Goal: Task Accomplishment & Management: Complete application form

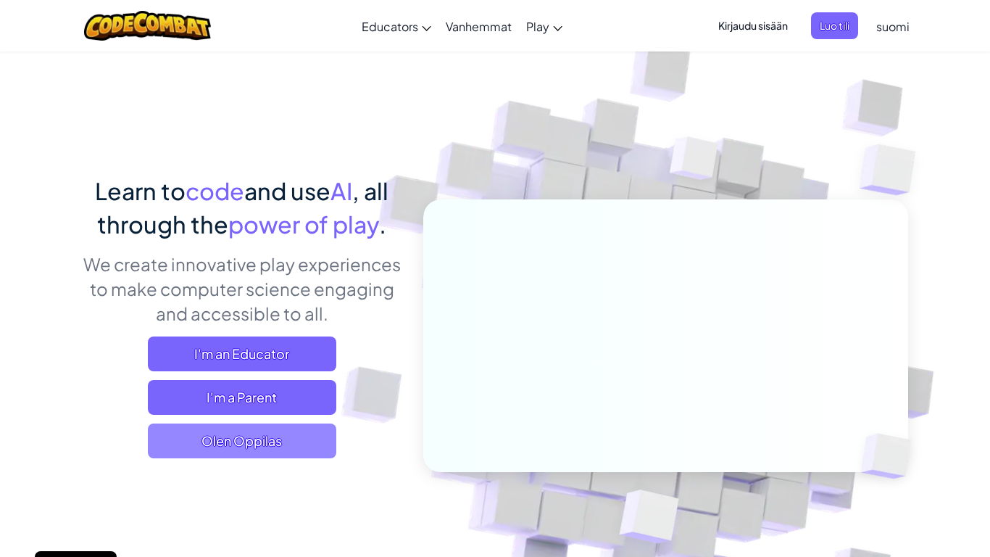
click at [270, 439] on span "Olen Oppilas" at bounding box center [242, 440] width 188 height 35
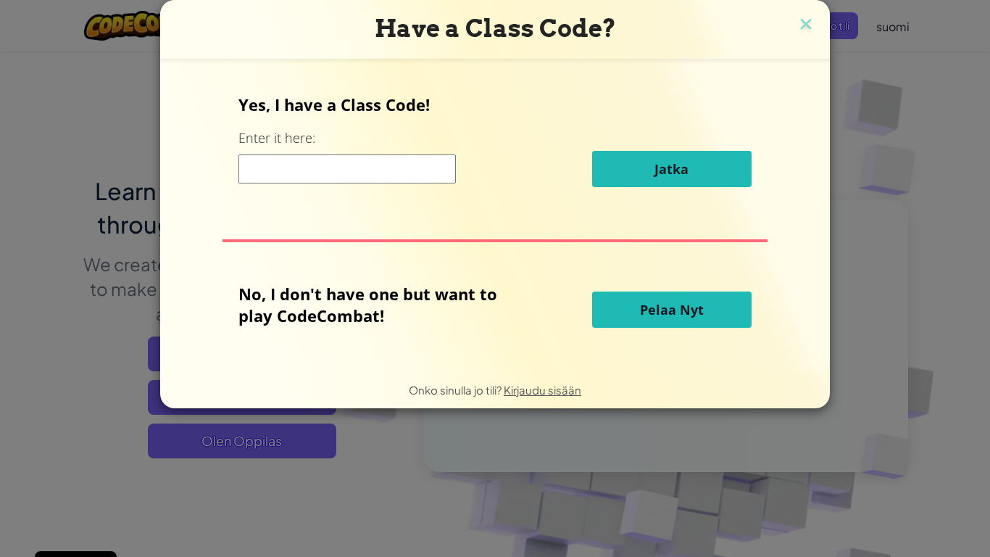
click at [327, 167] on input at bounding box center [346, 168] width 217 height 29
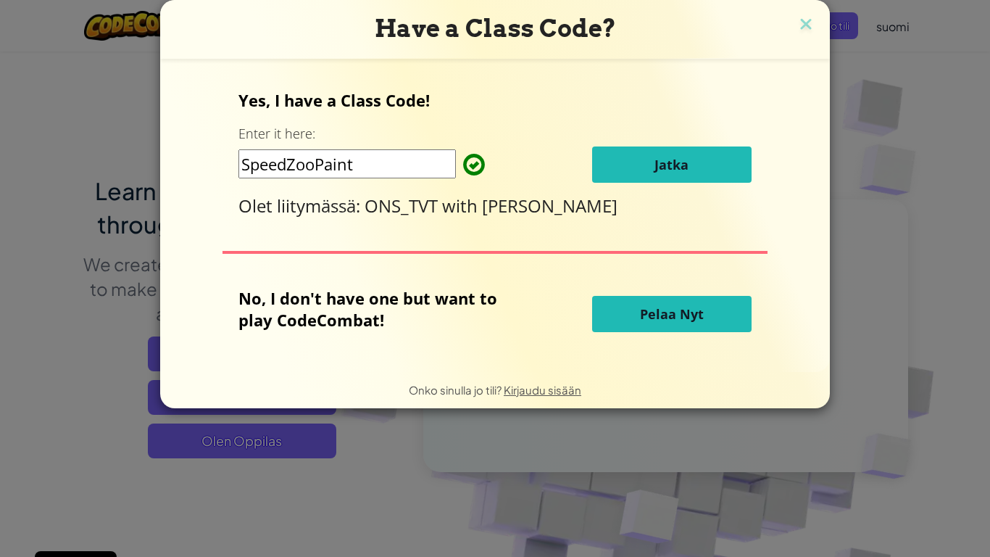
type input "SpeedZooPaint"
click at [666, 170] on span "Jatka" at bounding box center [672, 164] width 34 height 17
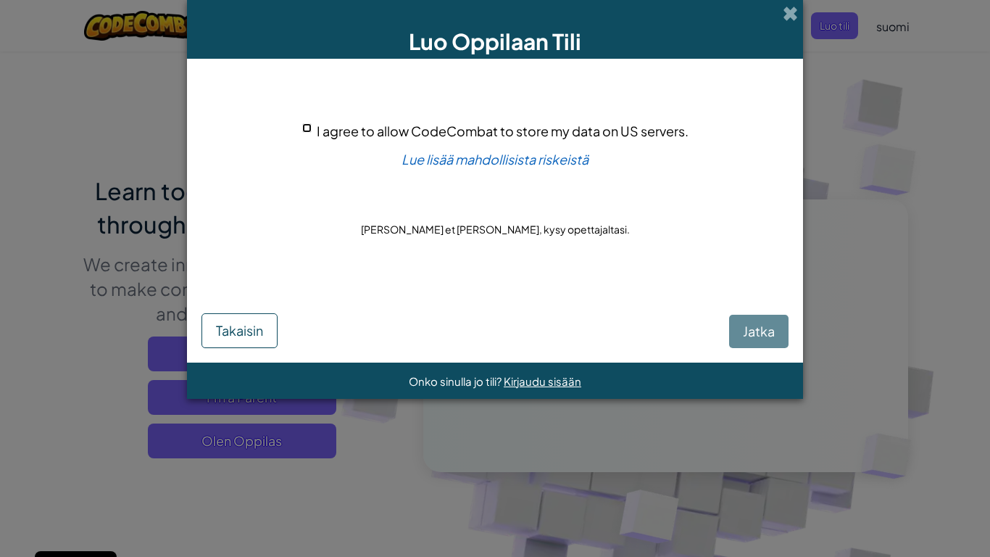
click at [306, 126] on input "I agree to allow CodeCombat to store my data on US servers." at bounding box center [306, 127] width 9 height 9
checkbox input "true"
click at [761, 332] on span "Jatka" at bounding box center [759, 331] width 32 height 17
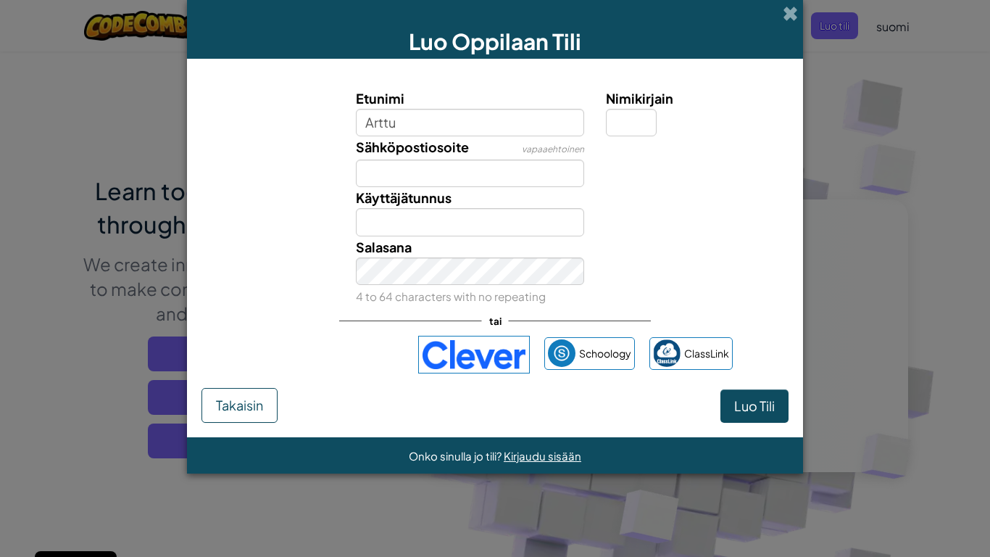
type input "Arttu"
click at [644, 123] on input "Nimikirjain" at bounding box center [631, 123] width 51 height 28
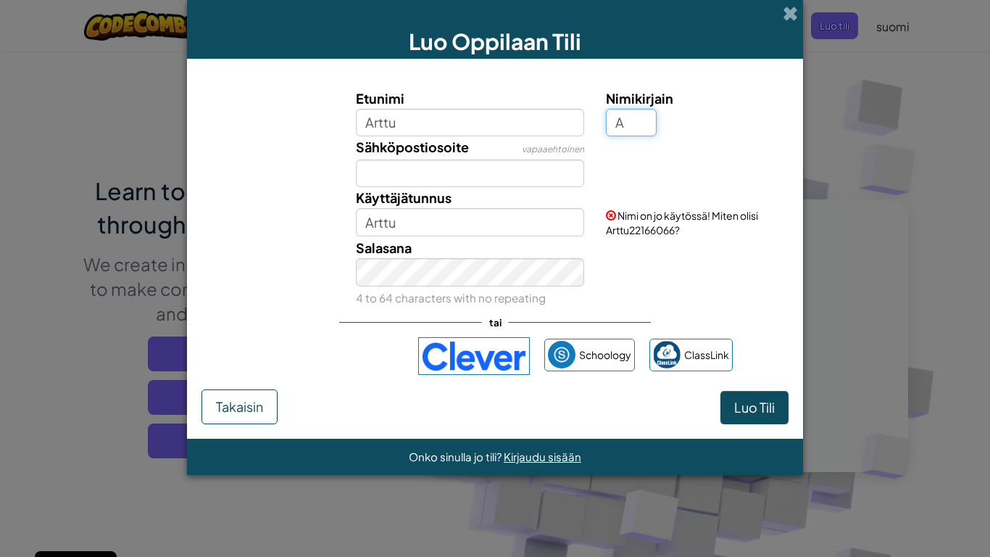
type input "A"
type input "ArttuA"
click at [510, 167] on input "Sähköpostiosoite" at bounding box center [470, 173] width 229 height 28
click at [637, 233] on span "Nimi on jo käytössä! Miten olisi ArttuA69202745?" at bounding box center [682, 223] width 152 height 28
click at [514, 130] on input "Arttu" at bounding box center [470, 123] width 229 height 28
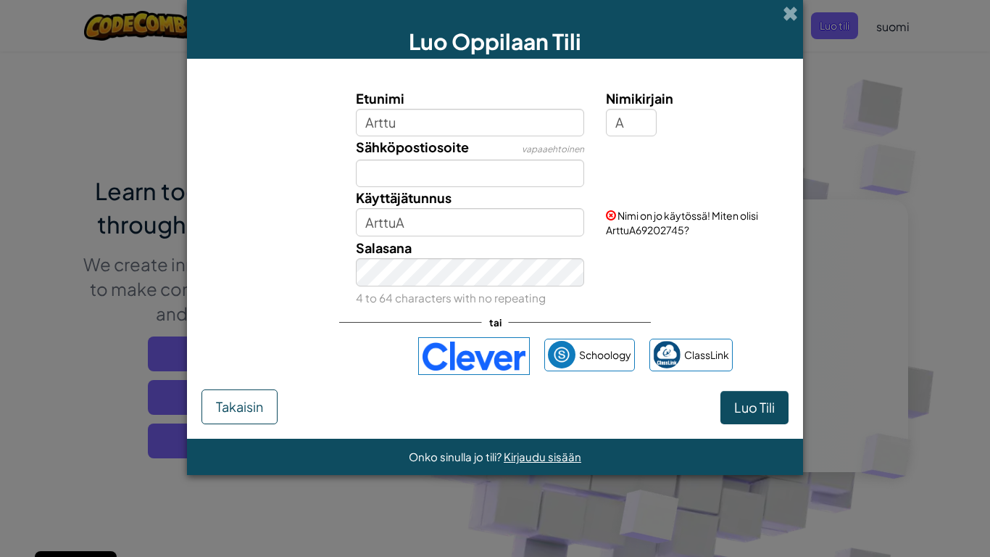
click at [648, 230] on span "Nimi on jo käytössä! Miten olisi ArttuA69202745?" at bounding box center [682, 223] width 152 height 28
click at [523, 120] on input "Arttu" at bounding box center [470, 123] width 229 height 28
click at [402, 124] on input "Arttue37457589376587" at bounding box center [470, 123] width 229 height 28
type input "Arttu37457589376587"
type input "Arttu37457589376587A"
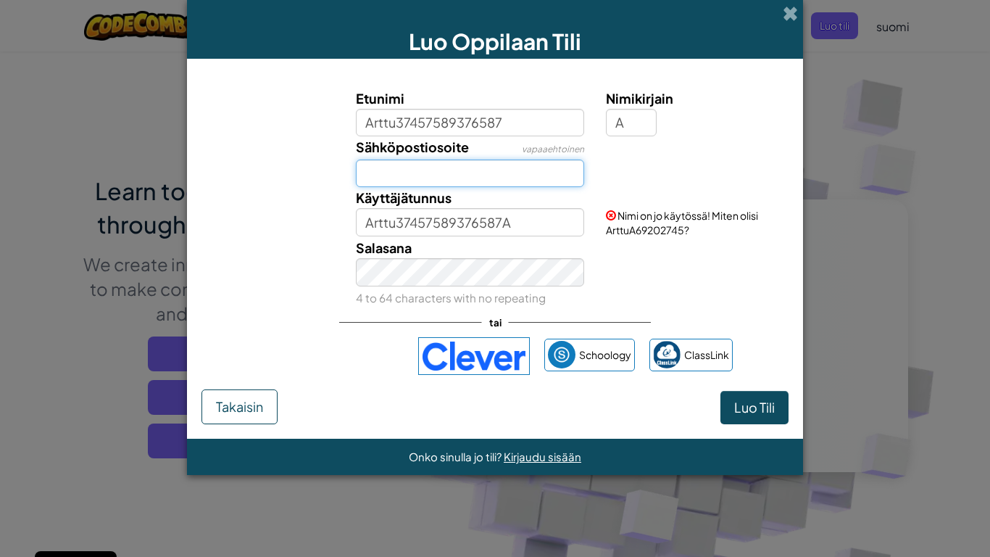
click at [407, 163] on input "Sähköpostiosoite" at bounding box center [470, 173] width 229 height 28
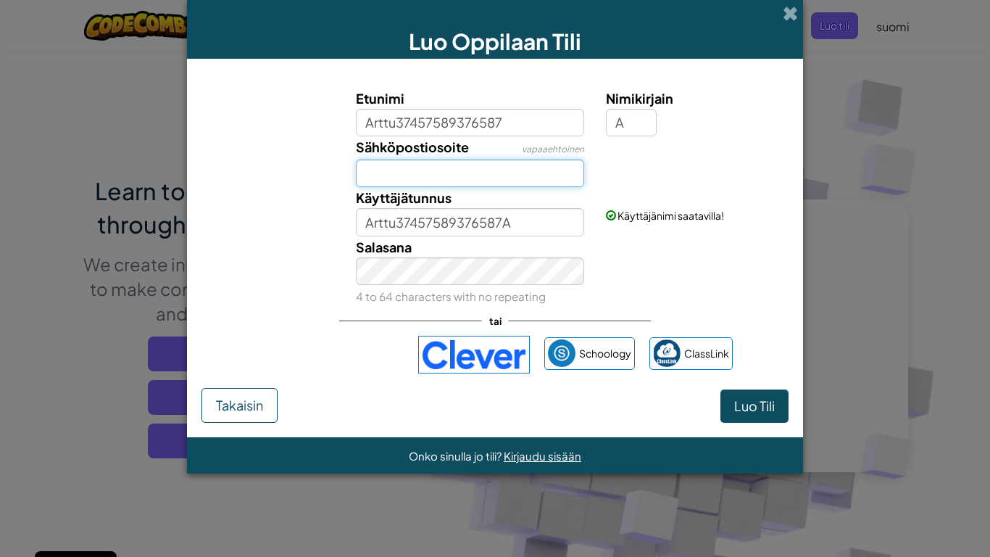
type input "ajt.kivioja@gmail.com"
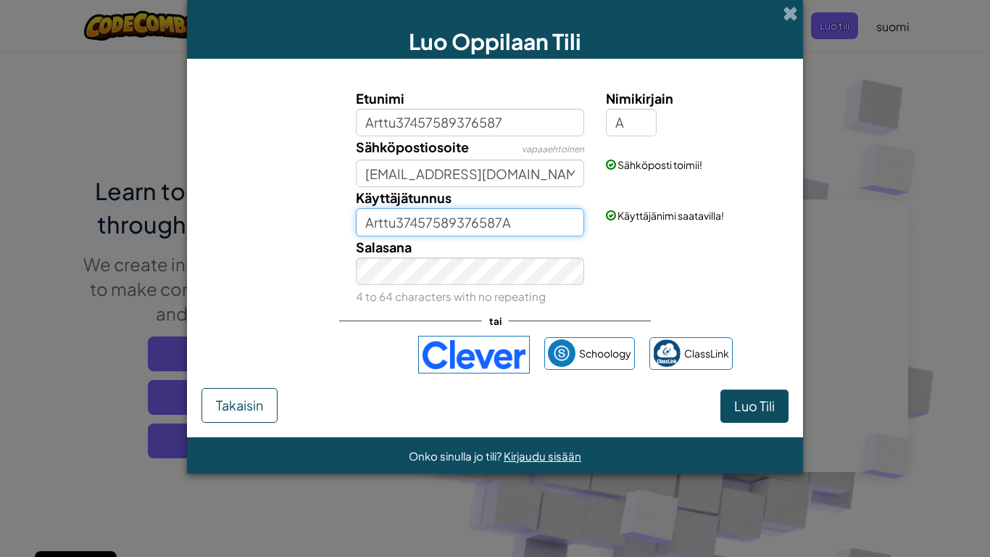
drag, startPoint x: 526, startPoint y: 221, endPoint x: 312, endPoint y: 217, distance: 213.9
click at [312, 217] on div "Käyttäjätunnus Arttu37457589376587A Käyttäjänimi saatavilla!" at bounding box center [495, 211] width 602 height 49
drag, startPoint x: 465, startPoint y: 228, endPoint x: 357, endPoint y: 230, distance: 108.0
click at [357, 230] on input "AJTK2010" at bounding box center [470, 222] width 229 height 28
type input "puupuupuupuu1"
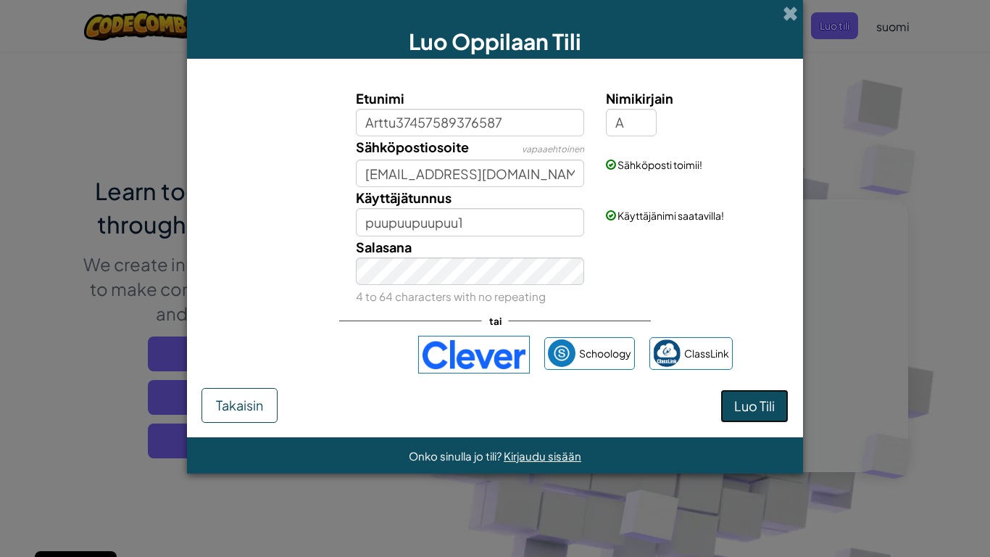
click at [737, 402] on span "Luo Tili" at bounding box center [754, 405] width 41 height 17
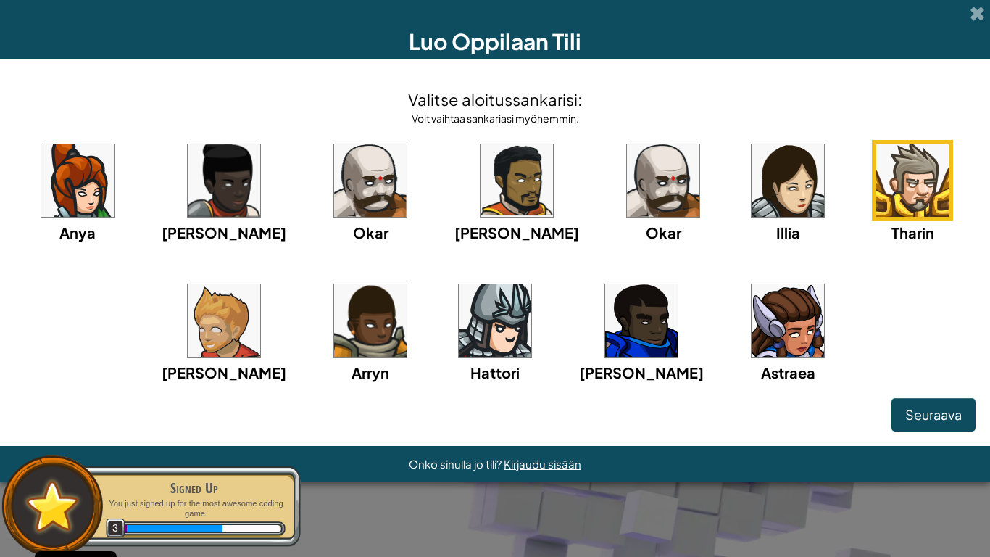
click at [772, 179] on img at bounding box center [788, 180] width 72 height 72
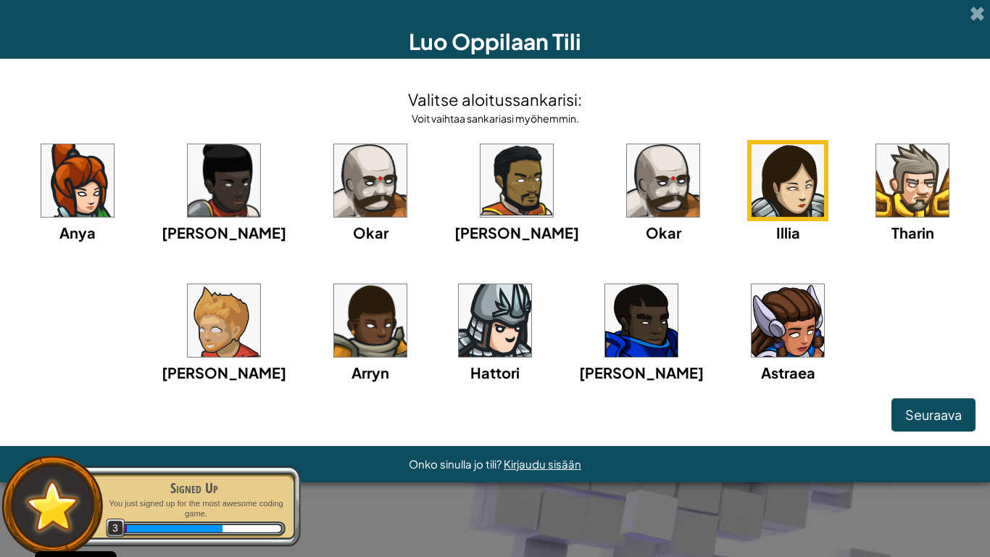
click at [891, 178] on img at bounding box center [912, 180] width 72 height 72
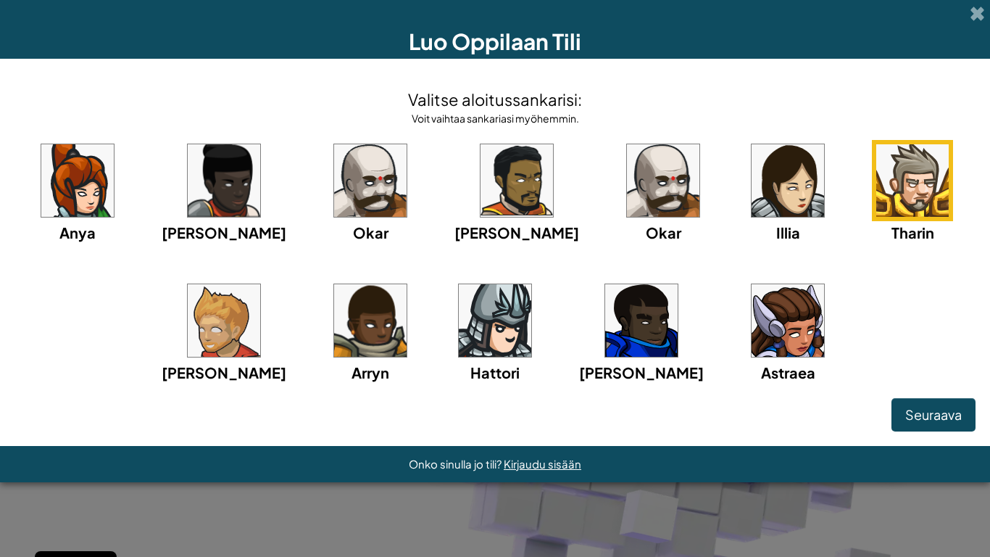
click at [260, 337] on img at bounding box center [224, 320] width 72 height 72
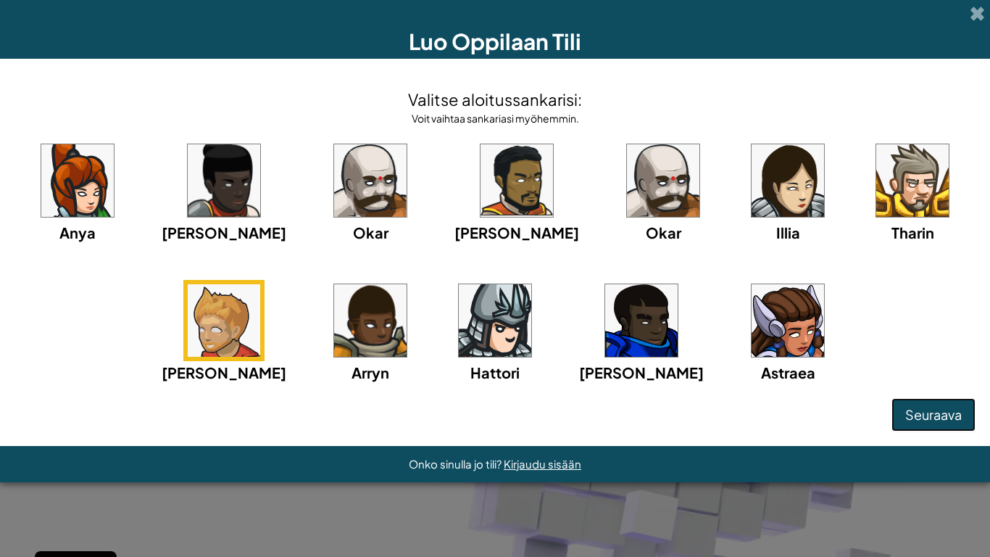
click at [957, 418] on span "Seuraava" at bounding box center [933, 414] width 57 height 17
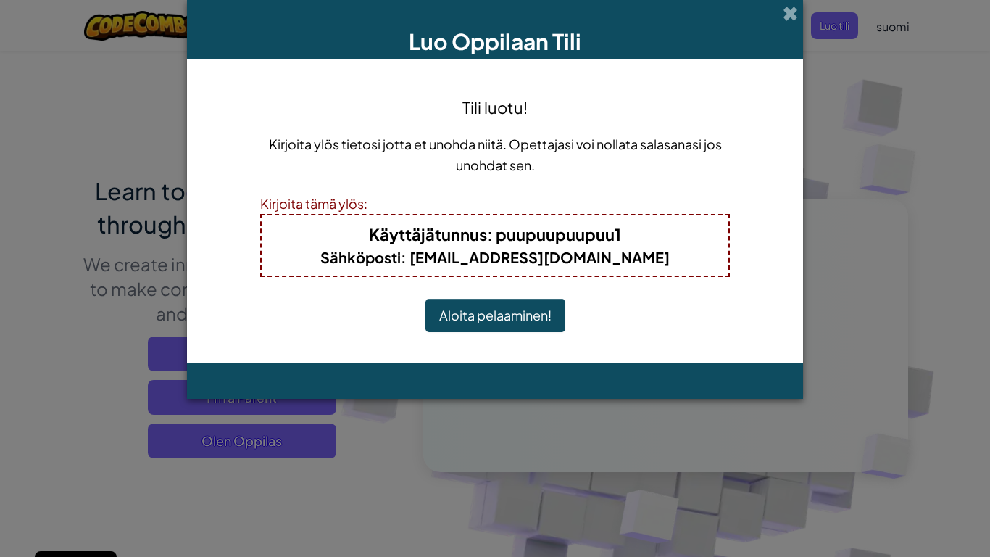
click at [466, 307] on button "Aloita pelaaminen!" at bounding box center [496, 315] width 140 height 33
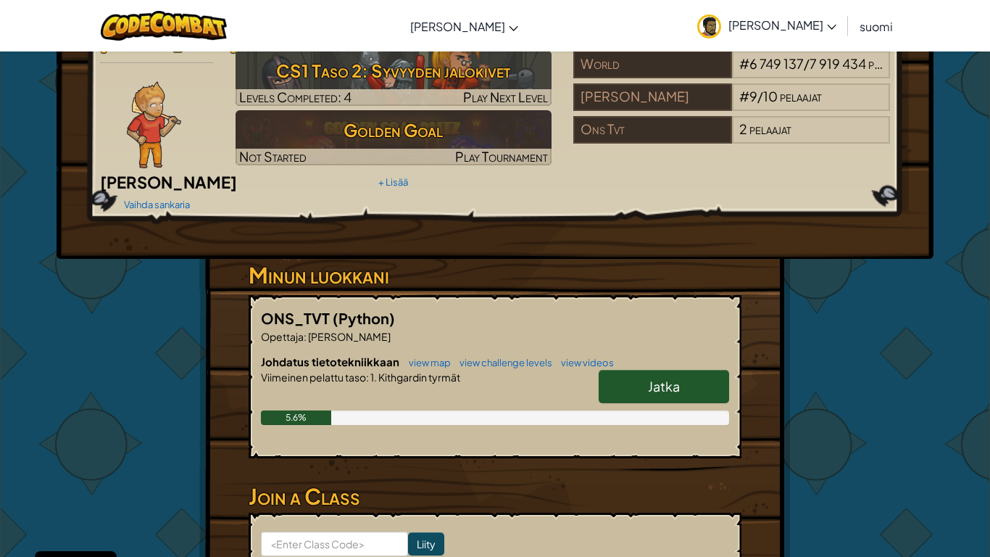
scroll to position [62, 0]
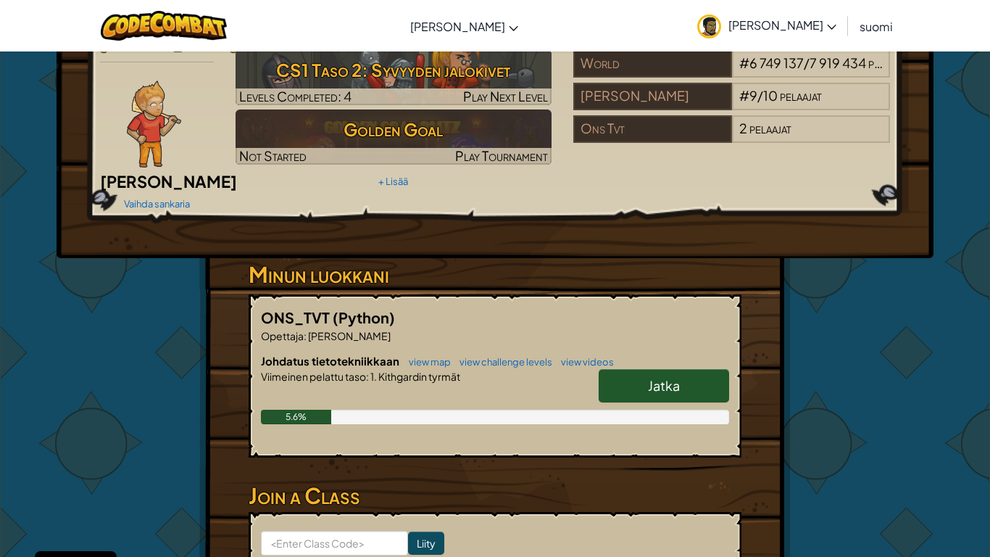
click at [618, 369] on link "Jatka" at bounding box center [664, 385] width 130 height 33
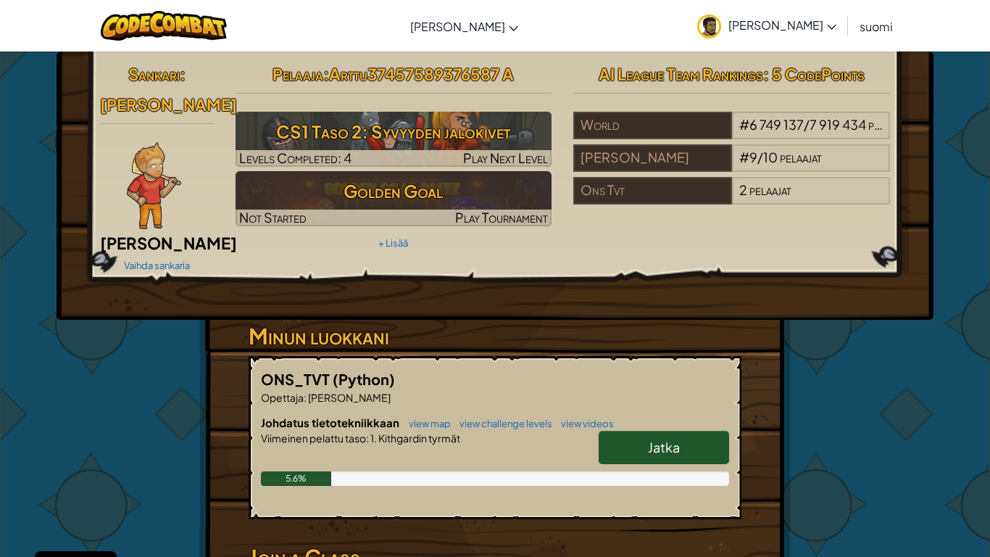
select select "fi"
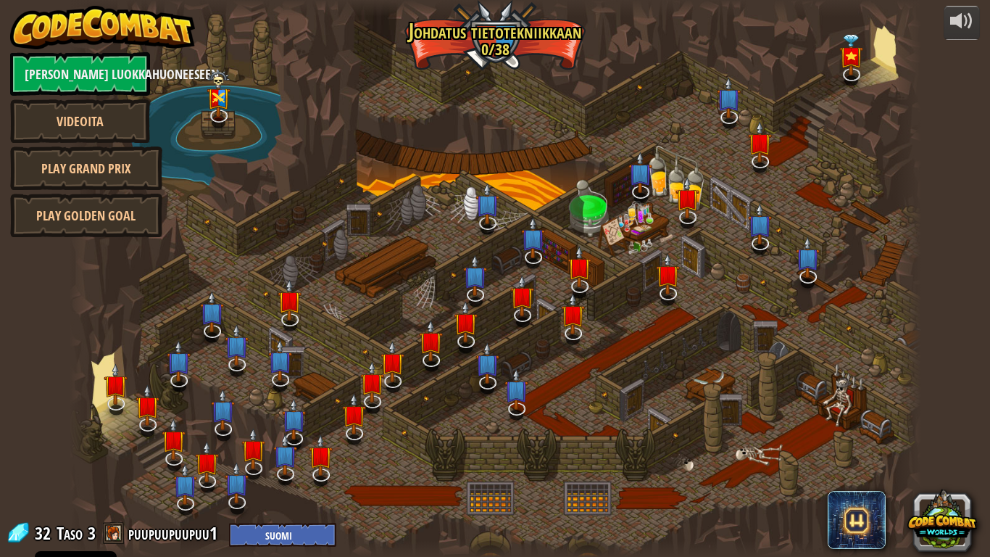
select select "fi"
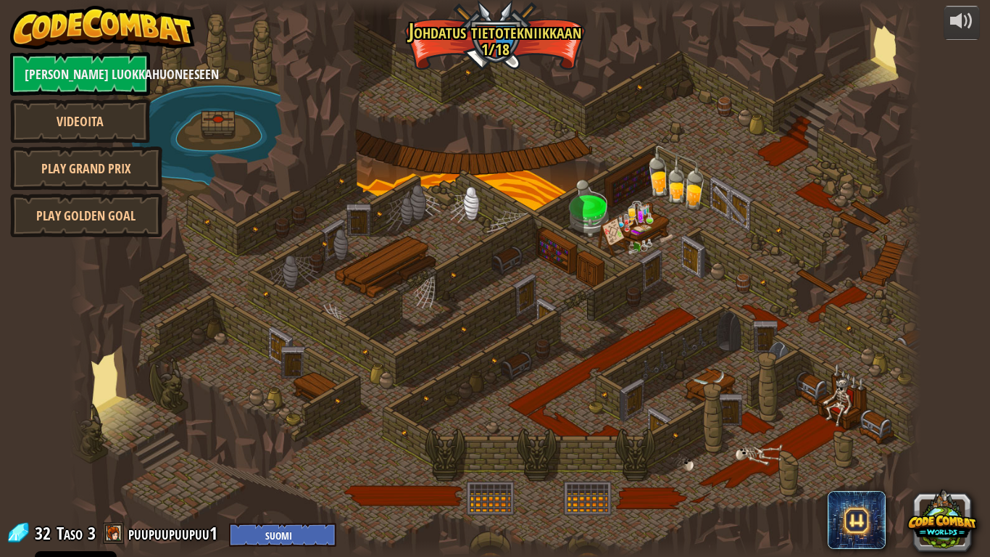
select select "fi"
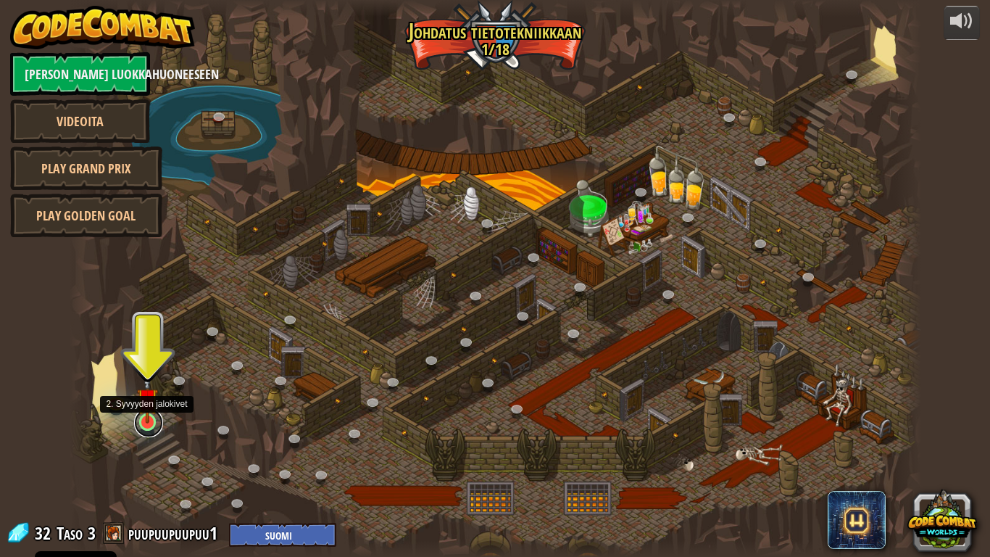
click at [150, 423] on link at bounding box center [148, 422] width 29 height 29
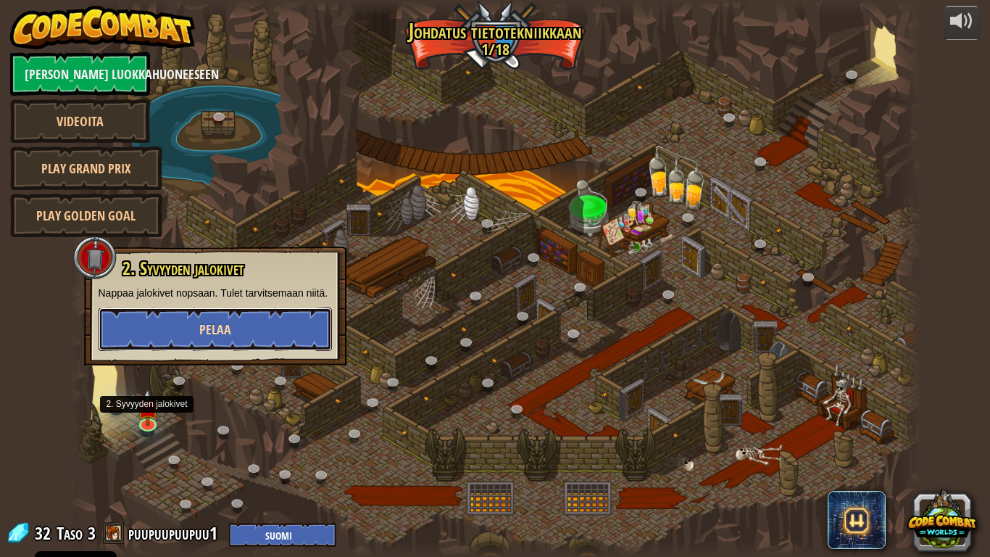
click at [215, 339] on span "Pelaa" at bounding box center [215, 329] width 32 height 18
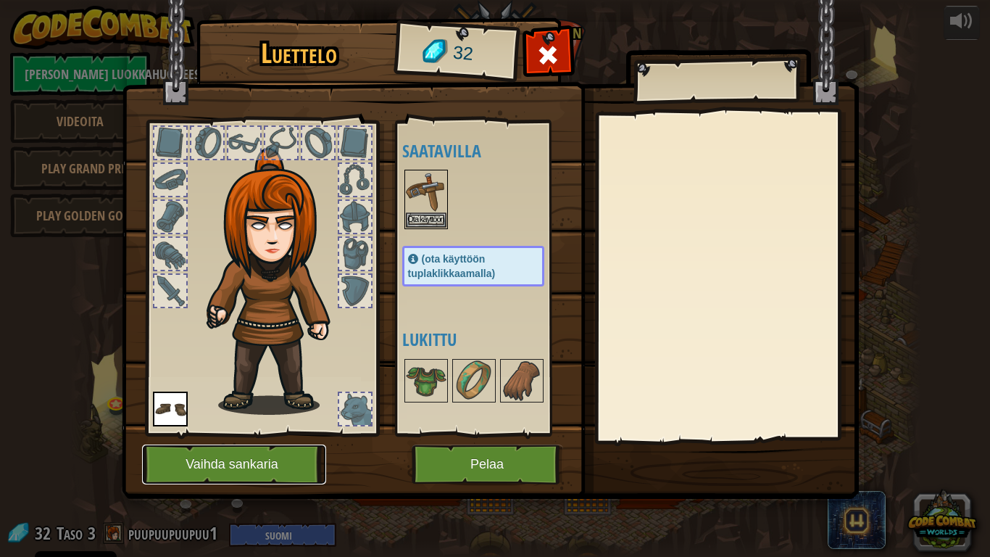
click at [183, 467] on button "Vaihda sankaria" at bounding box center [234, 464] width 184 height 40
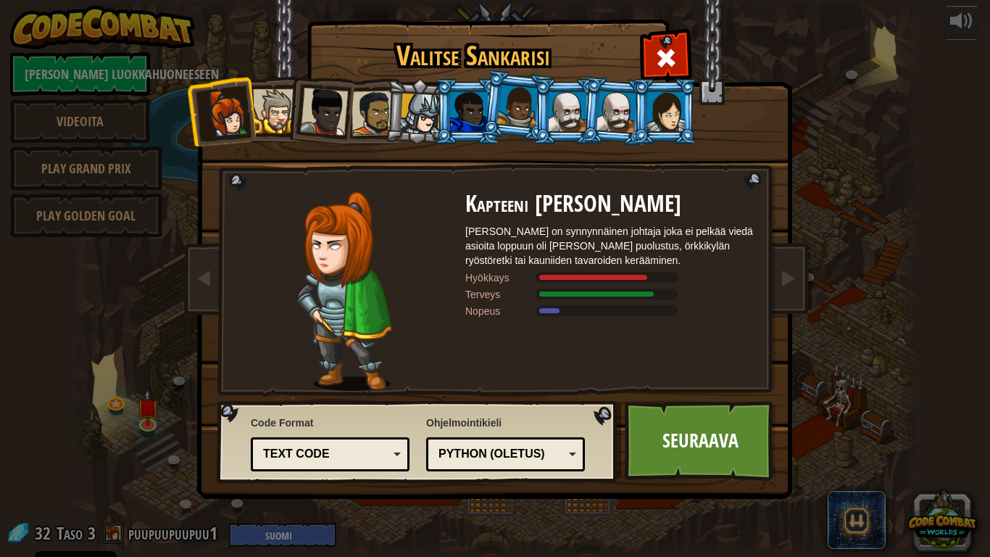
click at [283, 114] on div at bounding box center [275, 111] width 44 height 44
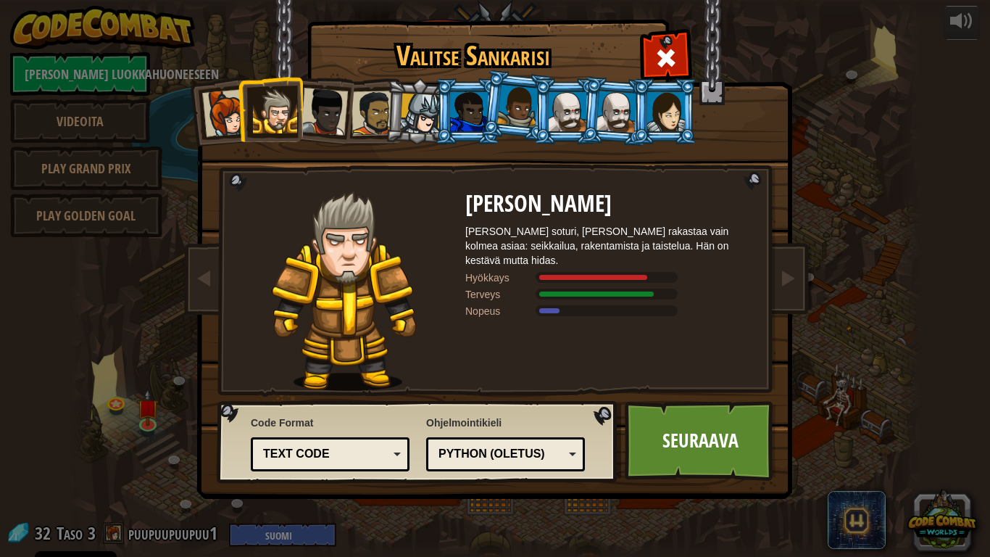
click at [327, 80] on li at bounding box center [319, 108] width 71 height 71
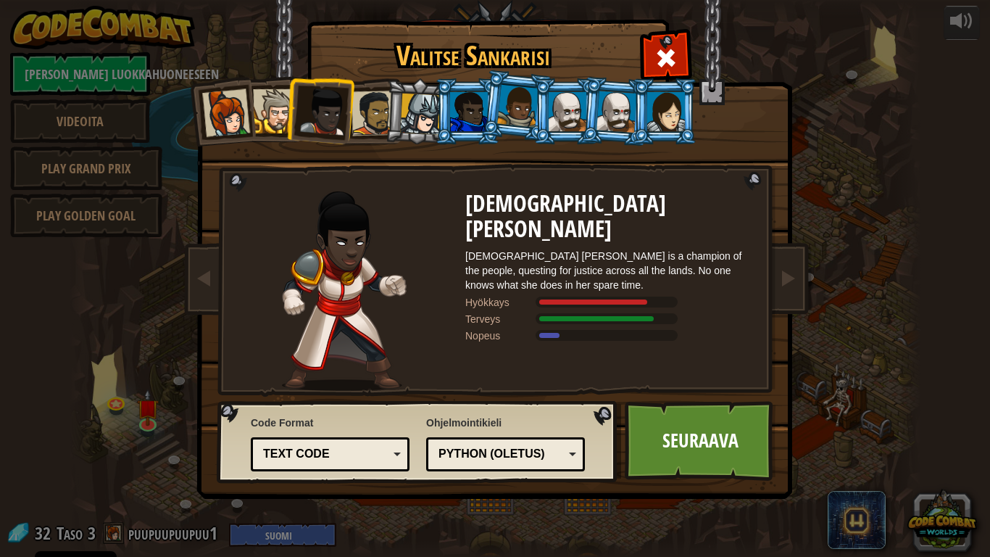
click at [357, 103] on div at bounding box center [374, 113] width 45 height 45
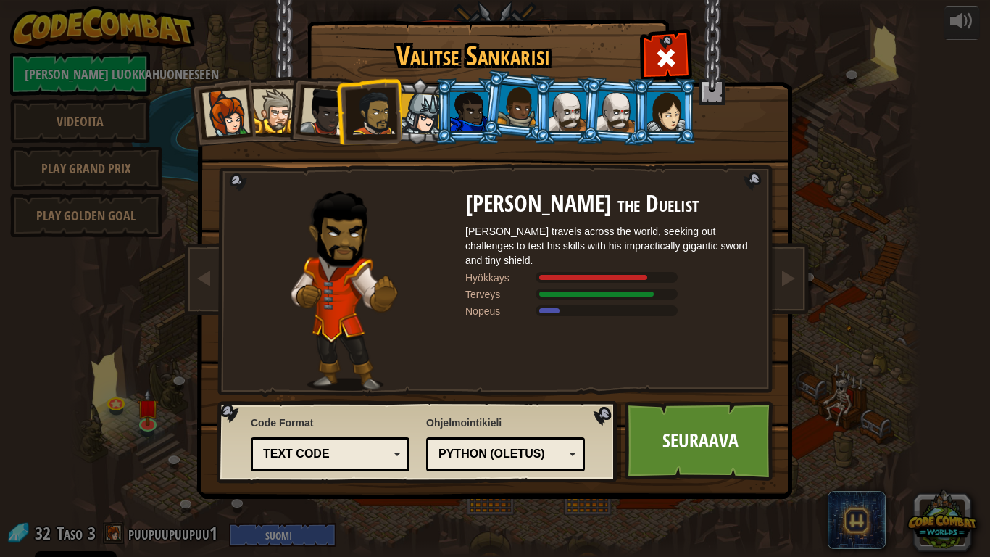
click at [276, 101] on div at bounding box center [275, 111] width 44 height 44
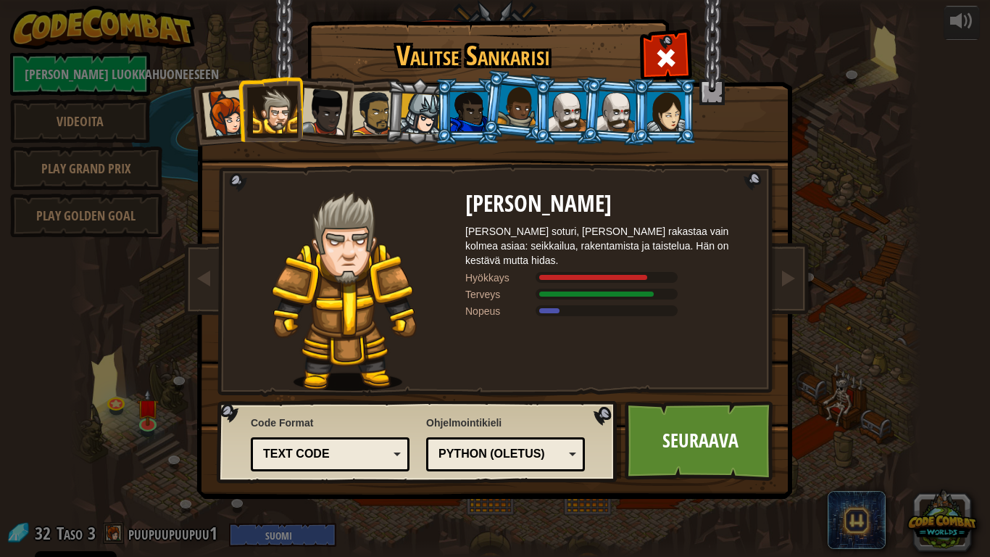
click at [232, 107] on div at bounding box center [226, 113] width 48 height 48
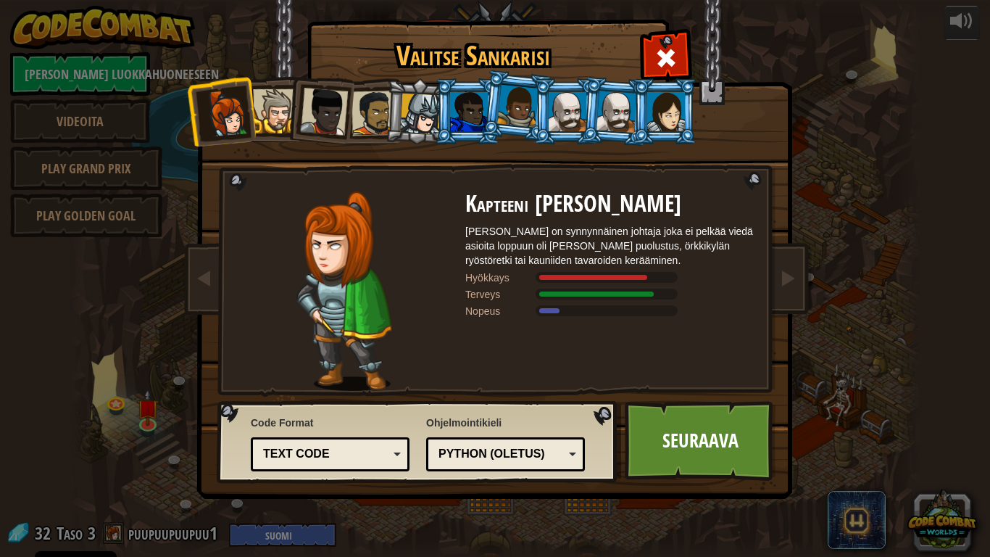
click at [357, 123] on div at bounding box center [374, 113] width 45 height 45
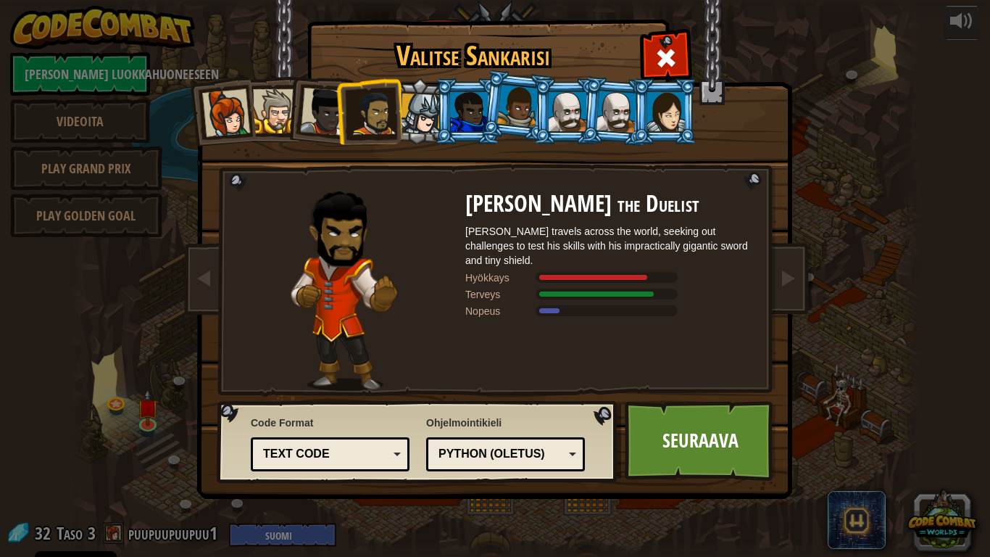
click at [339, 116] on li at bounding box center [369, 111] width 67 height 67
click at [316, 113] on div at bounding box center [324, 112] width 48 height 48
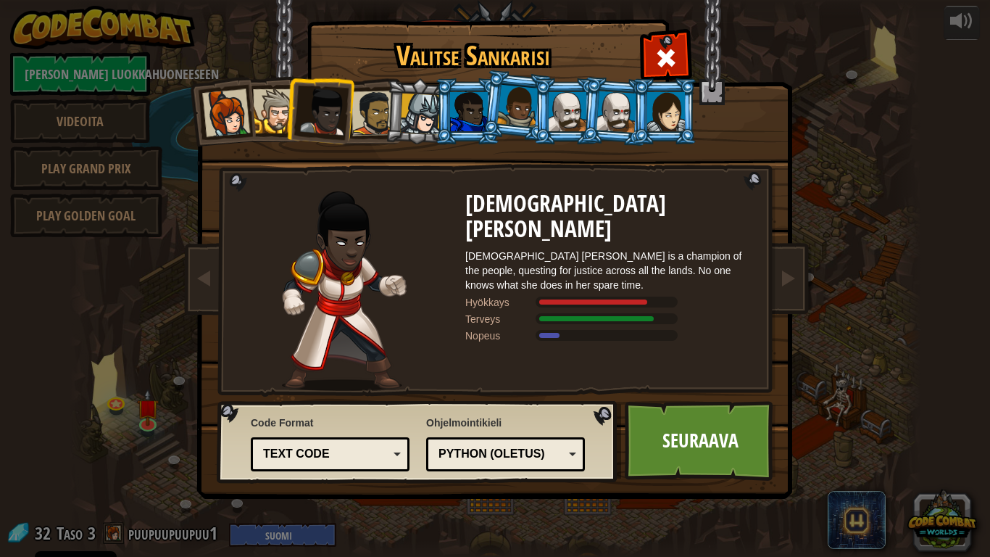
click at [278, 103] on div at bounding box center [275, 111] width 44 height 44
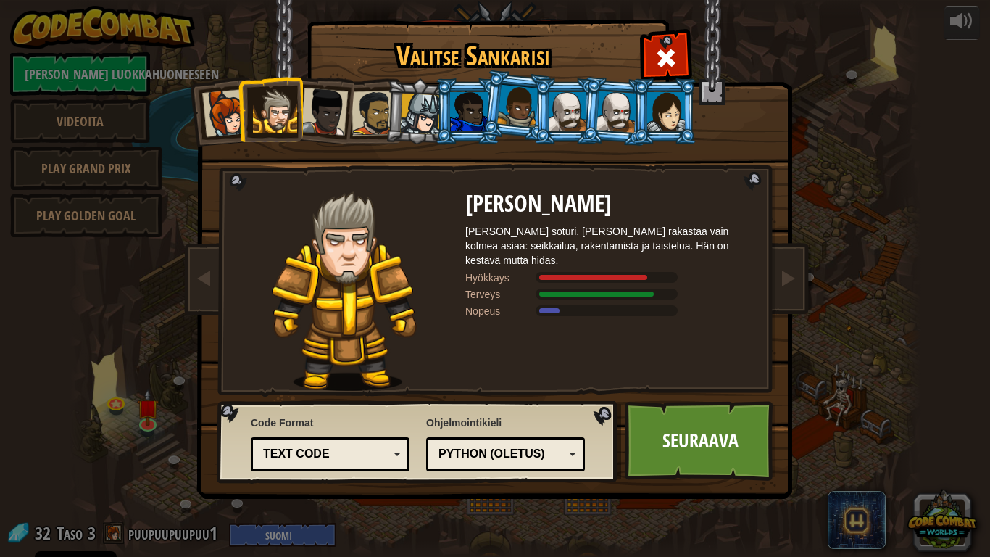
click at [372, 104] on div at bounding box center [374, 113] width 45 height 45
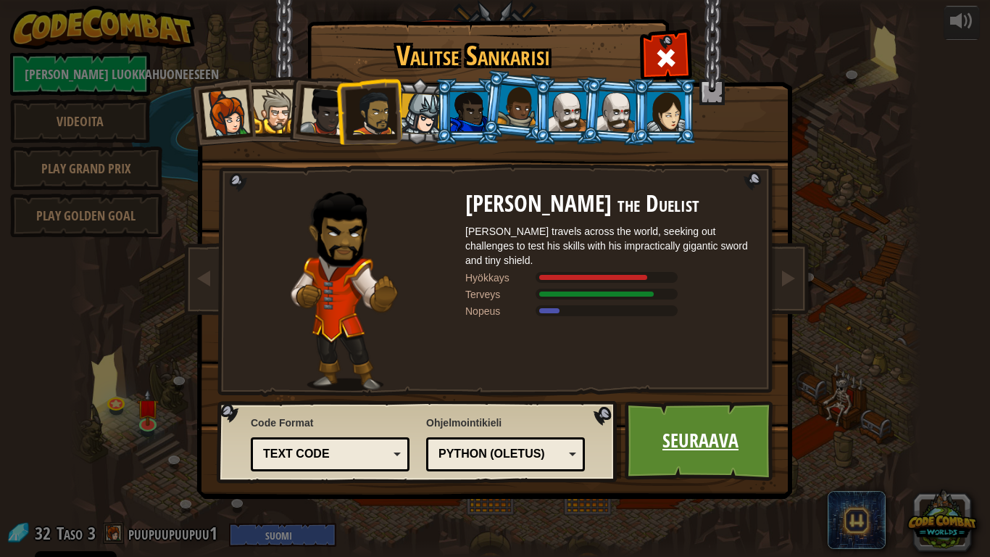
click at [701, 440] on link "Seuraava" at bounding box center [701, 441] width 152 height 80
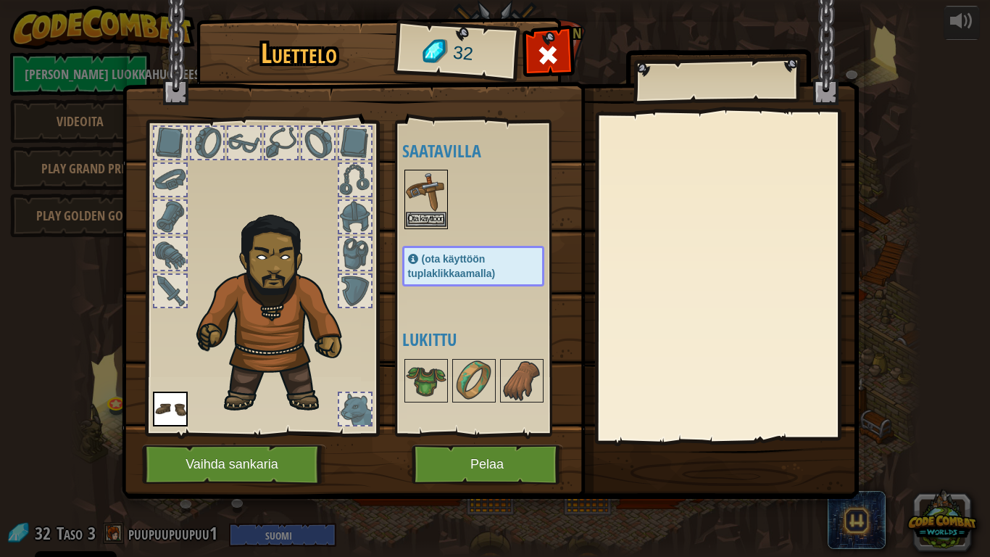
click at [428, 188] on img at bounding box center [426, 191] width 41 height 41
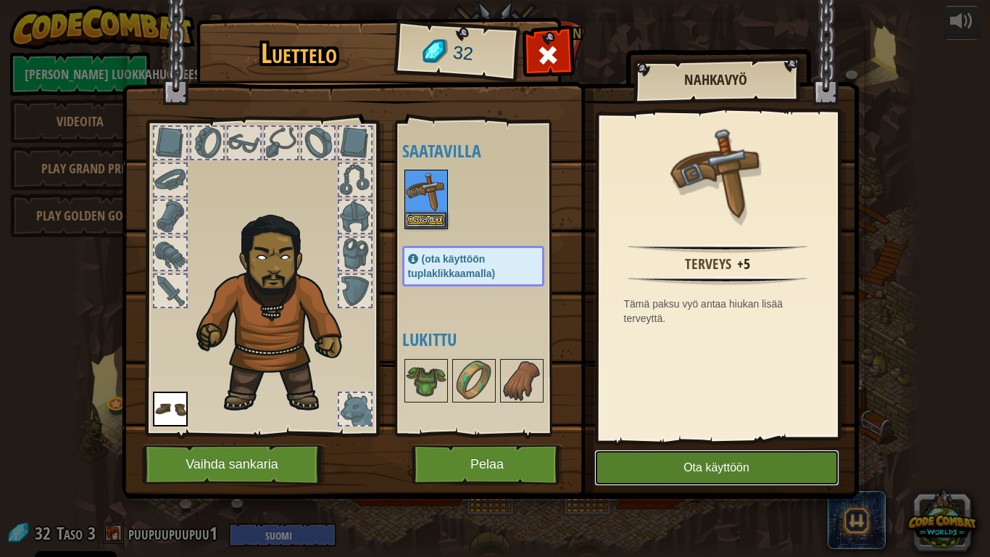
click at [700, 468] on button "Ota käyttöön" at bounding box center [716, 467] width 245 height 36
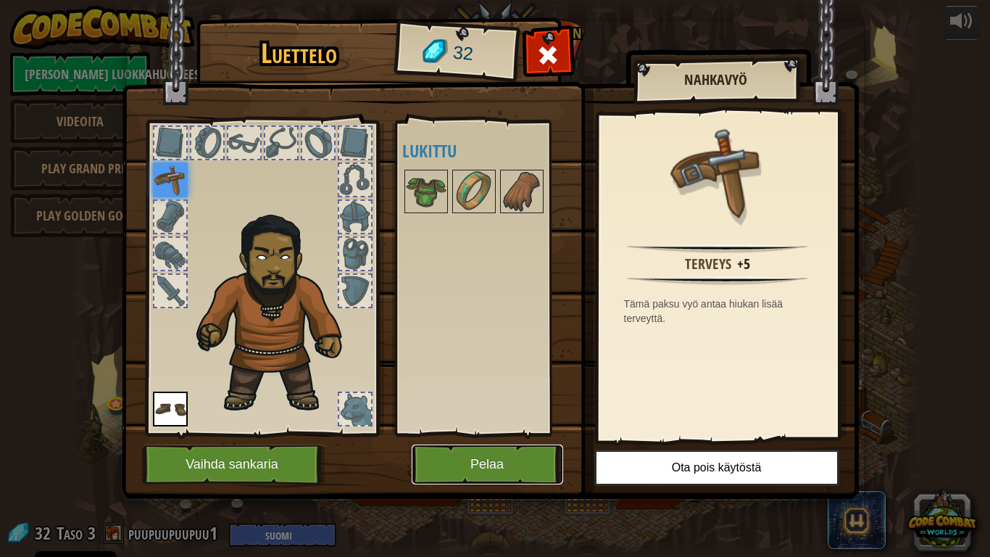
click at [504, 458] on button "Pelaa" at bounding box center [488, 464] width 152 height 40
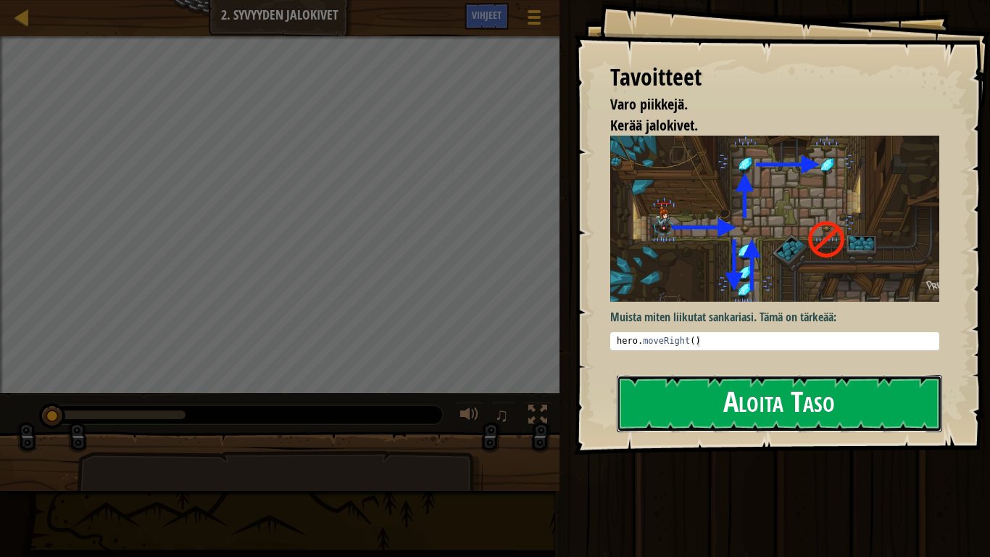
click at [722, 400] on button "Aloita Taso" at bounding box center [779, 403] width 325 height 57
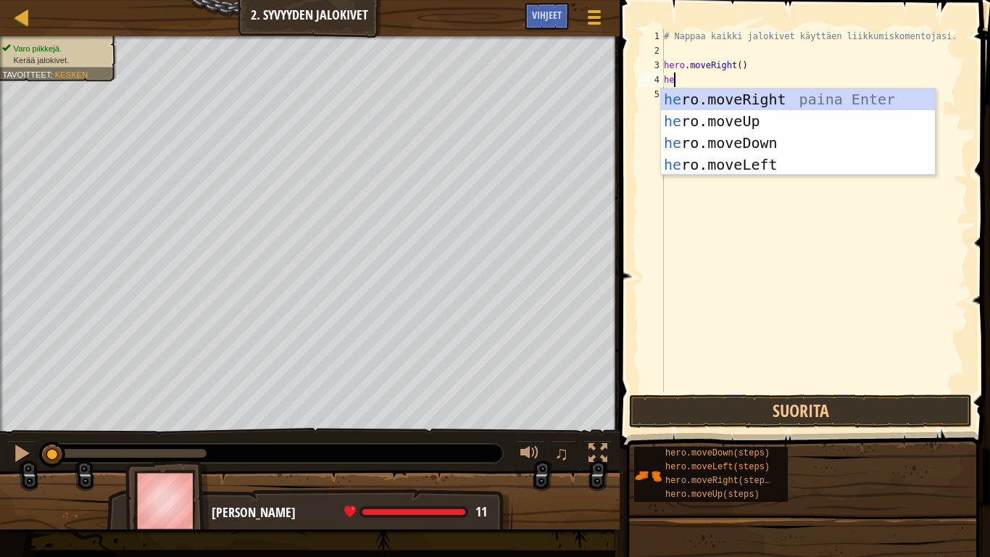
scroll to position [7, 2]
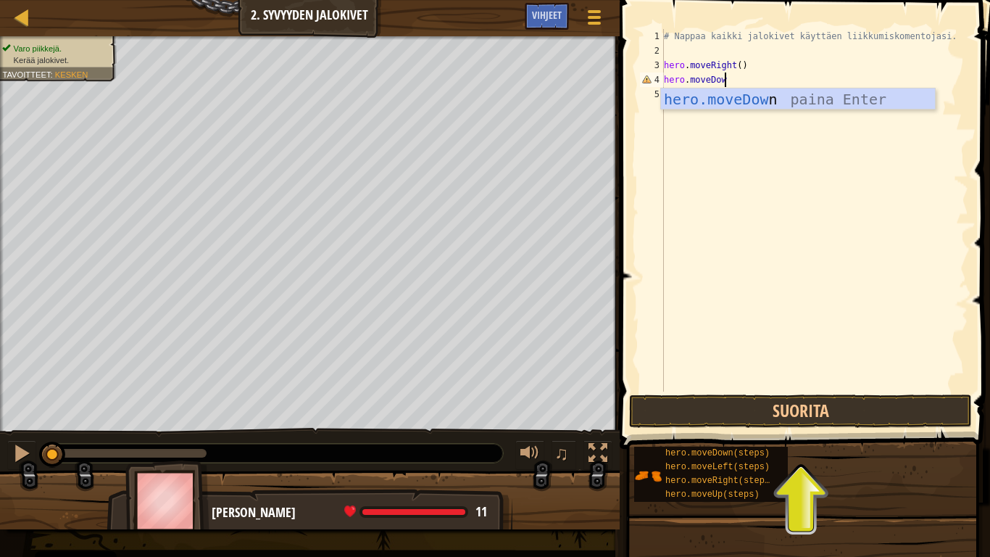
type textarea "hero.moveDown"
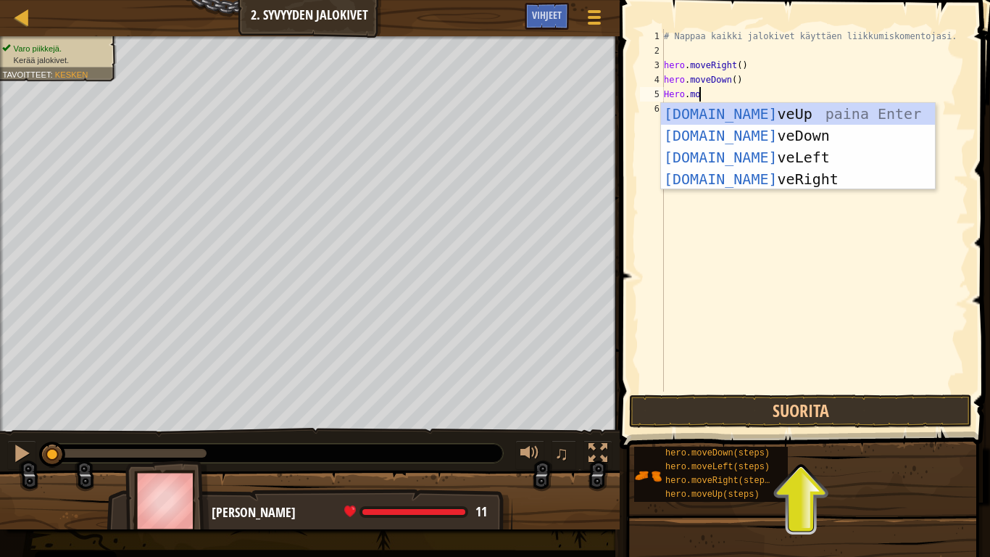
scroll to position [7, 6]
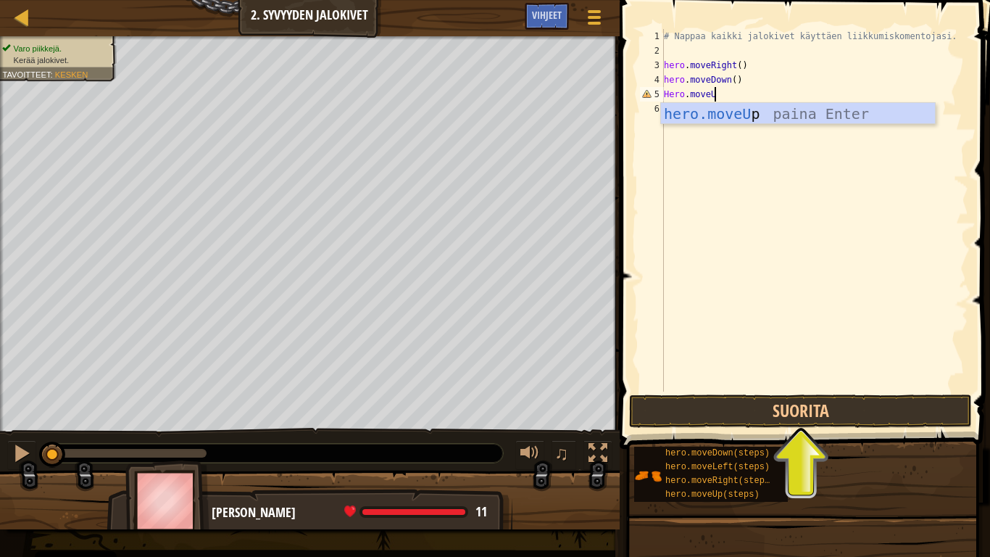
type textarea "Hero.moveUp"
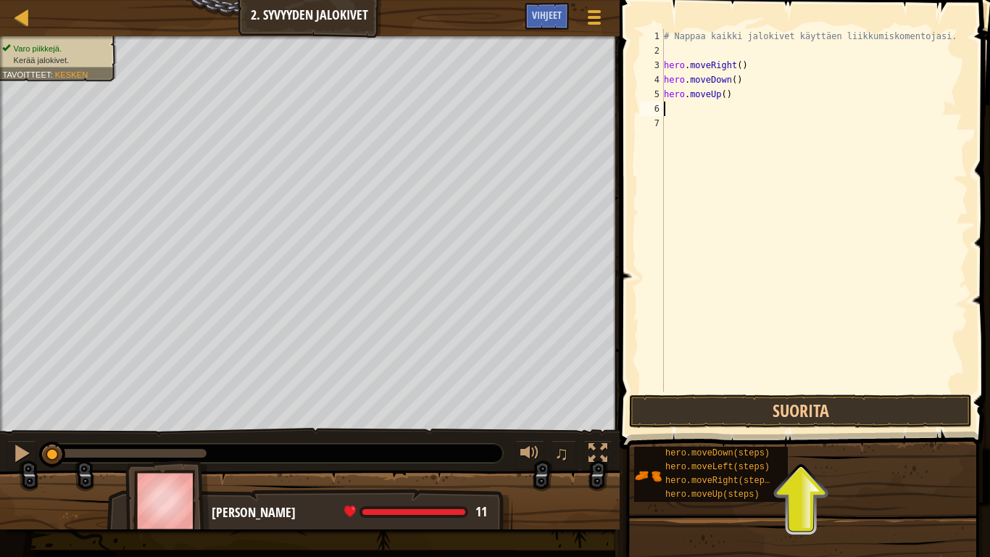
scroll to position [7, 0]
type textarea "H"
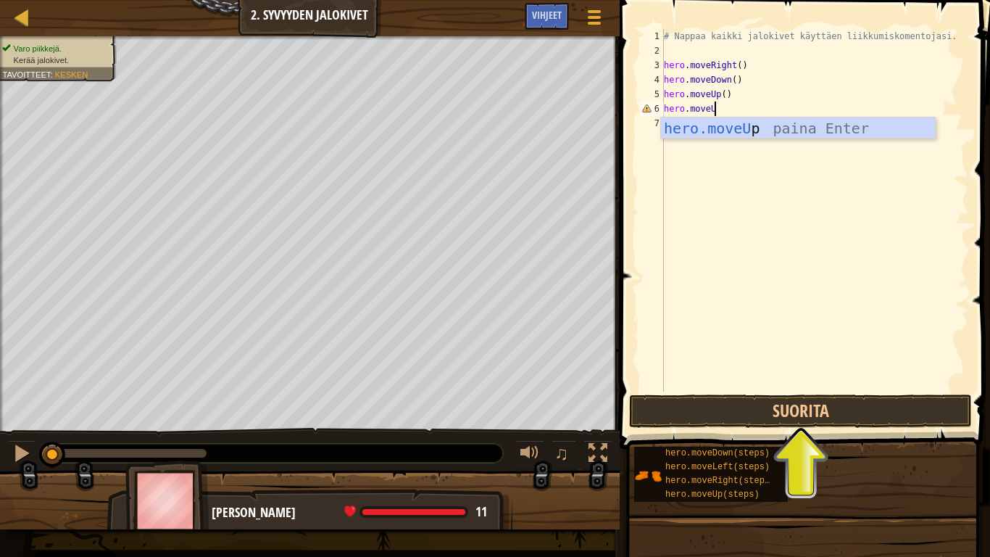
type textarea "hero.moveUp"
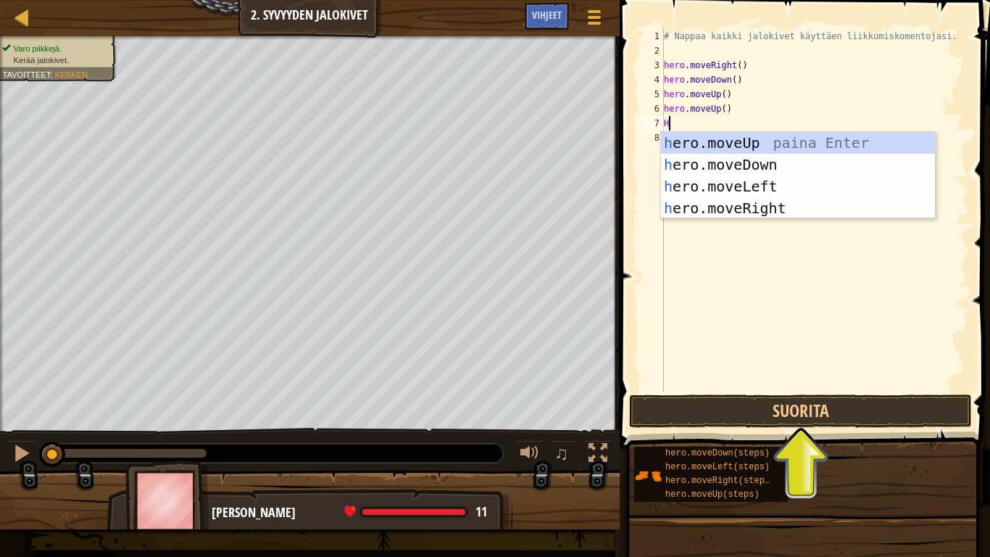
scroll to position [7, 1]
type textarea "H"
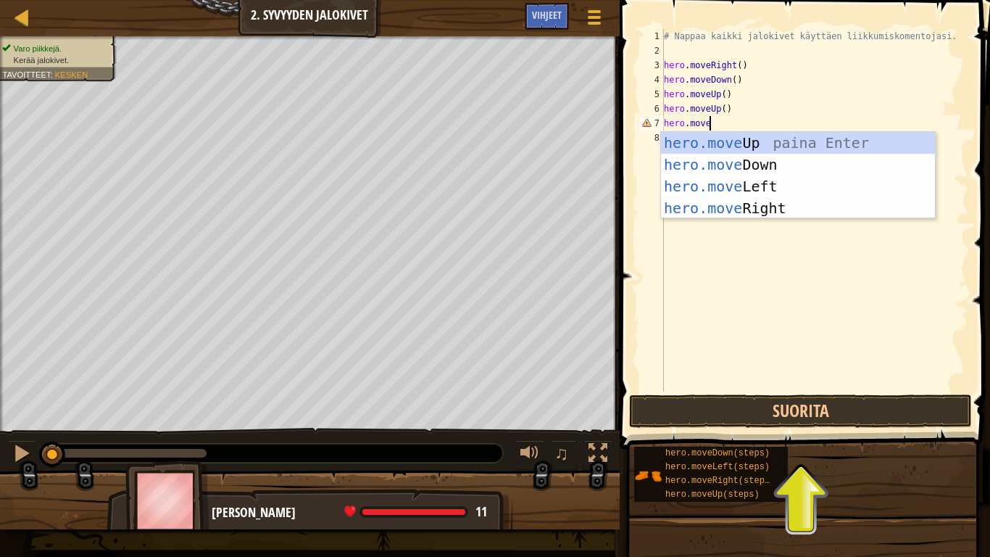
scroll to position [7, 6]
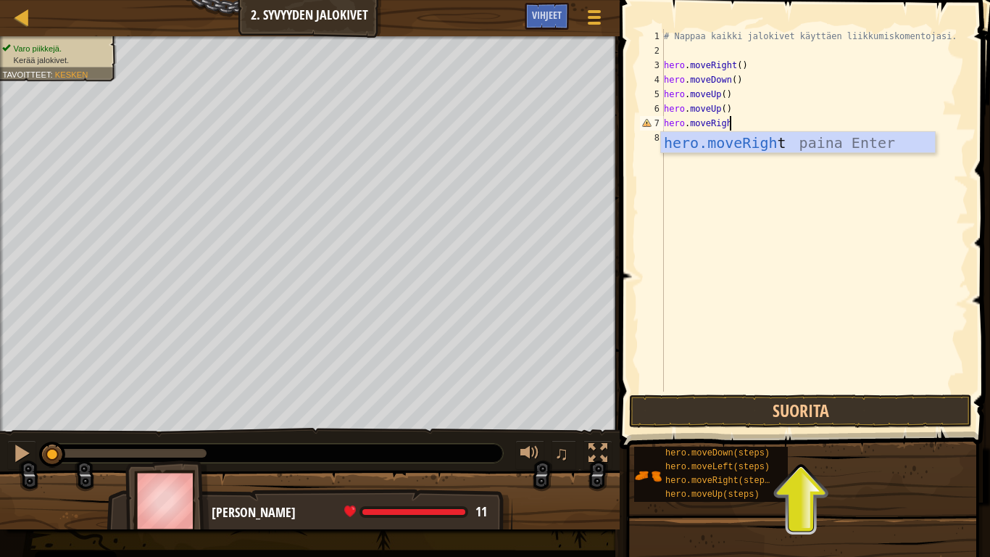
type textarea "hero.moveRight"
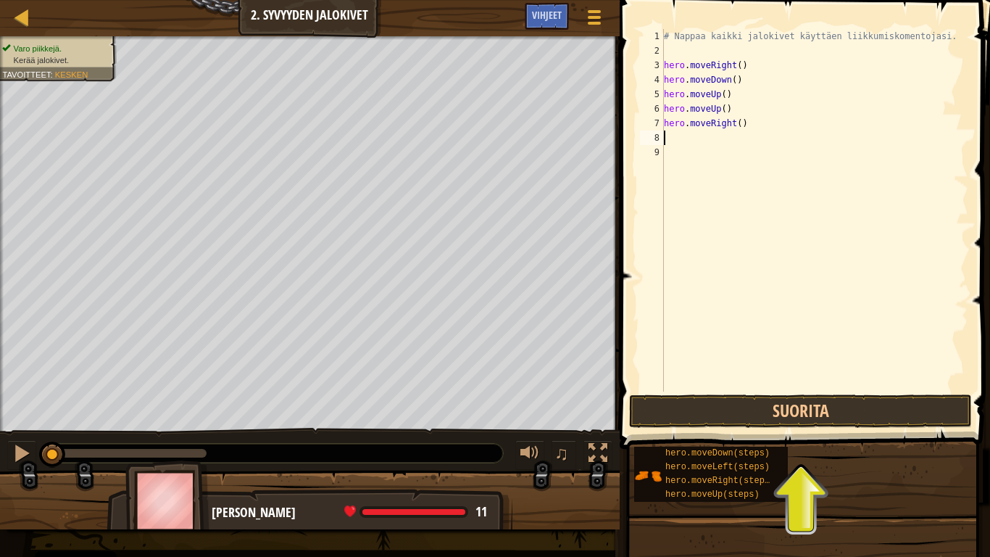
scroll to position [7, 0]
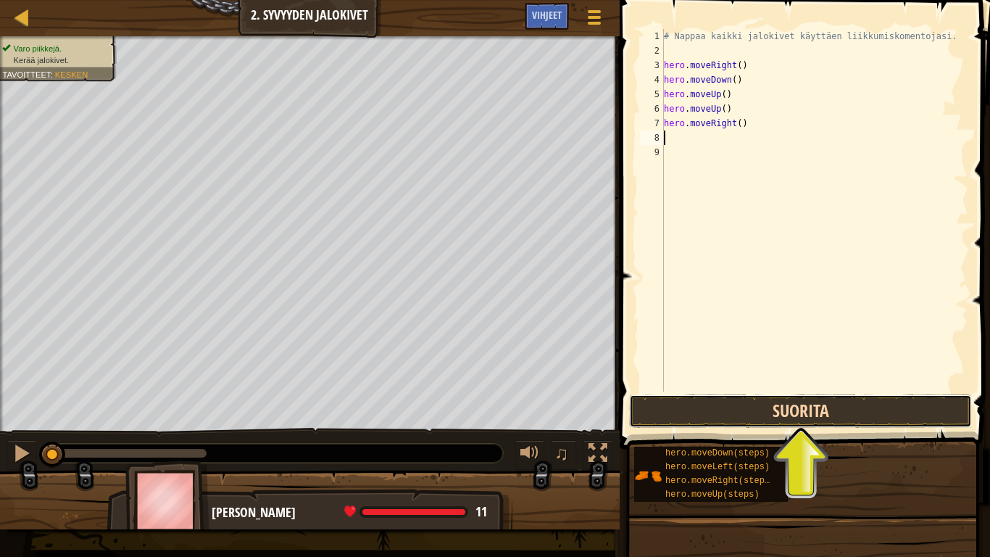
click at [827, 418] on button "Suorita" at bounding box center [800, 410] width 343 height 33
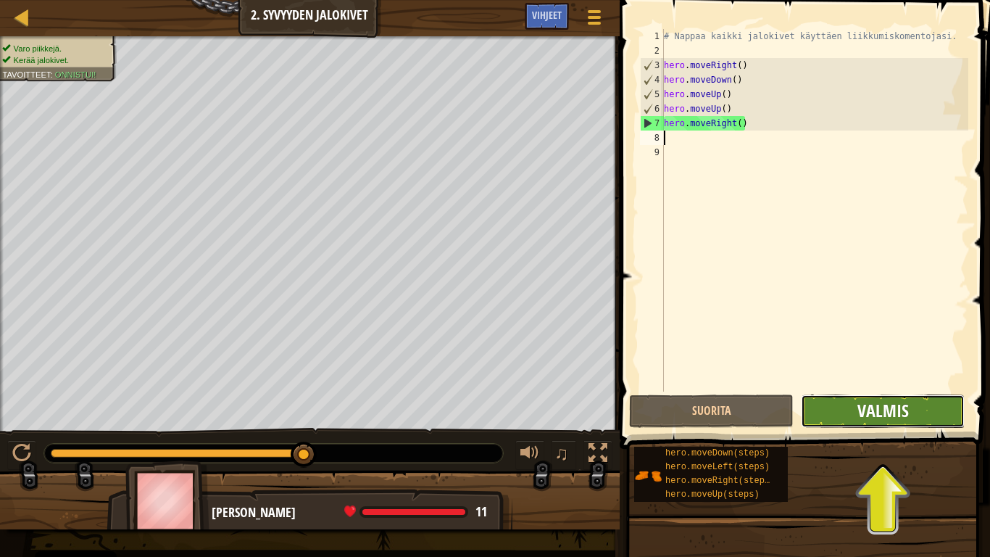
click at [905, 413] on span "Valmis" at bounding box center [883, 410] width 51 height 23
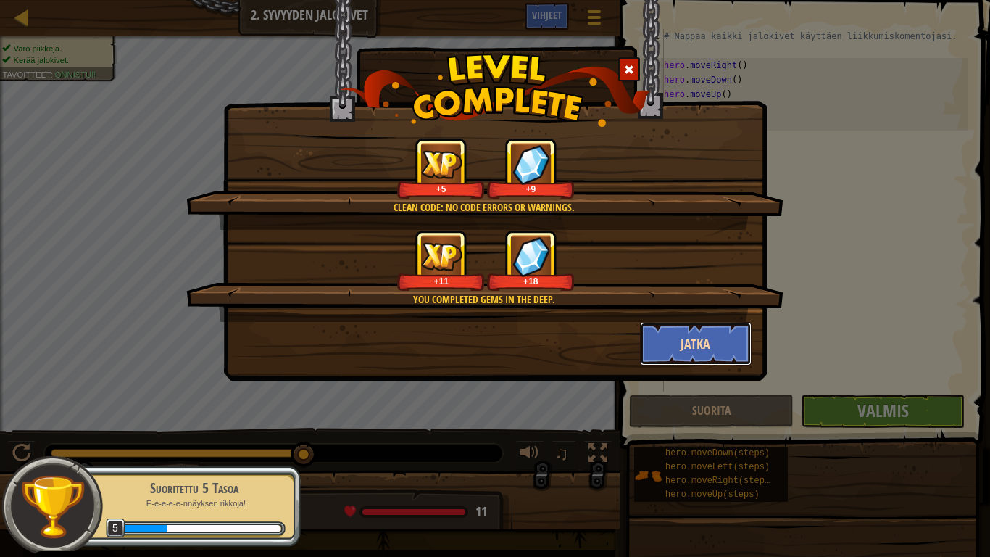
click at [705, 340] on button "Jatka" at bounding box center [696, 343] width 112 height 43
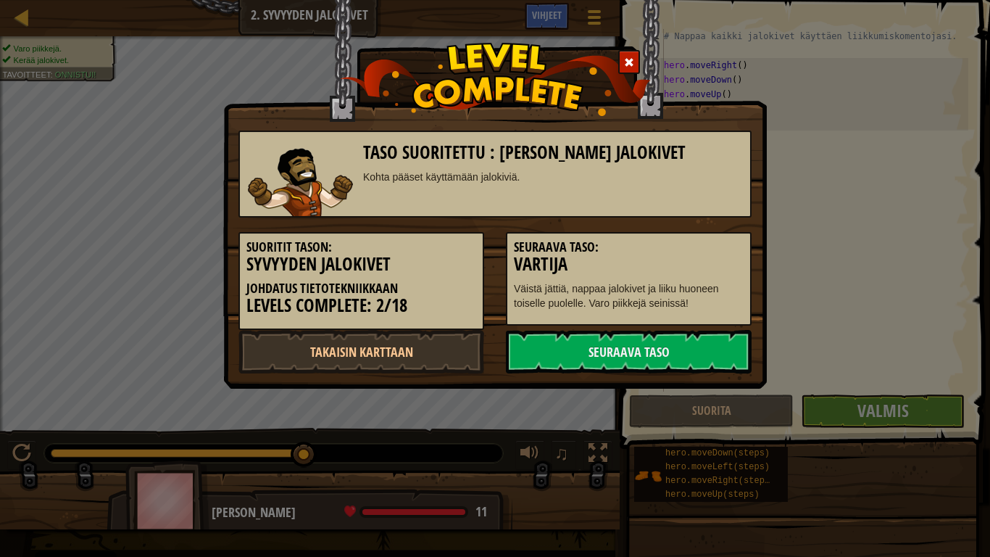
click at [705, 340] on link "Seuraava taso" at bounding box center [629, 351] width 246 height 43
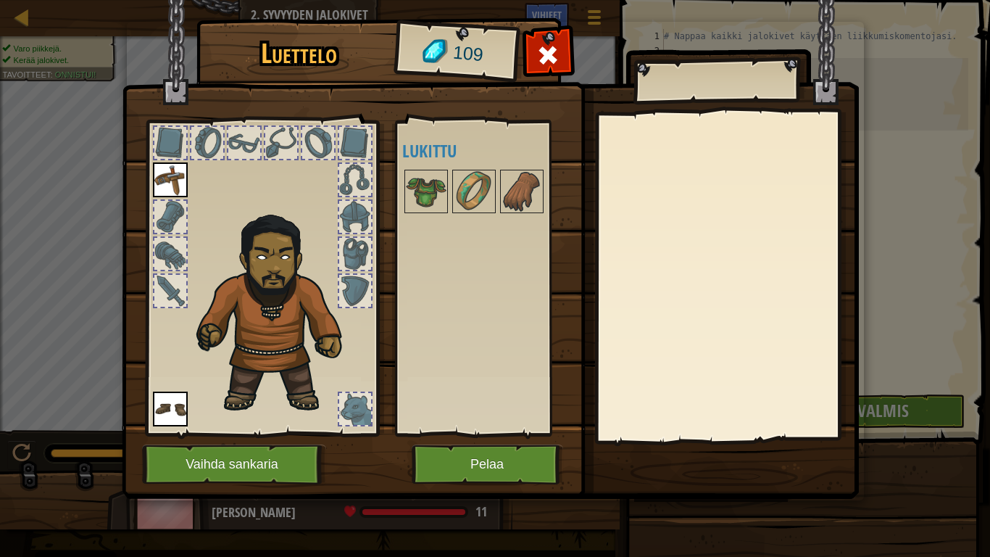
click at [351, 257] on div at bounding box center [355, 254] width 32 height 32
click at [470, 457] on button "Pelaa" at bounding box center [488, 464] width 152 height 40
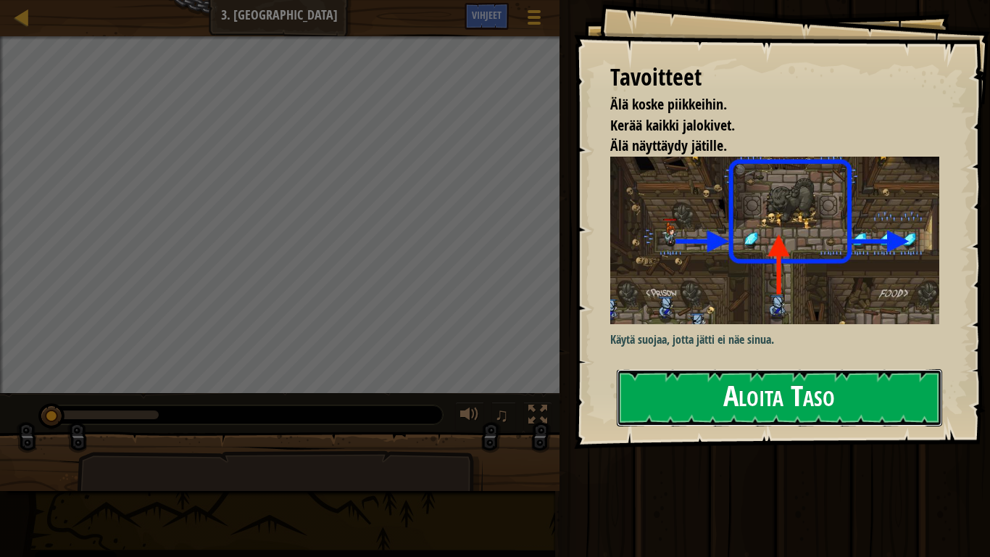
click at [768, 402] on button "Aloita Taso" at bounding box center [779, 397] width 325 height 57
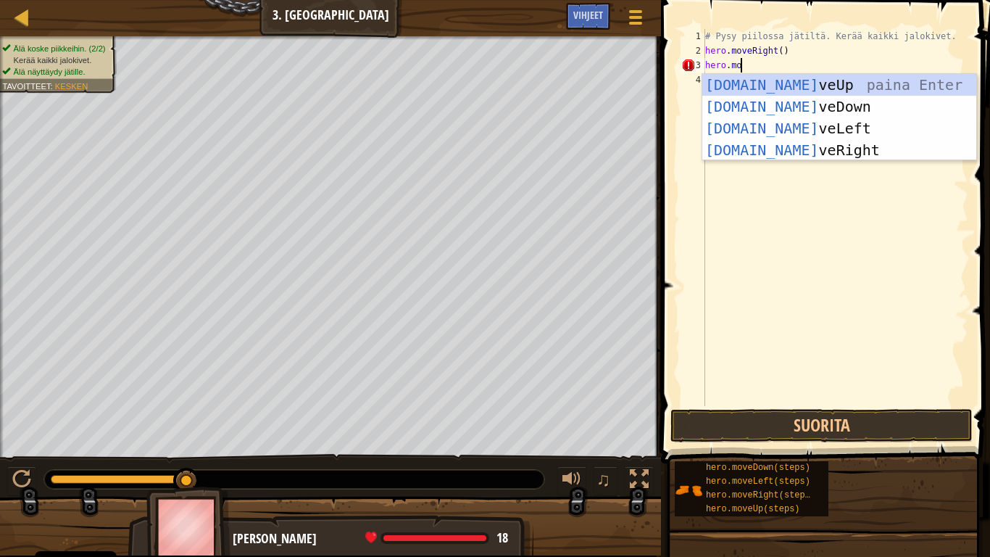
scroll to position [7, 6]
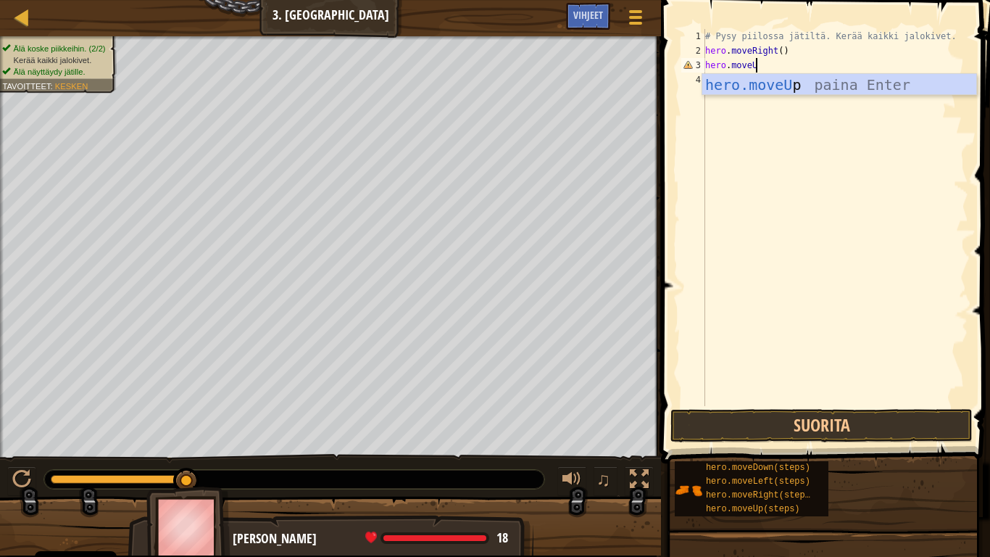
type textarea "hero.moveUp"
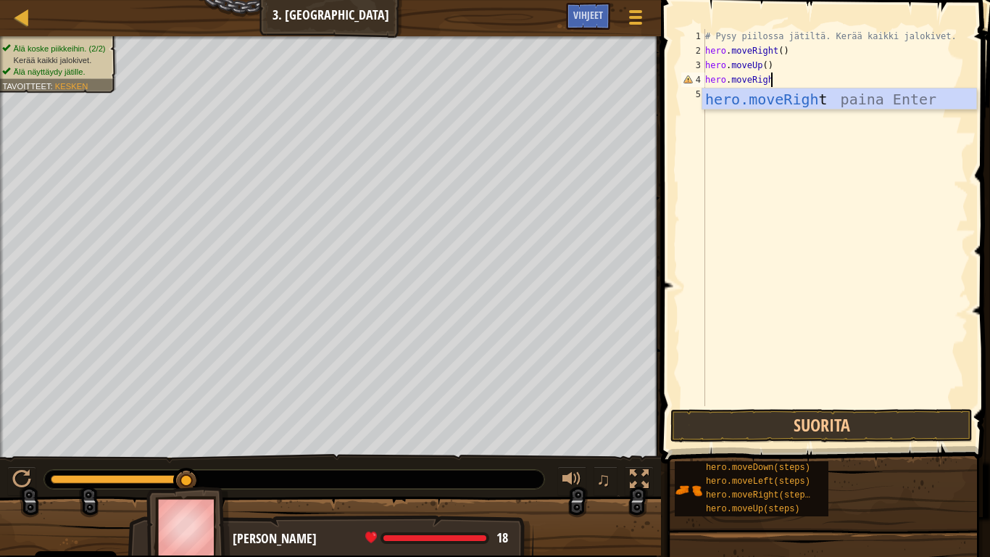
type textarea "hero.moveRight"
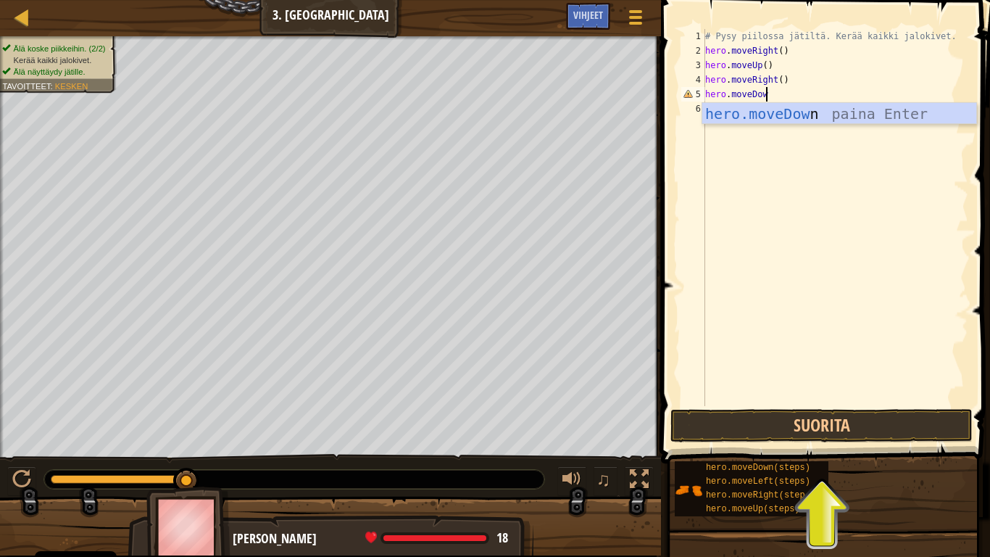
type textarea "hero.moveDown"
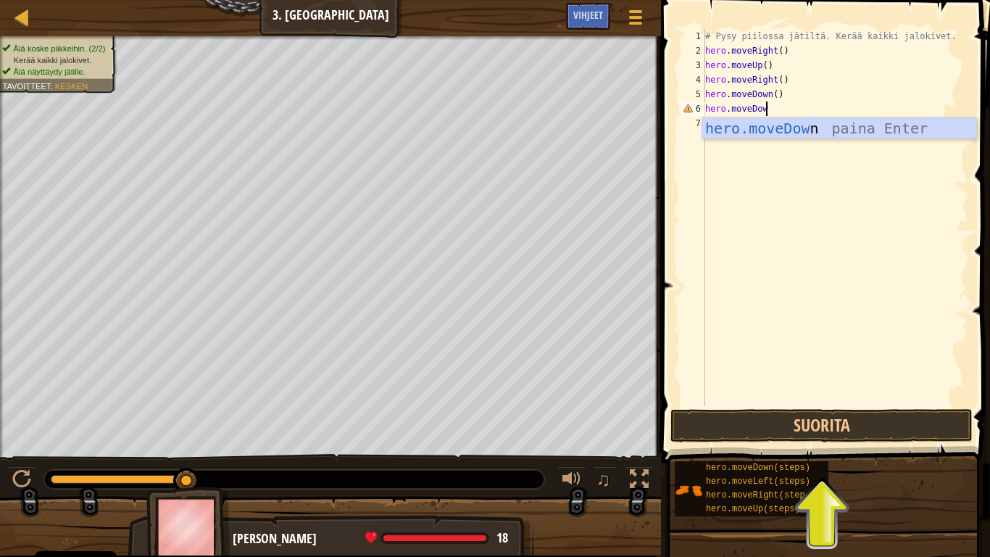
scroll to position [7, 9]
type textarea "hero.moveDown"
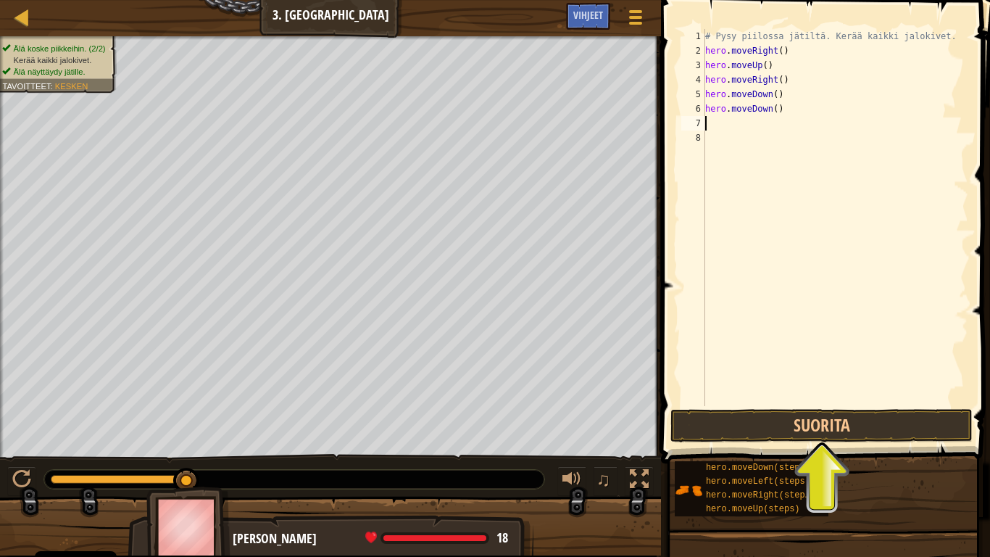
scroll to position [7, 0]
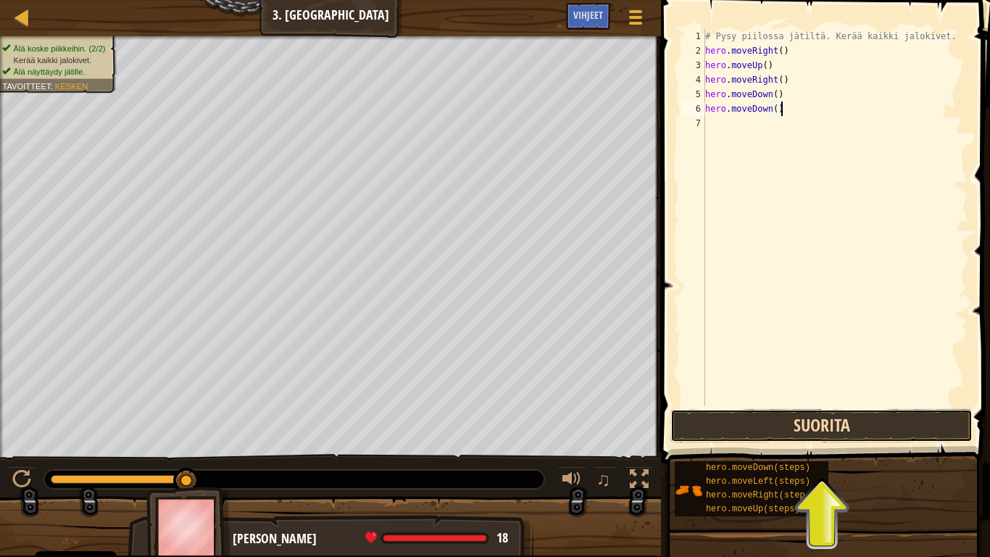
click at [796, 439] on button "Suorita" at bounding box center [822, 425] width 302 height 33
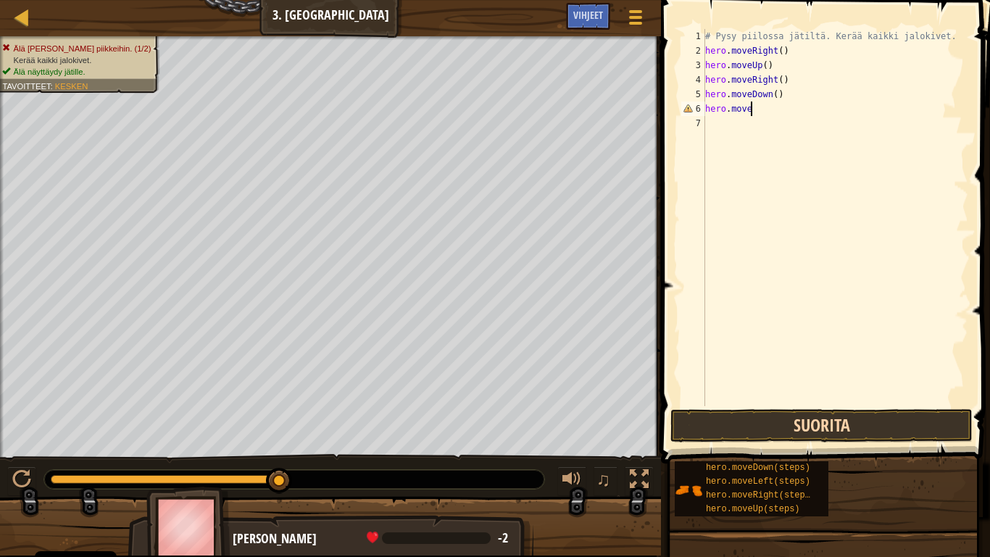
type textarea "hero.moveR"
click at [891, 413] on button "Suorita" at bounding box center [822, 425] width 302 height 33
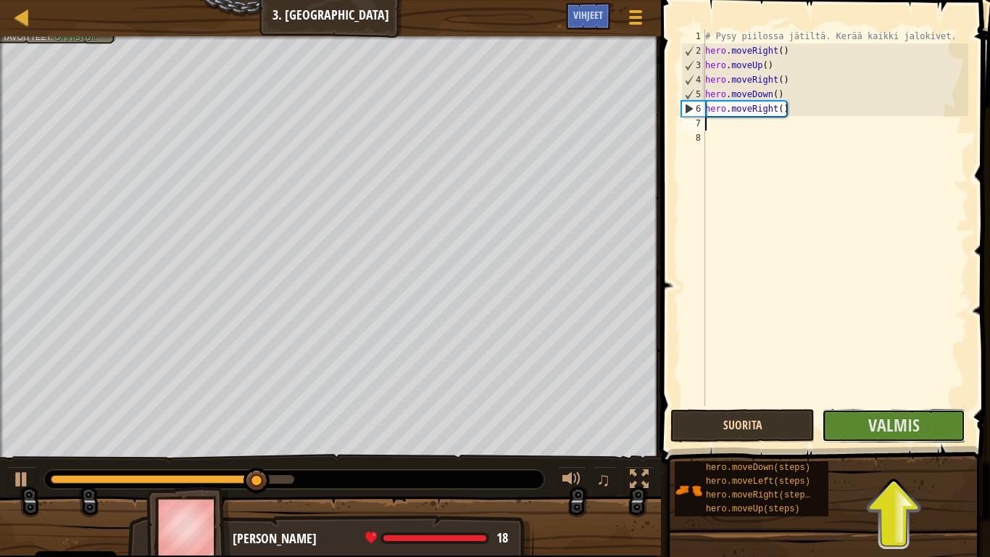
click at [891, 413] on span "Valmis" at bounding box center [893, 424] width 51 height 23
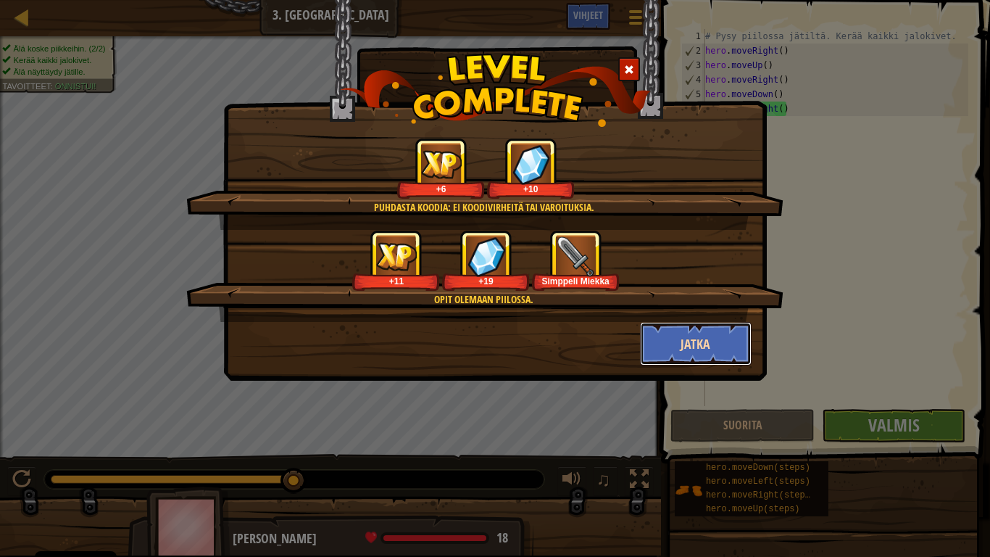
click at [671, 339] on button "Jatka" at bounding box center [696, 343] width 112 height 43
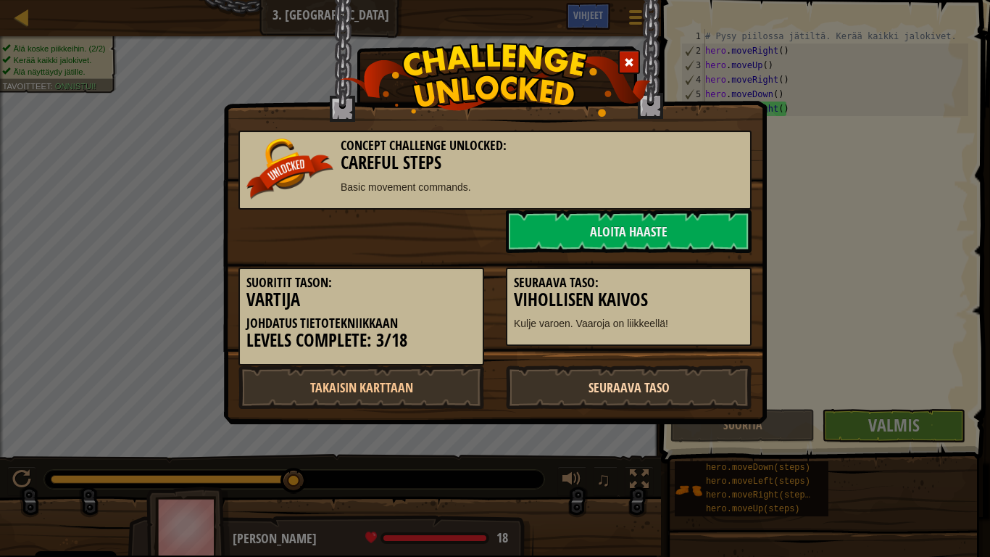
click at [569, 385] on link "Seuraava taso" at bounding box center [629, 386] width 246 height 43
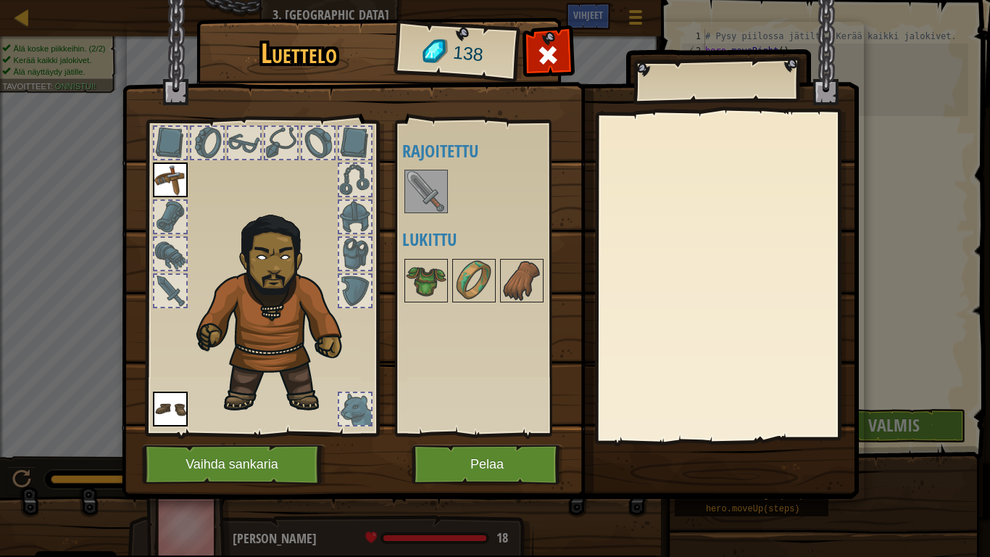
click at [421, 206] on img at bounding box center [426, 191] width 41 height 41
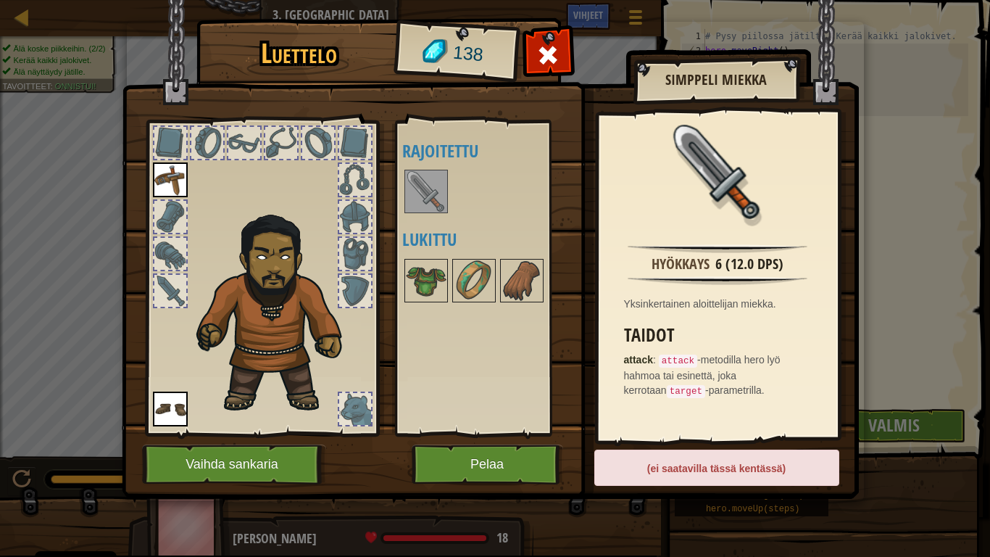
click at [426, 192] on img at bounding box center [426, 191] width 41 height 41
click at [427, 281] on img at bounding box center [426, 280] width 41 height 41
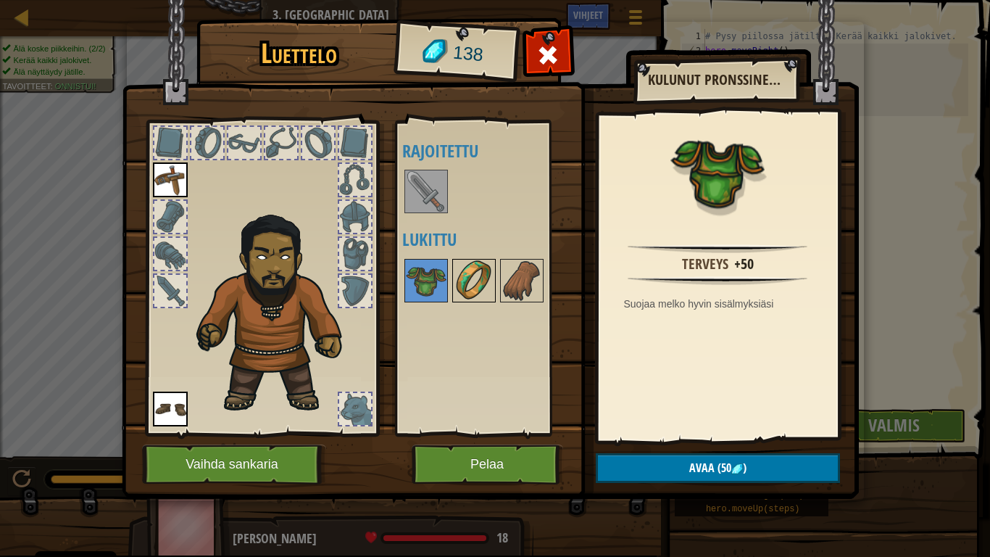
click at [476, 287] on img at bounding box center [474, 280] width 41 height 41
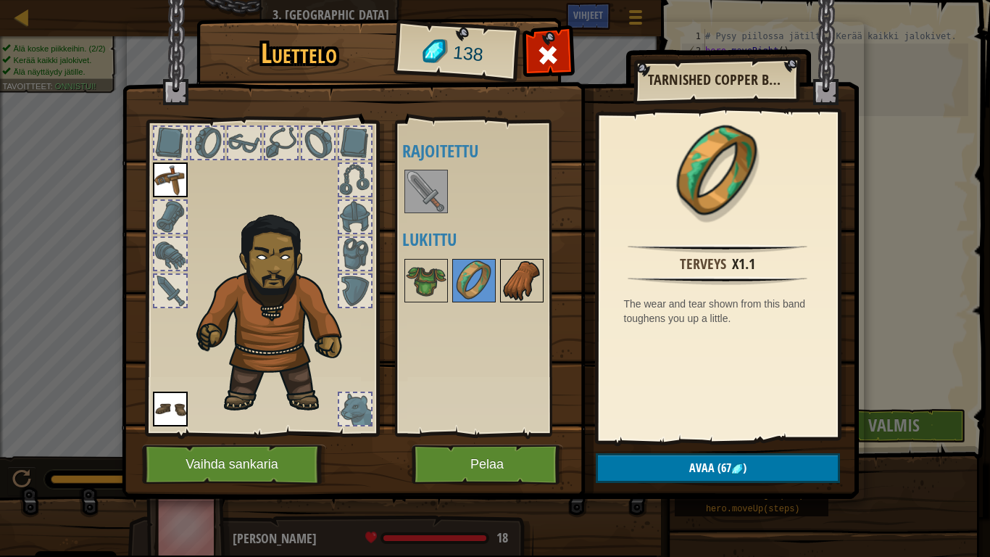
click at [509, 286] on img at bounding box center [522, 280] width 41 height 41
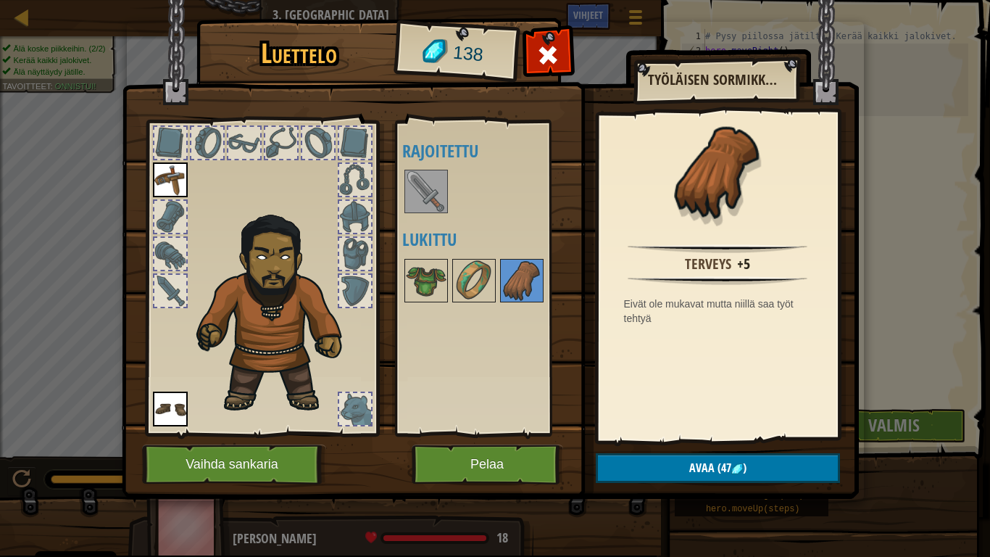
click at [426, 189] on img at bounding box center [426, 191] width 41 height 41
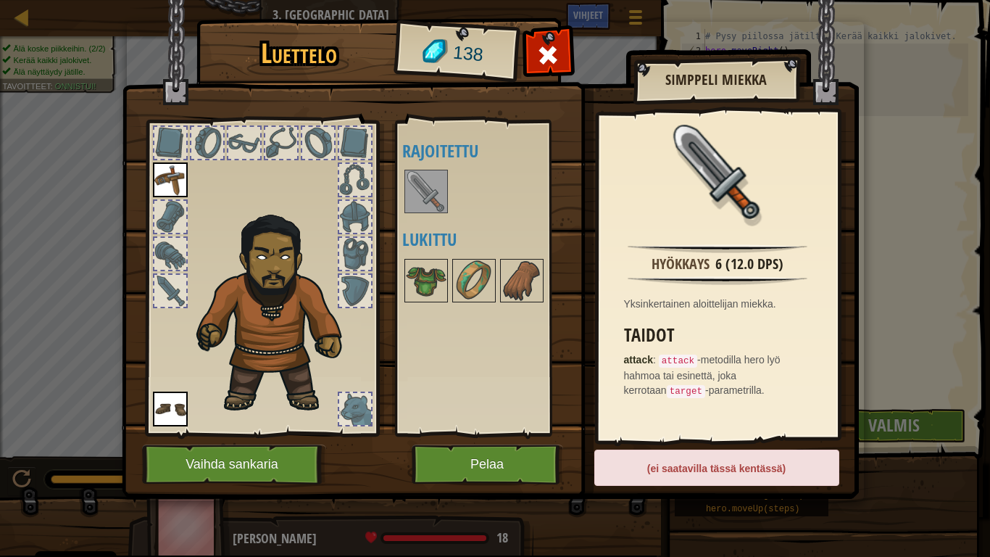
drag, startPoint x: 421, startPoint y: 195, endPoint x: 186, endPoint y: 321, distance: 267.2
click at [194, 338] on div "Luettelo 138 Saatavilla Ota käyttöön Ota käyttöön (ota käyttöön tuplaklikkaamal…" at bounding box center [495, 261] width 737 height 478
click at [181, 299] on div at bounding box center [170, 291] width 32 height 32
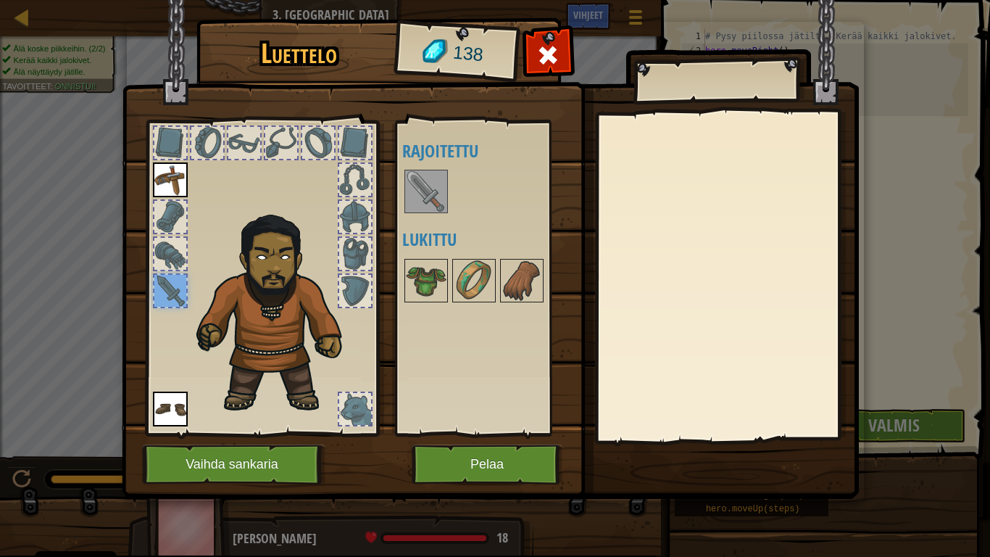
click at [181, 299] on div at bounding box center [170, 291] width 32 height 32
click at [433, 202] on img at bounding box center [426, 191] width 41 height 41
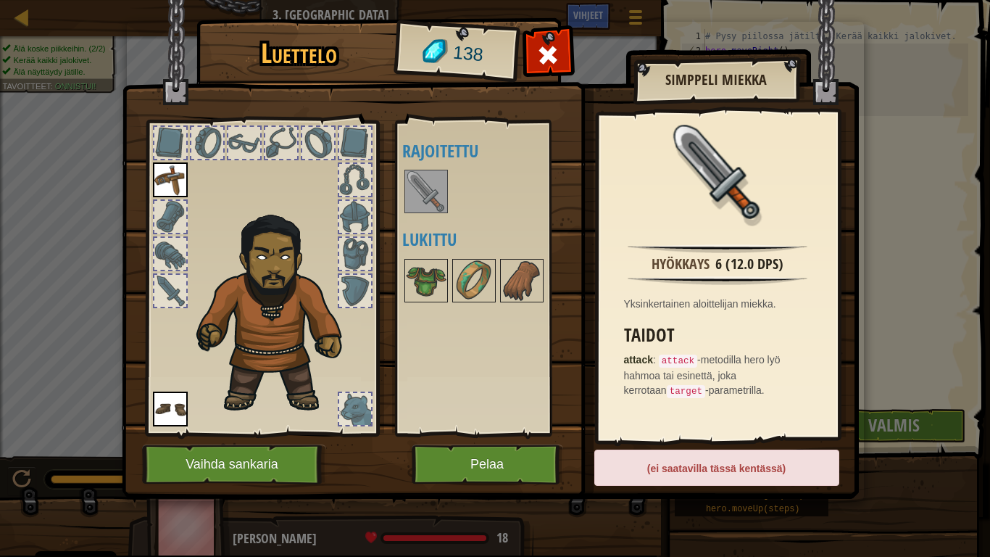
click at [702, 479] on div "(ei saatavilla tässä kentässä)" at bounding box center [716, 467] width 245 height 36
click at [703, 478] on div "(ei saatavilla tässä kentässä)" at bounding box center [716, 467] width 245 height 36
click at [476, 457] on button "Pelaa" at bounding box center [488, 464] width 152 height 40
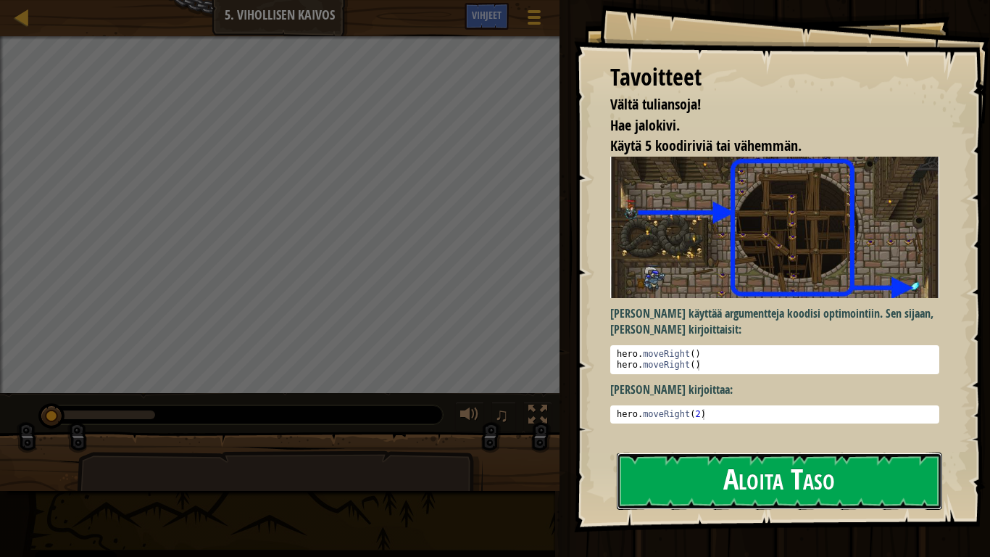
click at [697, 479] on button "Aloita Taso" at bounding box center [779, 480] width 325 height 57
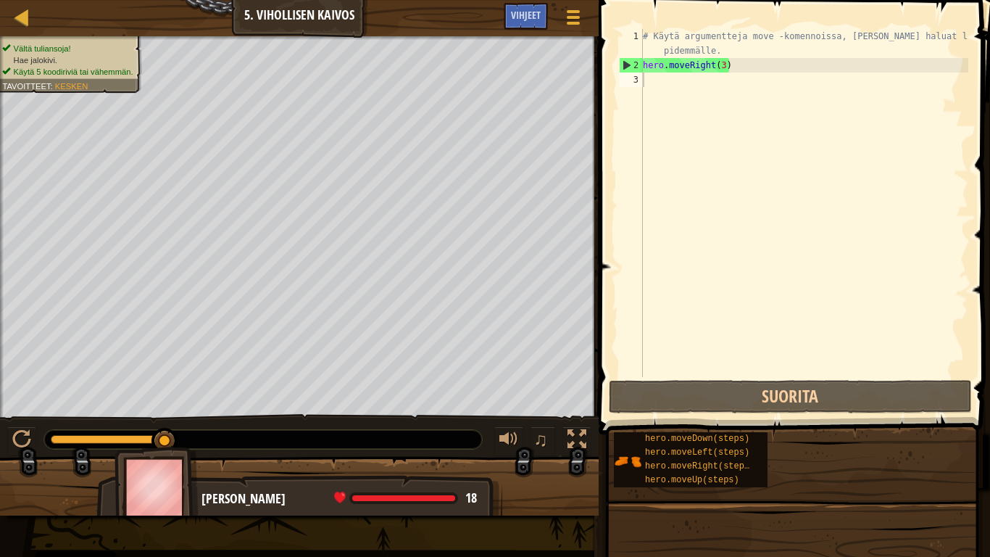
click at [675, 78] on div "# Käytä argumentteja move -komennoissa, [PERSON_NAME] haluat liikkua pidemmälle…" at bounding box center [804, 224] width 328 height 391
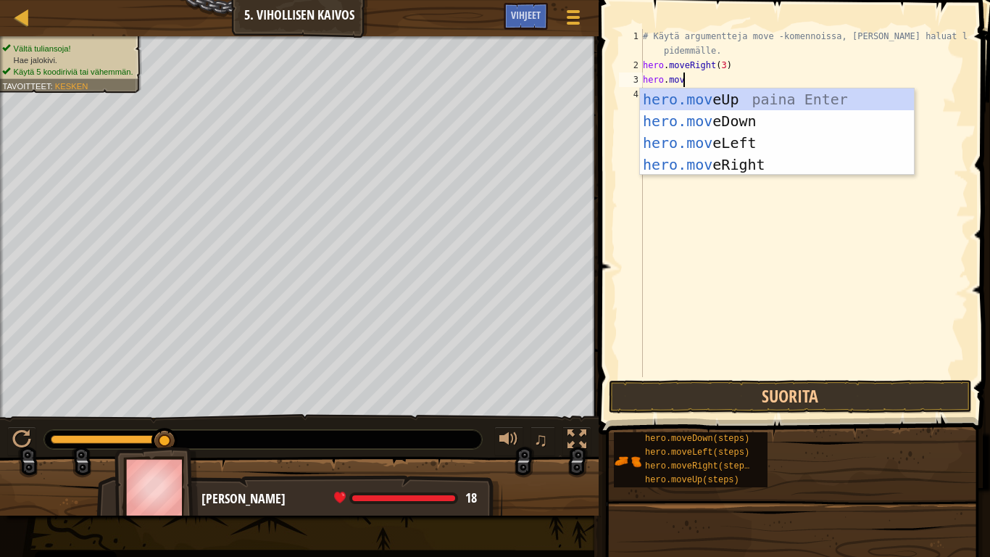
scroll to position [7, 6]
type textarea "hero.moveU"
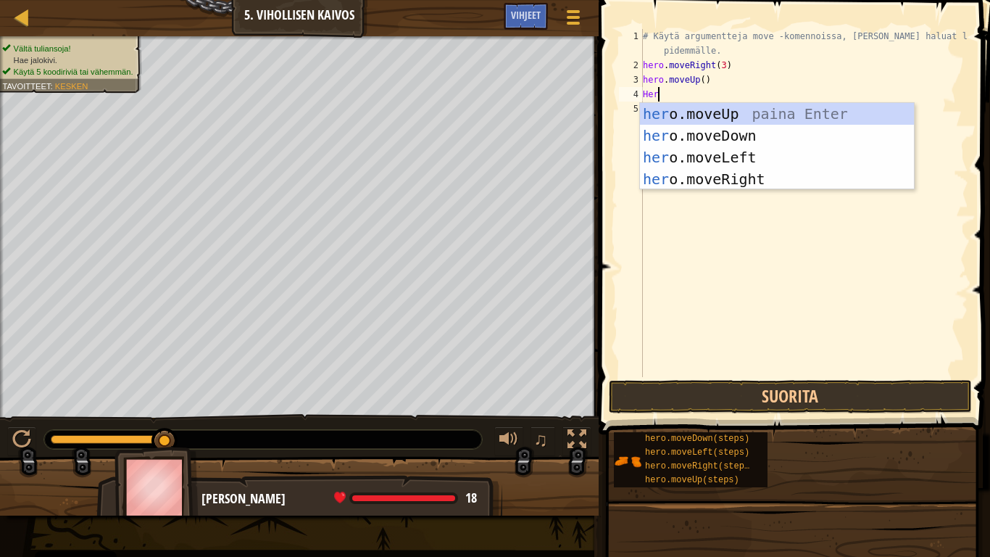
scroll to position [7, 2]
type textarea "Hero"
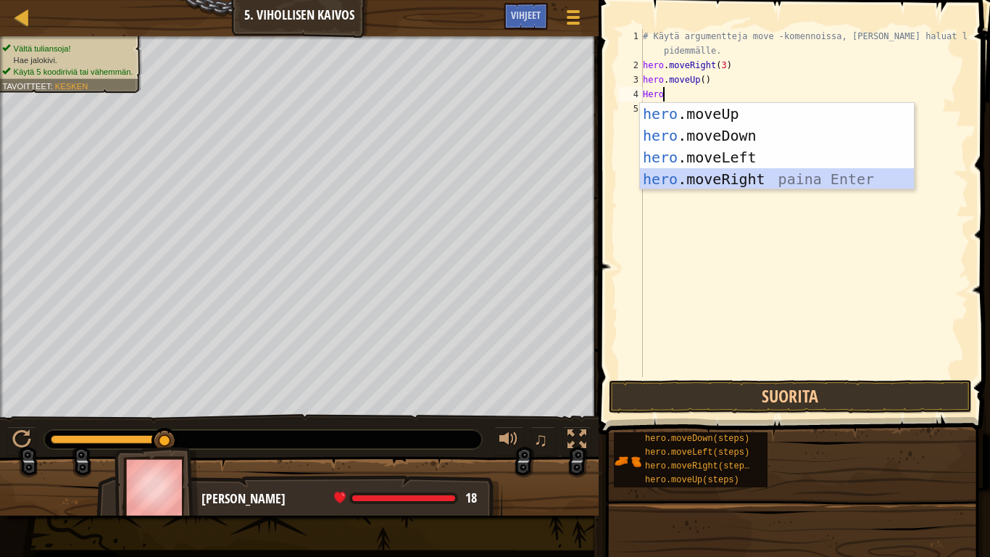
click at [729, 181] on div "hero .moveUp paina Enter hero .moveDown paina Enter hero .moveLeft paina Enter …" at bounding box center [777, 168] width 274 height 130
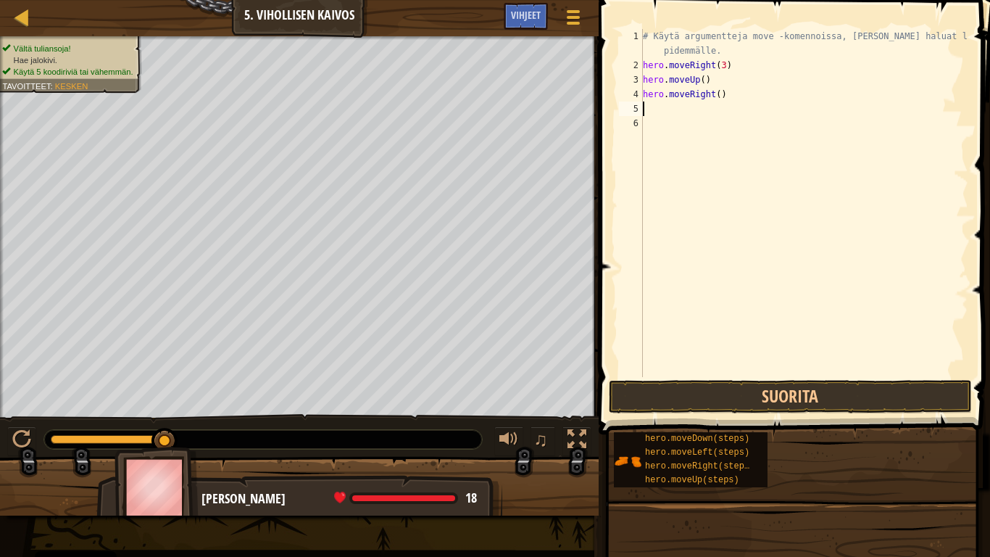
type textarea "H"
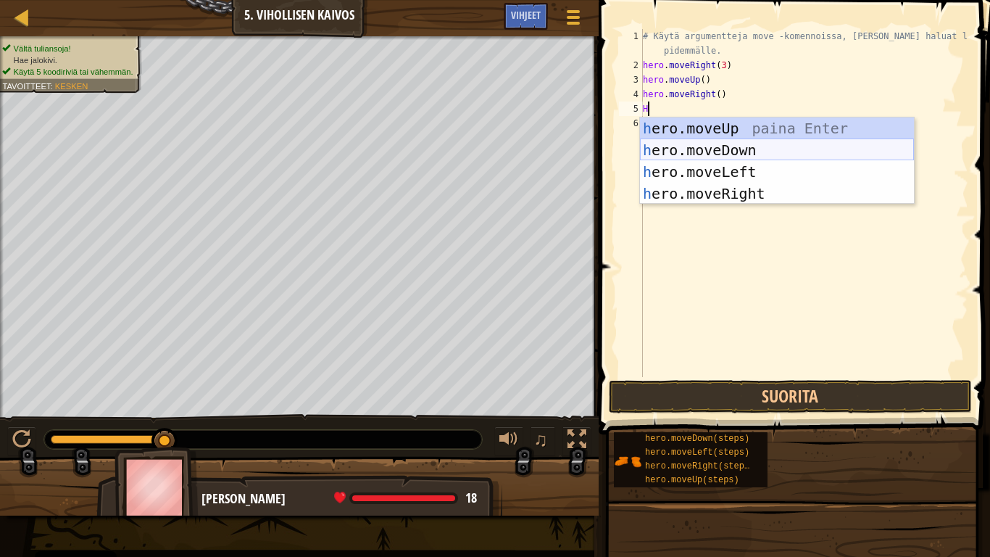
click at [771, 151] on div "h ero.moveUp paina Enter h ero.moveDown paina Enter h ero.moveLeft paina Enter …" at bounding box center [777, 182] width 274 height 130
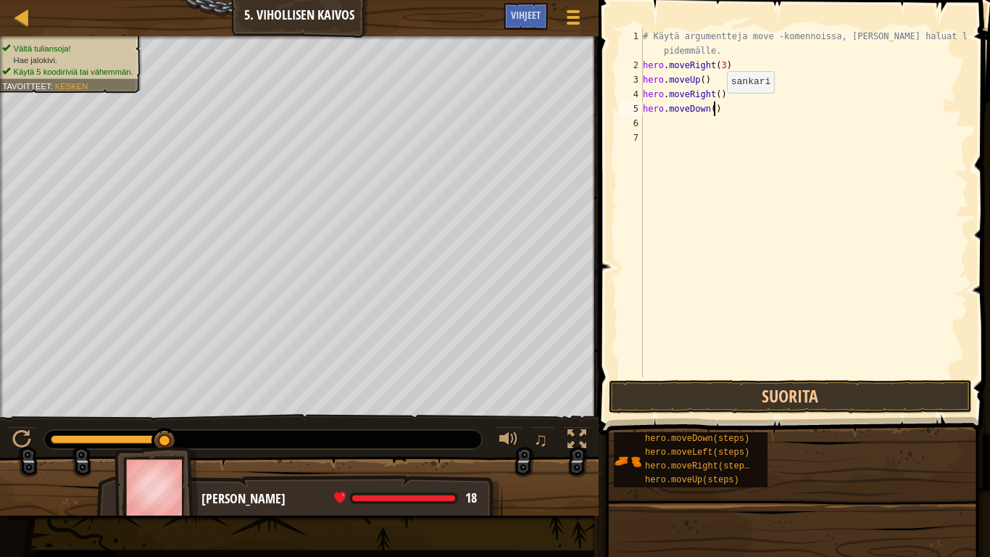
click at [714, 107] on div "# Käytä argumentteja move -komennoissa, [PERSON_NAME] haluat liikkua pidemmälle…" at bounding box center [804, 224] width 328 height 391
type textarea "hero.moveDown(3)"
click at [716, 125] on div "# Käytä argumentteja move -komennoissa, [PERSON_NAME] haluat liikkua pidemmälle…" at bounding box center [804, 224] width 328 height 391
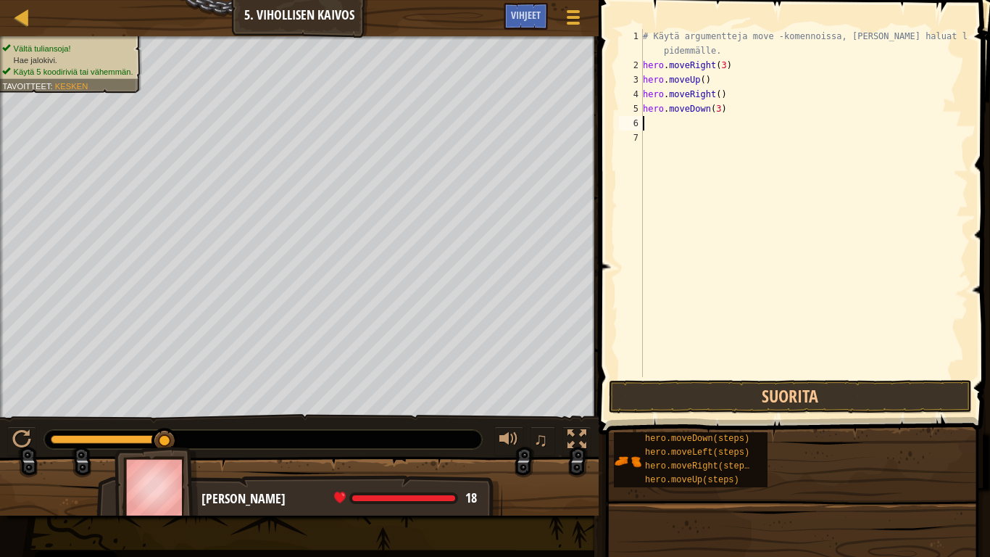
type textarea "h"
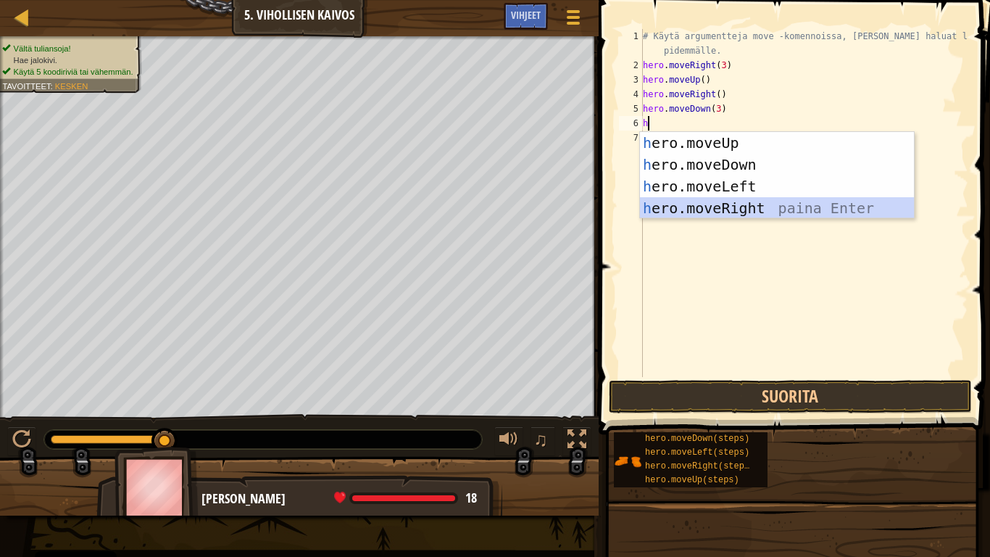
click at [748, 213] on div "h ero.moveUp paina Enter h ero.moveDown paina Enter h ero.moveLeft paina Enter …" at bounding box center [777, 197] width 274 height 130
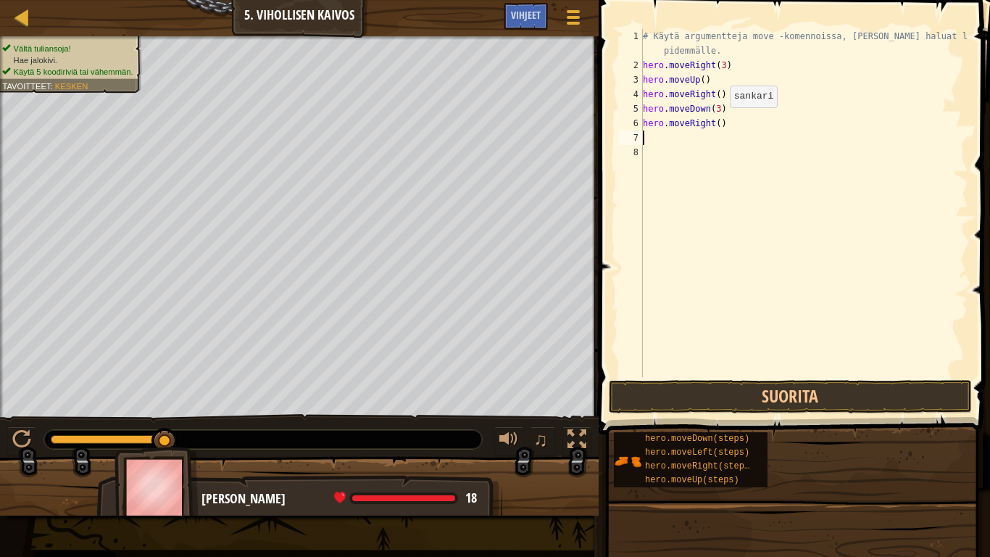
click at [717, 121] on div "# Käytä argumentteja move -komennoissa, [PERSON_NAME] haluat liikkua pidemmälle…" at bounding box center [804, 224] width 328 height 391
type textarea "hero.moveRight(2)"
click at [773, 394] on button "Suorita" at bounding box center [790, 396] width 363 height 33
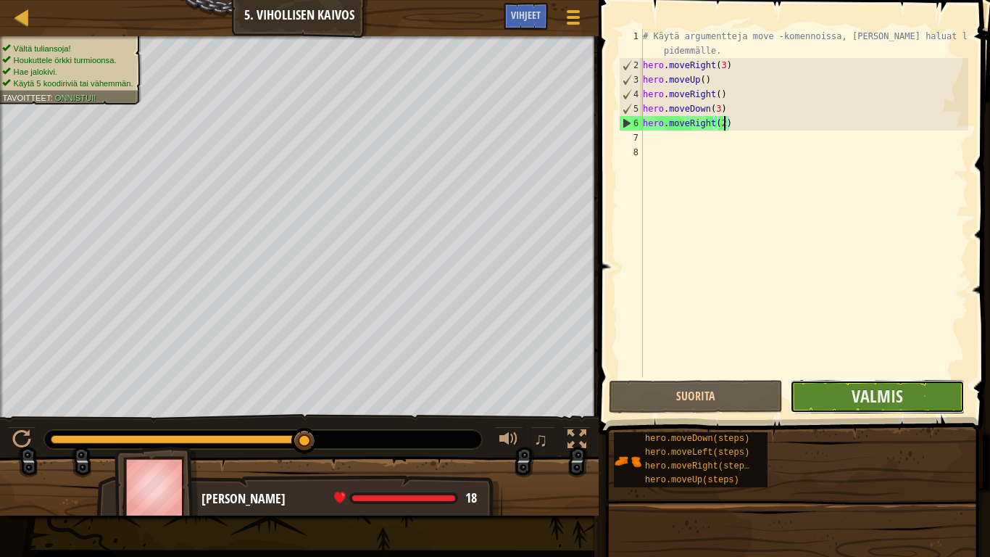
click at [838, 394] on button "Valmis" at bounding box center [877, 396] width 174 height 33
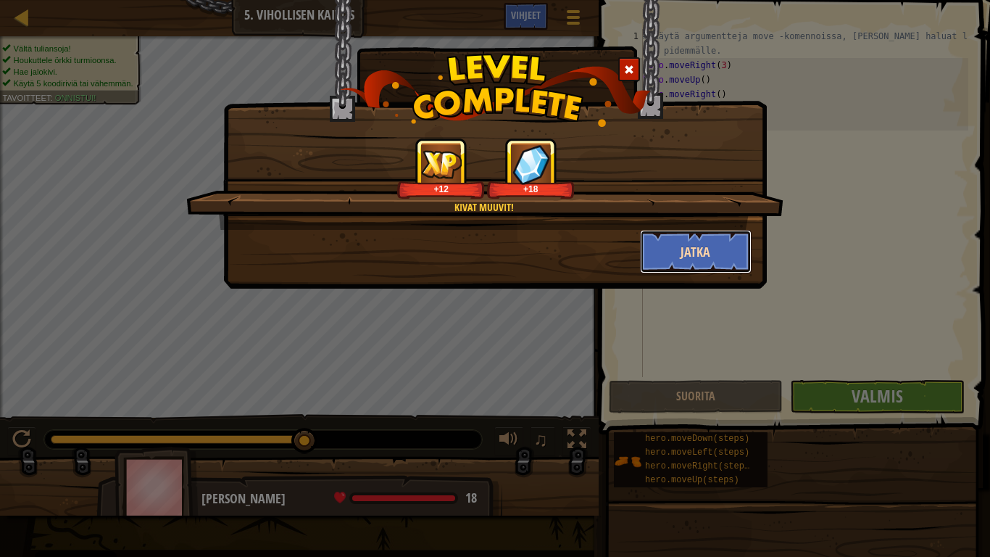
click at [681, 239] on button "Jatka" at bounding box center [696, 251] width 112 height 43
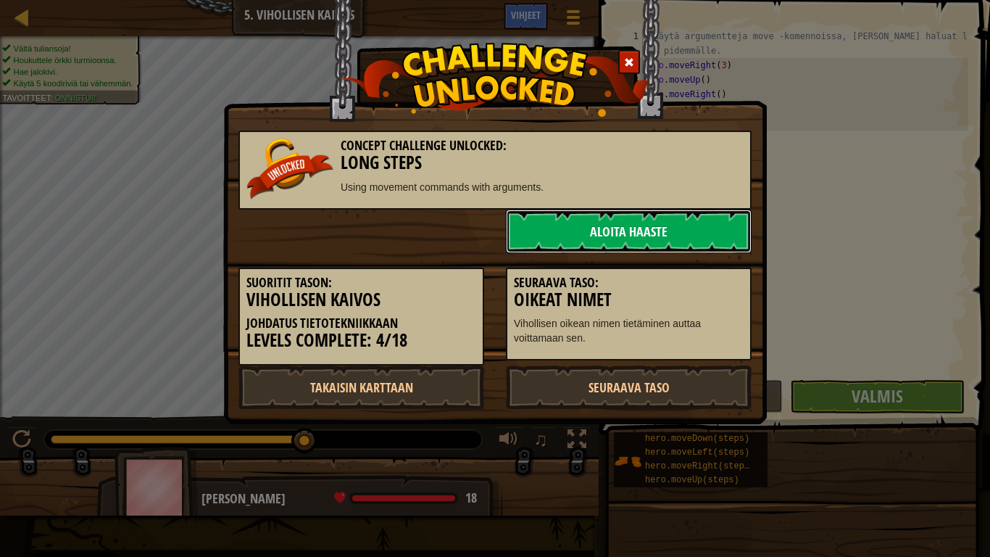
click at [604, 219] on link "Aloita haaste" at bounding box center [629, 231] width 246 height 43
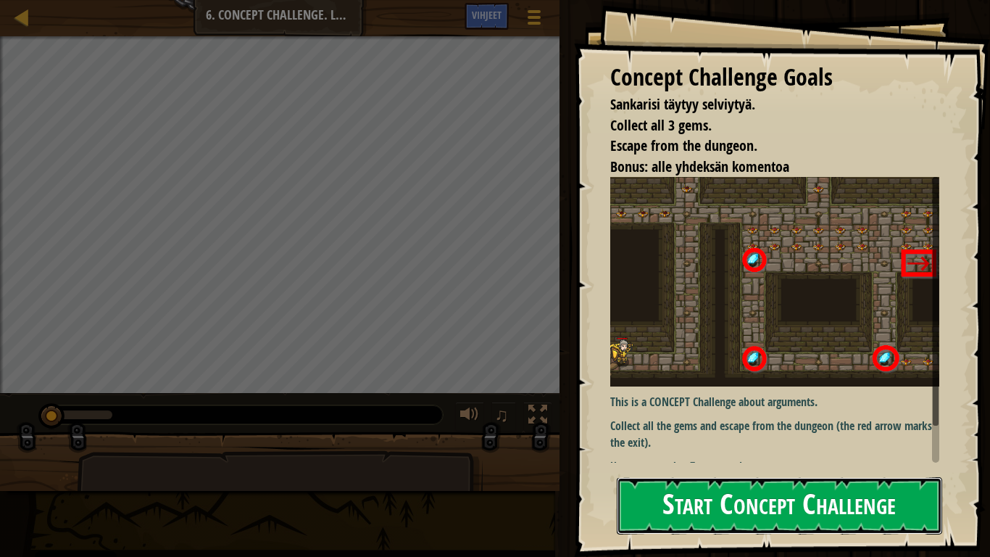
click at [744, 502] on button "Start Concept Challenge" at bounding box center [779, 505] width 325 height 57
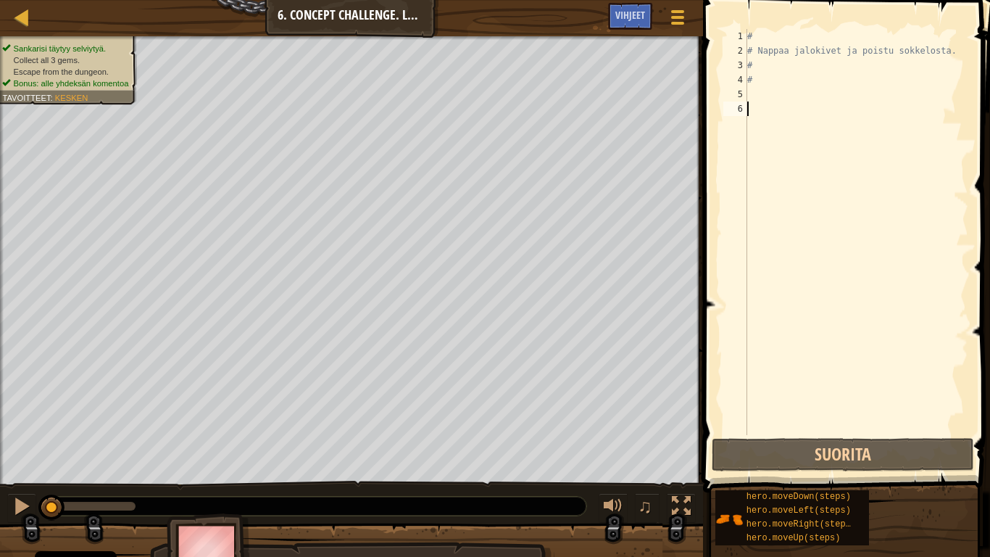
click at [767, 69] on div "# # Nappaa jalokivet ja poistu sokkelosta. # #" at bounding box center [856, 246] width 224 height 435
click at [792, 84] on div "# # Nappaa jalokivet ja poistu sokkelosta. # #" at bounding box center [856, 246] width 224 height 435
type textarea "#"
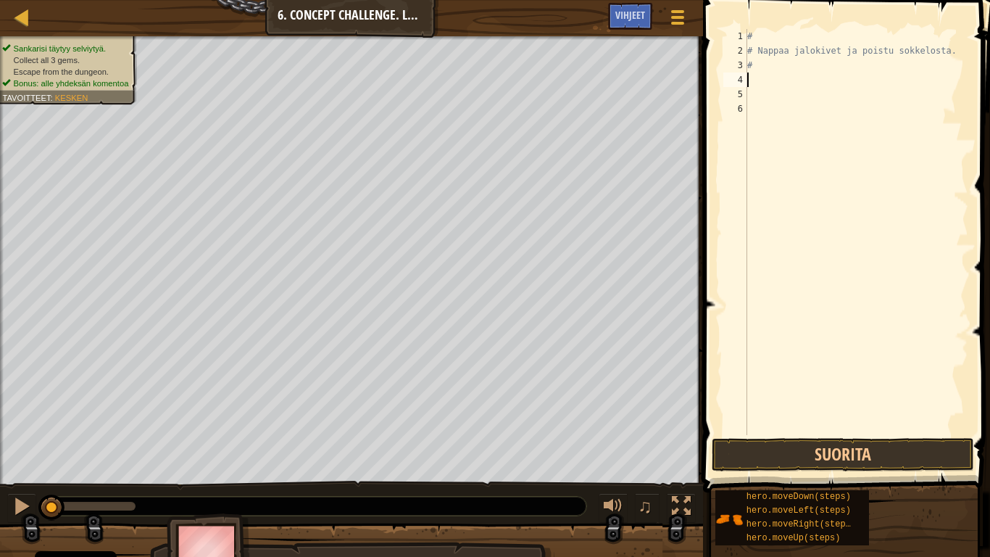
click at [784, 109] on div "# # Nappaa jalokivet ja poistu sokkelosta. #" at bounding box center [856, 246] width 224 height 435
type textarea "#"
type textarea "# Nappaa jalokivet ja poistu sokkelosta"
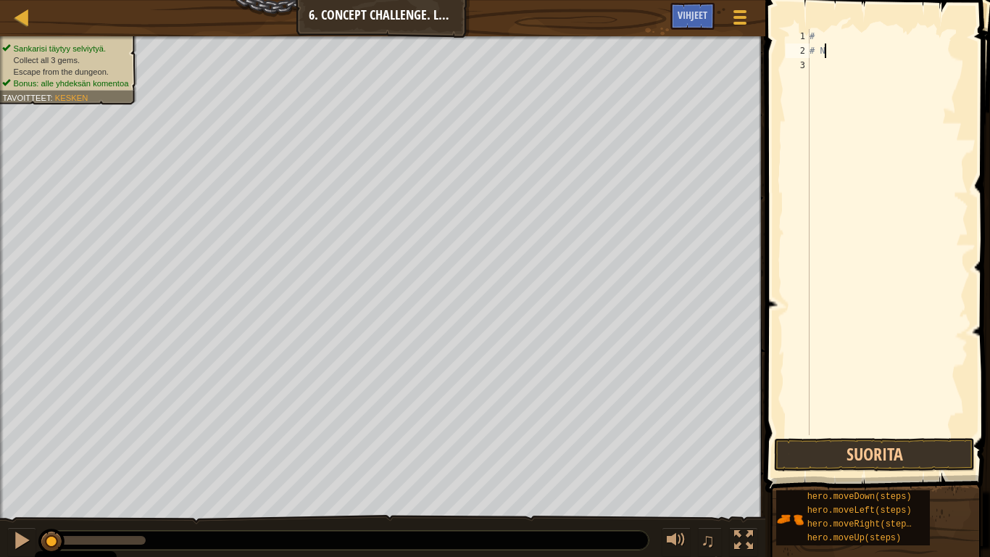
type textarea "#"
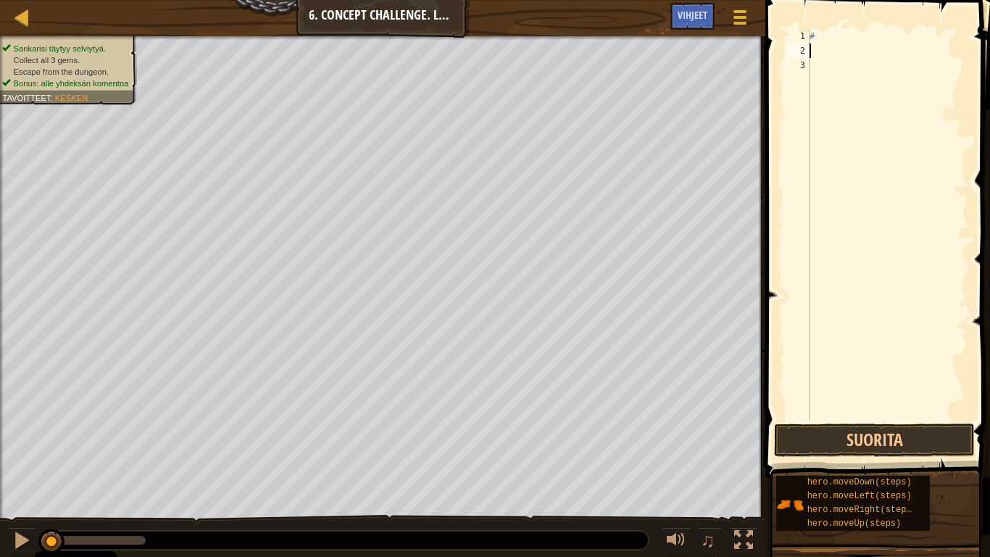
type textarea "#"
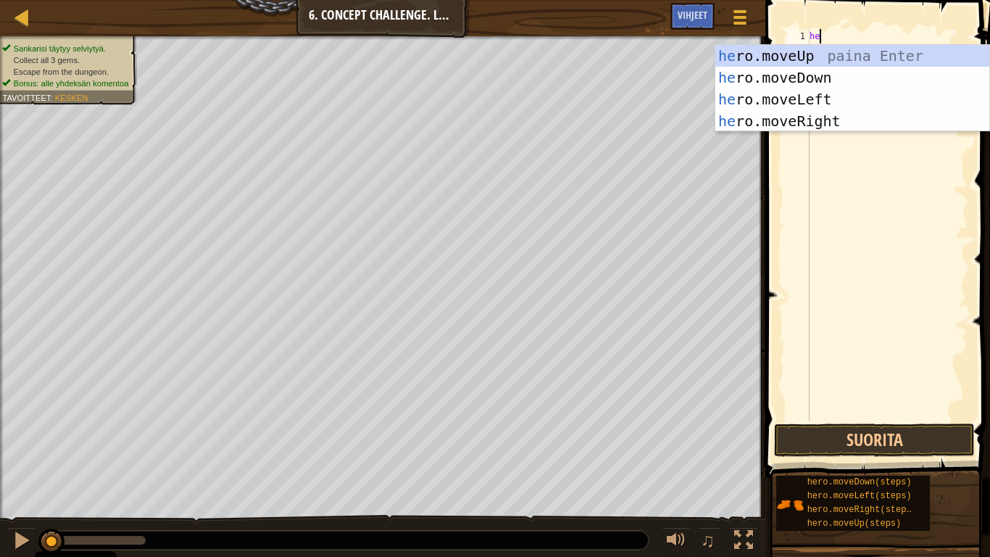
scroll to position [7, 0]
type textarea "hr"
click at [844, 126] on div "h e r o.moveUp paina Enter h e r o.moveDown paina Enter h e r o.moveLeft paina …" at bounding box center [852, 110] width 274 height 130
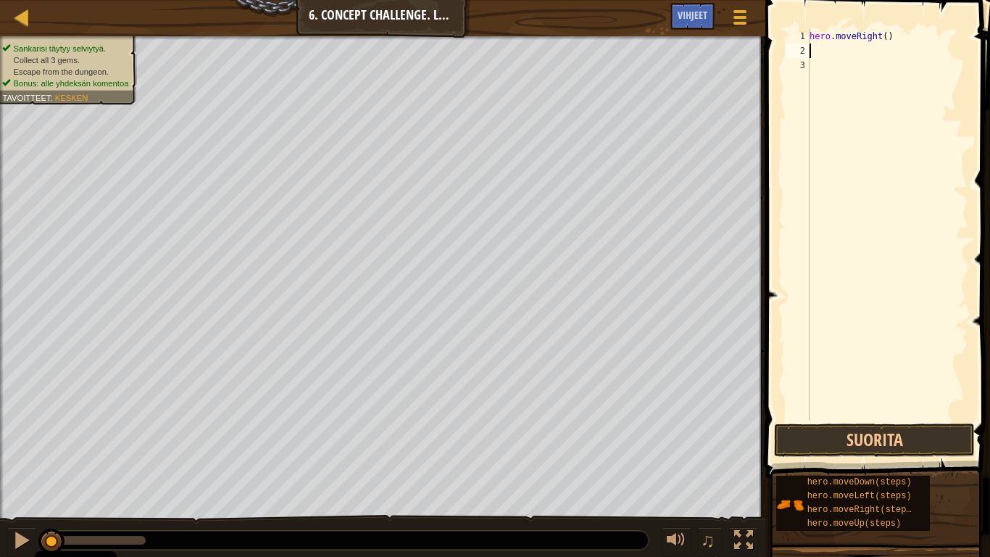
scroll to position [7, 0]
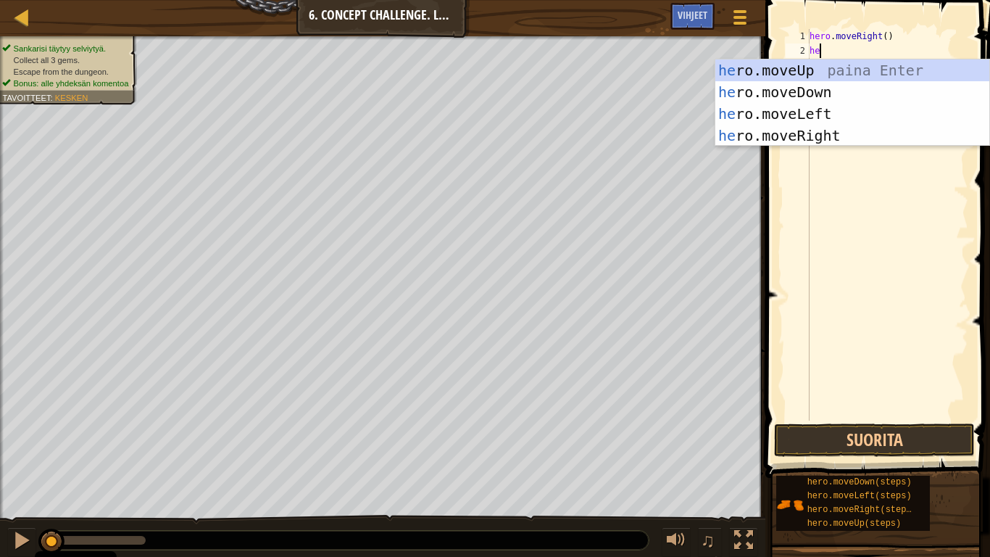
type textarea "hero"
click at [848, 70] on div "hero .moveUp paina Enter hero .moveDown paina Enter hero .moveLeft paina Enter …" at bounding box center [852, 124] width 274 height 130
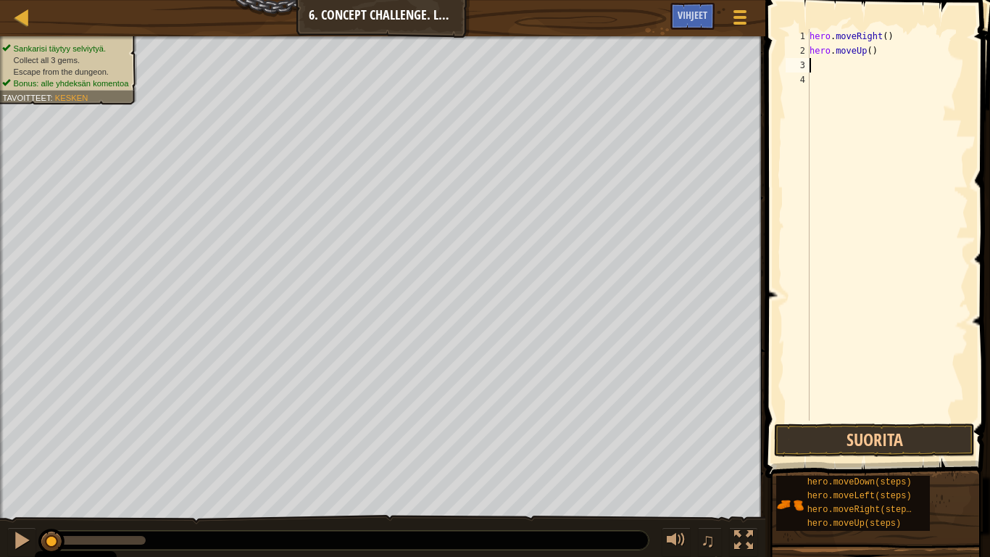
click at [874, 55] on div "hero . moveRight ( ) hero . moveUp ( )" at bounding box center [888, 239] width 162 height 420
click at [870, 54] on div "hero . moveRight ( ) hero . moveUp ( )" at bounding box center [888, 239] width 162 height 420
type textarea "hero.moveUp(3)"
click at [860, 66] on div "hero . moveRight ( ) hero . moveUp ( 3 )" at bounding box center [888, 239] width 162 height 420
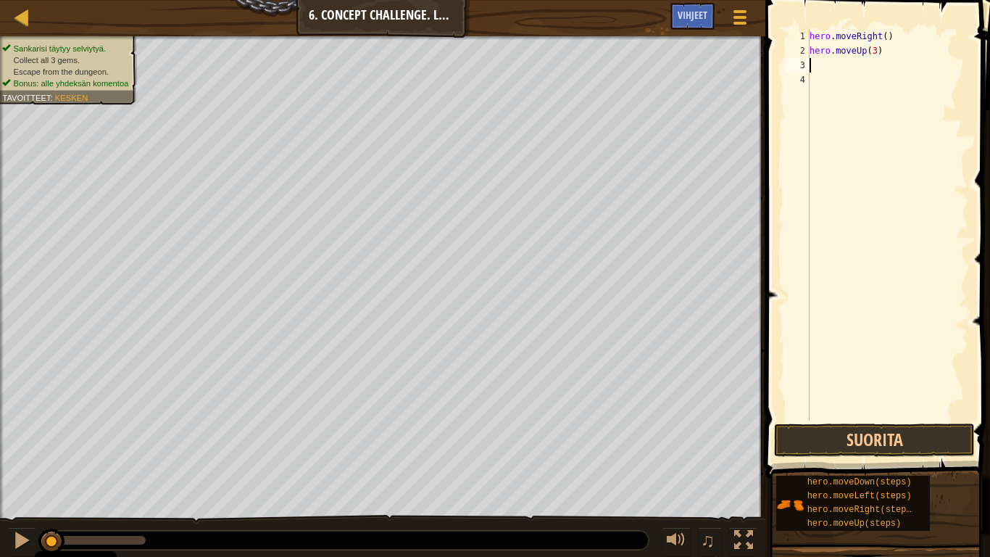
scroll to position [7, 0]
type textarea "h"
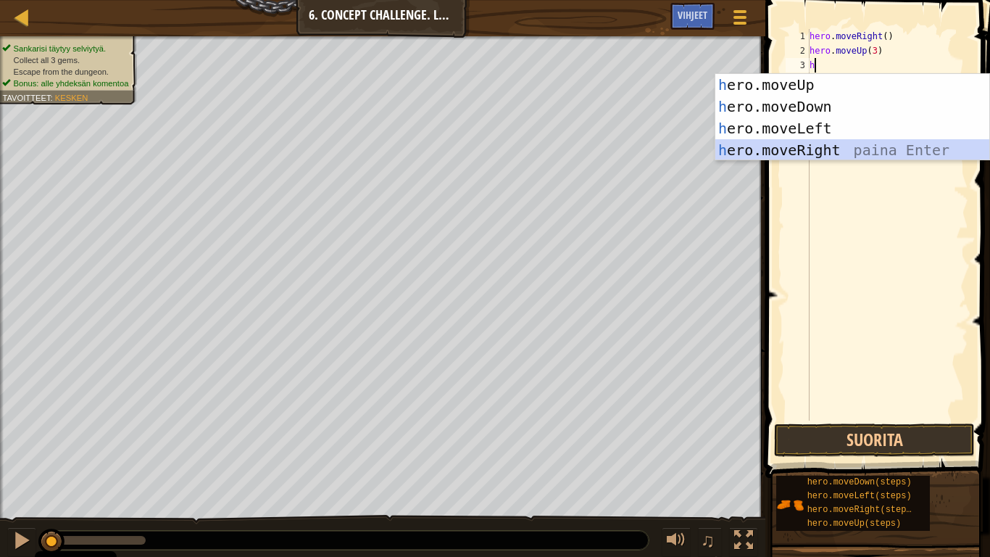
click at [795, 144] on div "h ero.moveUp paina Enter h ero.moveDown paina Enter h ero.moveLeft paina Enter …" at bounding box center [852, 139] width 274 height 130
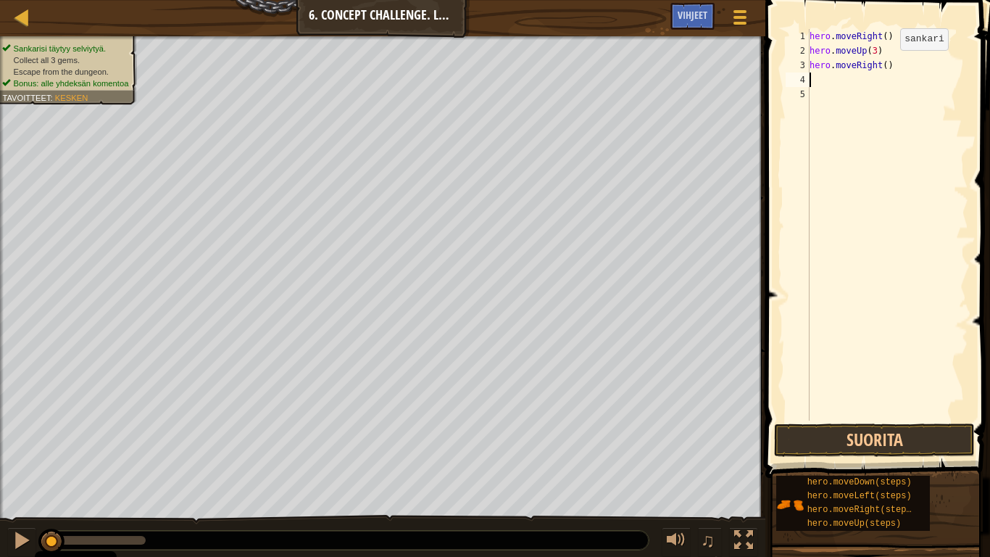
drag, startPoint x: 888, startPoint y: 64, endPoint x: 887, endPoint y: 72, distance: 8.7
click at [887, 64] on div "hero . moveRight ( ) hero . moveUp ( 3 ) hero . moveRight ( )" at bounding box center [888, 239] width 162 height 420
type textarea "hero.moveRight(2)"
click at [853, 80] on div "hero . moveRight ( ) hero . moveUp ( 3 ) hero . moveRight ( 2 )" at bounding box center [888, 239] width 162 height 420
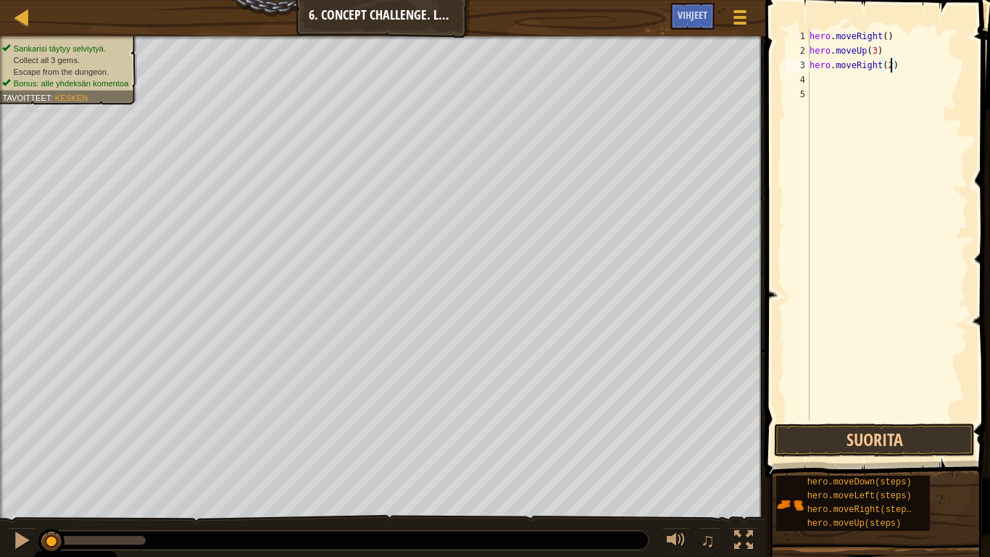
scroll to position [7, 0]
type textarea "he"
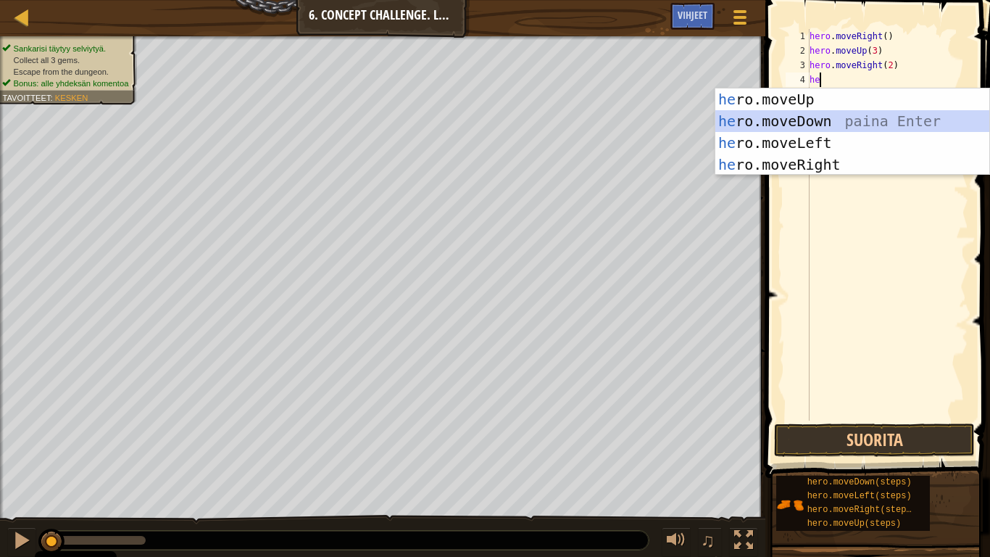
click at [861, 111] on div "he ro.moveUp paina Enter he ro.moveDown paina Enter he ro.moveLeft paina Enter …" at bounding box center [852, 153] width 274 height 130
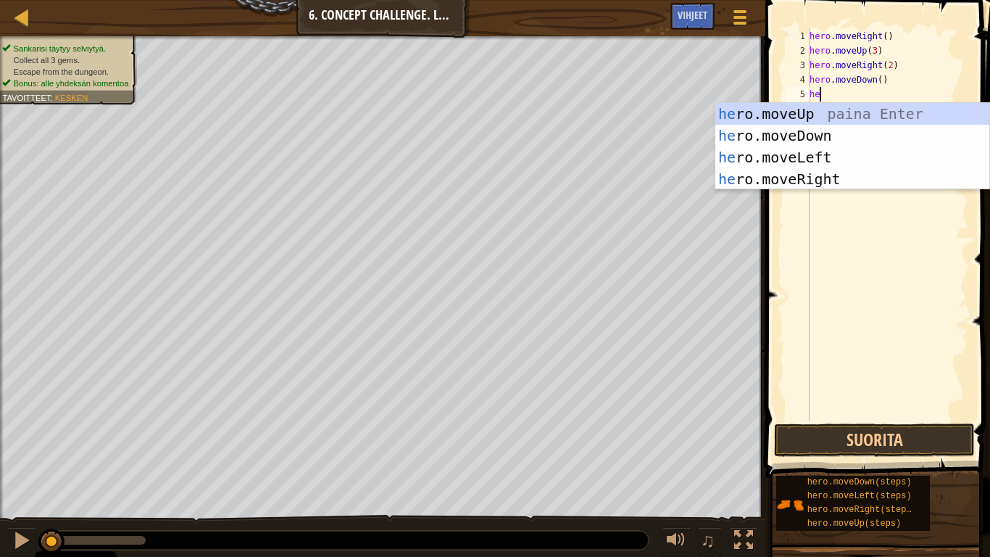
type textarea "her"
click at [829, 157] on div "her o.moveUp paina Enter her o.moveDown paina Enter her o.moveLeft paina Enter …" at bounding box center [852, 168] width 274 height 130
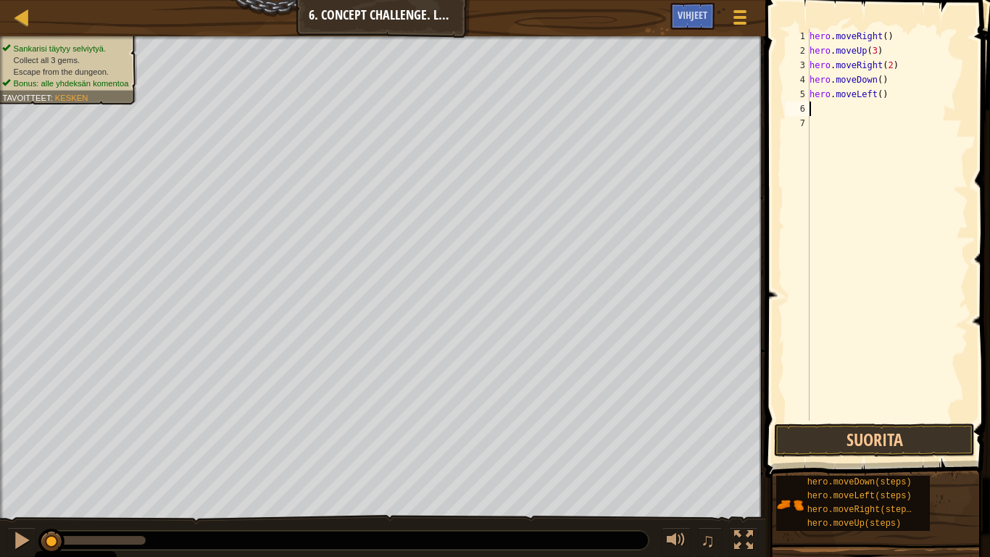
scroll to position [7, 0]
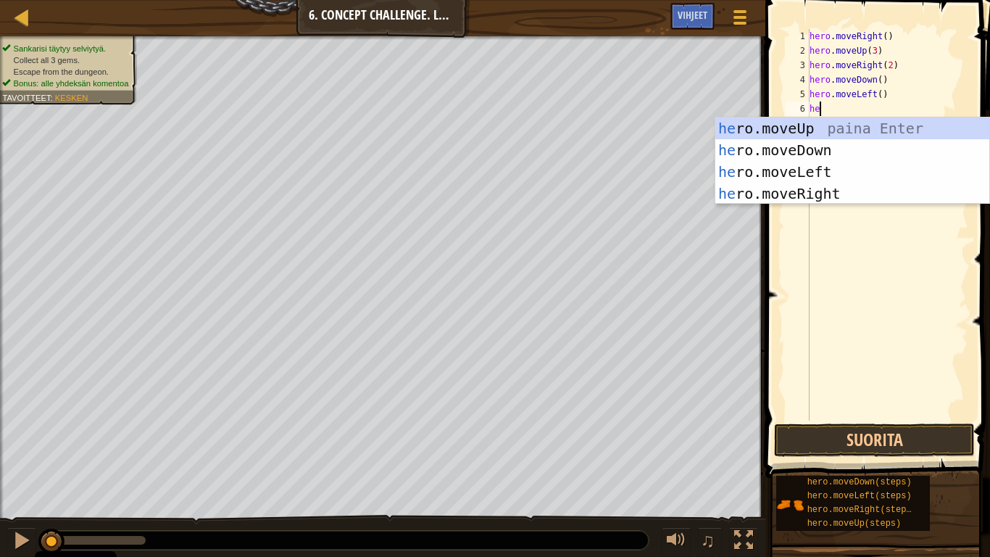
type textarea "her"
click at [859, 157] on div "her o.moveUp paina Enter her o.moveDown paina Enter her o.moveLeft paina Enter …" at bounding box center [852, 182] width 274 height 130
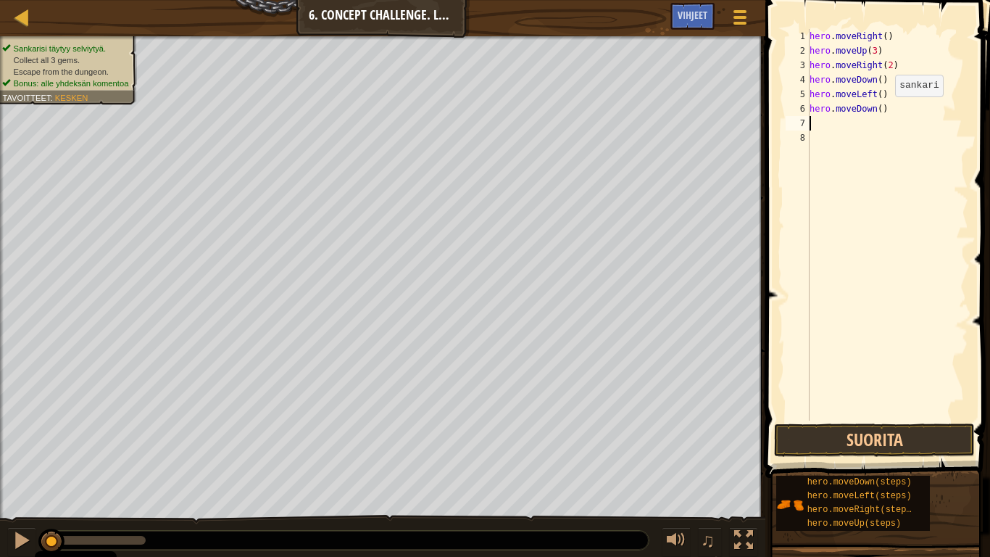
click at [883, 111] on div "hero . moveRight ( ) hero . moveUp ( 3 ) hero . moveRight ( 2 ) hero . moveDown…" at bounding box center [888, 239] width 162 height 420
type textarea "hero.moveDown(2)"
click at [874, 129] on div "hero . moveRight ( ) hero . moveUp ( 3 ) hero . moveRight ( 2 ) hero . moveDown…" at bounding box center [888, 239] width 162 height 420
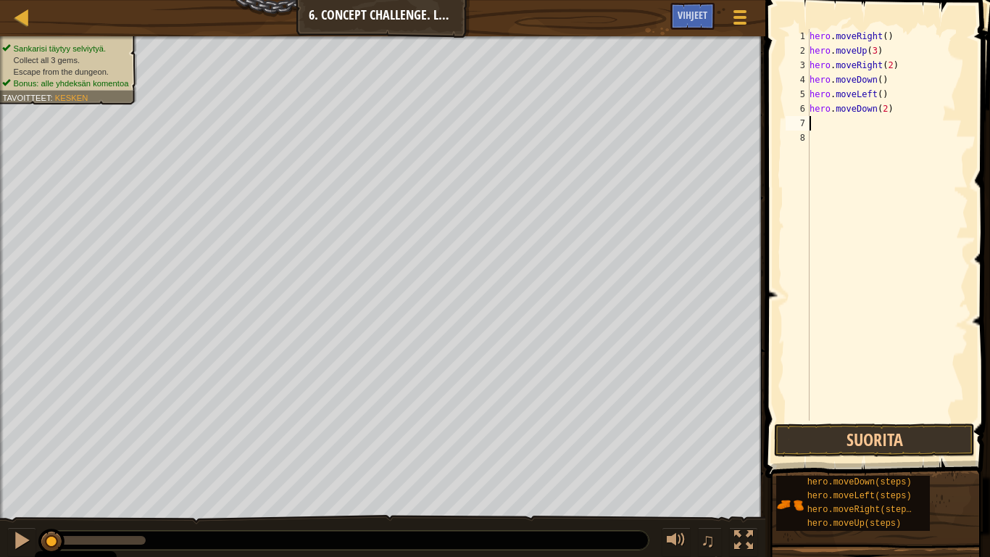
type textarea "hr"
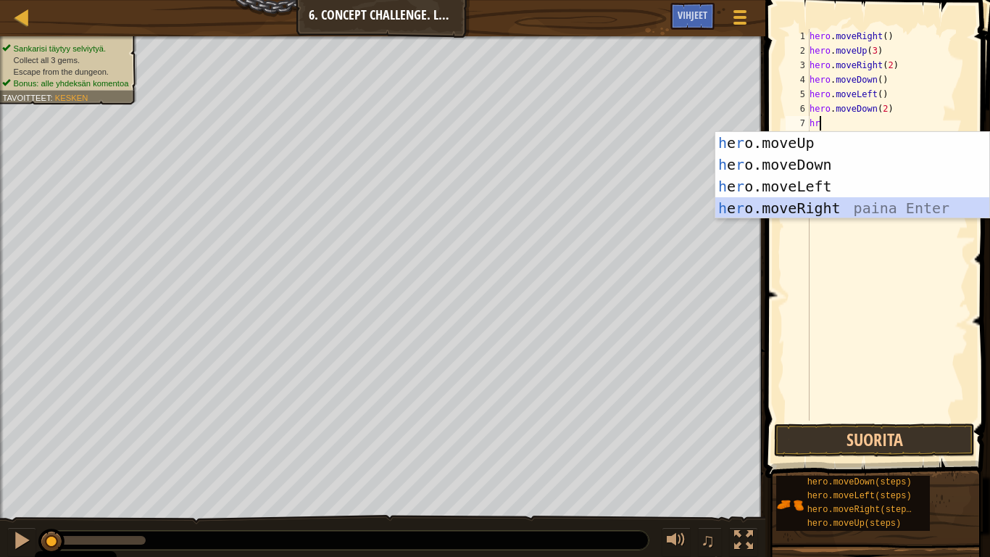
click at [831, 200] on div "h e r o.moveUp paina Enter h e r o.moveDown paina Enter h e r o.moveLeft paina …" at bounding box center [852, 197] width 274 height 130
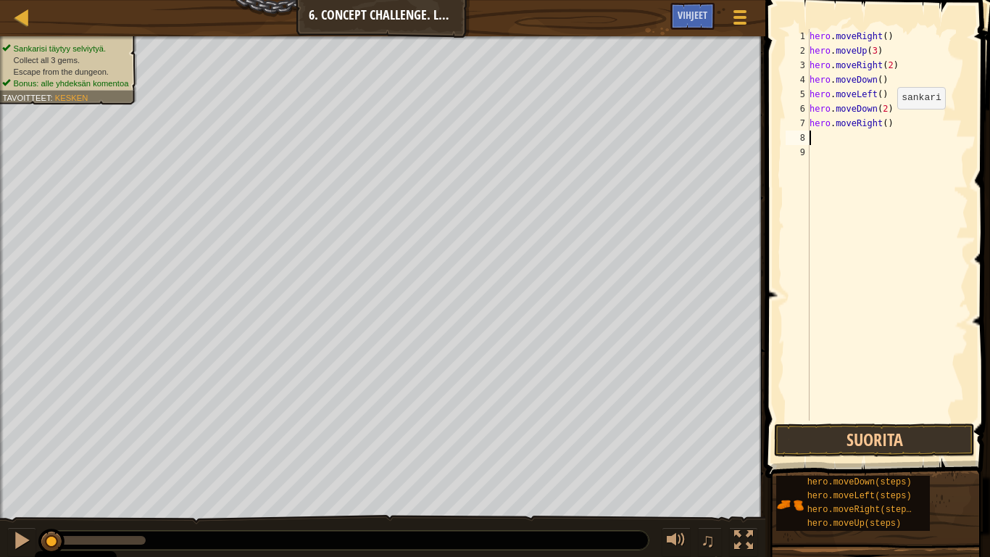
click at [885, 123] on div "hero . moveRight ( ) hero . moveUp ( 3 ) hero . moveRight ( 2 ) hero . moveDown…" at bounding box center [888, 239] width 162 height 420
click at [885, 125] on div "hero . moveRight ( ) hero . moveUp ( 3 ) hero . moveRight ( 2 ) hero . moveDown…" at bounding box center [888, 224] width 162 height 391
type textarea "hero.moveRight(2)"
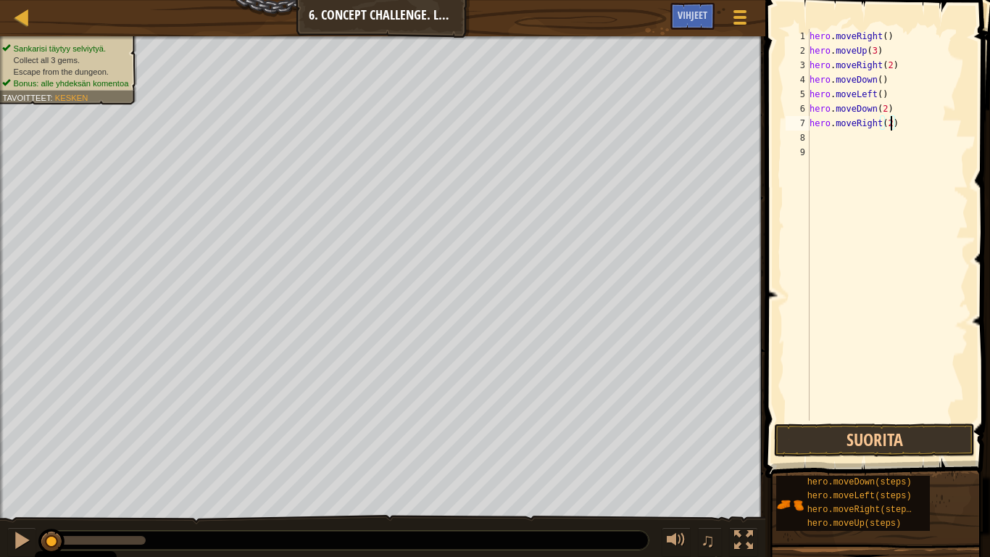
click at [876, 138] on div "hero . moveRight ( ) hero . moveUp ( 3 ) hero . moveRight ( 2 ) hero . moveDown…" at bounding box center [888, 239] width 162 height 420
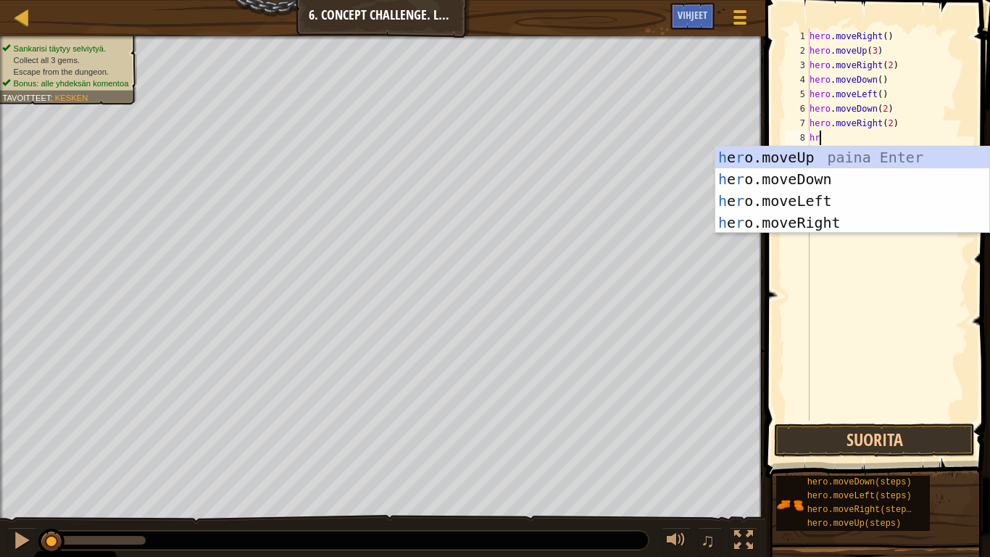
type textarea "hro"
click at [871, 149] on div "h e ro .moveUp paina Enter h e ro .moveDown paina Enter h e ro .moveLeft paina …" at bounding box center [852, 211] width 274 height 130
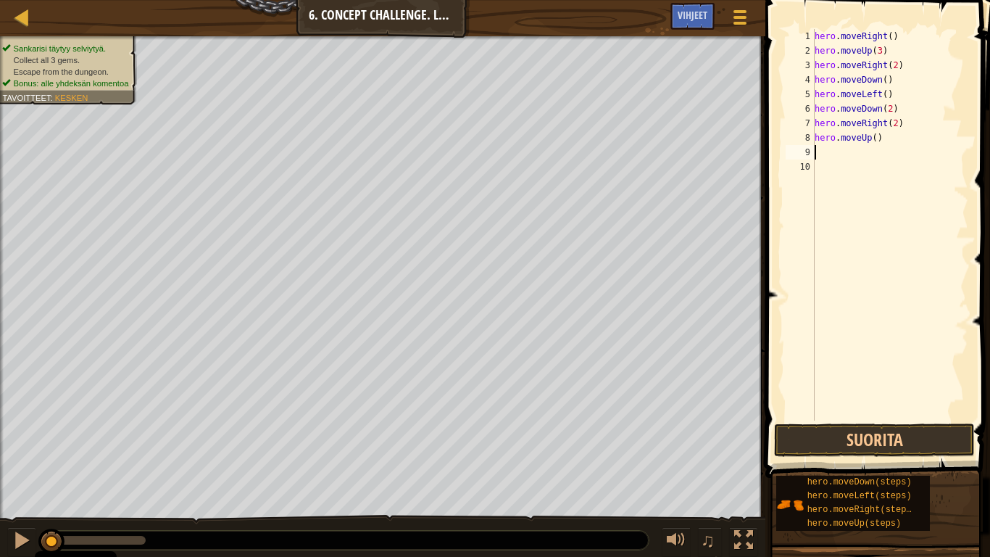
click at [877, 138] on div "hero . moveRight ( ) hero . moveUp ( 3 ) hero . moveRight ( 2 ) hero . moveDown…" at bounding box center [890, 239] width 157 height 420
type textarea "hero.moveUp(2)"
click at [861, 438] on button "Suorita" at bounding box center [874, 439] width 201 height 33
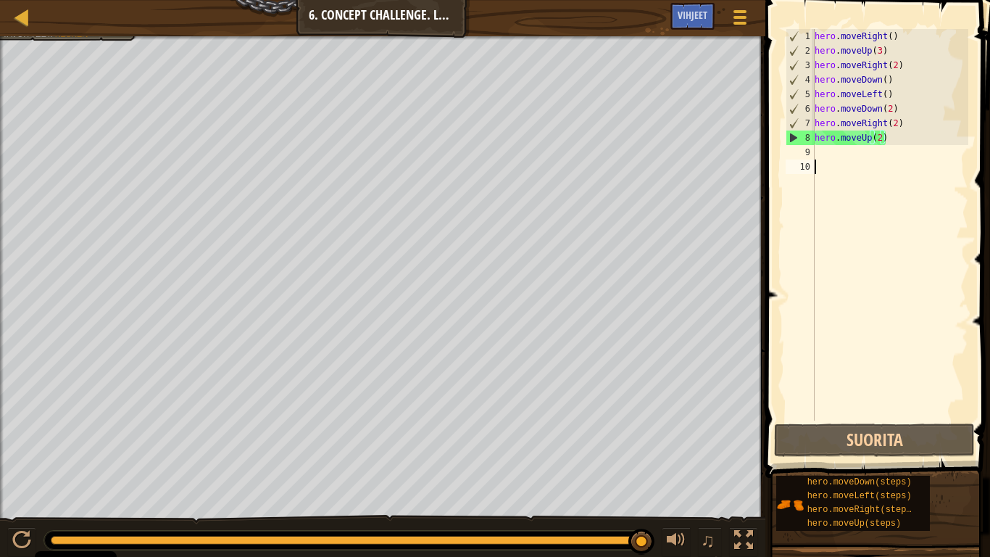
click at [855, 169] on div "hero . moveRight ( ) hero . moveUp ( 3 ) hero . moveRight ( 2 ) hero . moveDown…" at bounding box center [890, 239] width 157 height 420
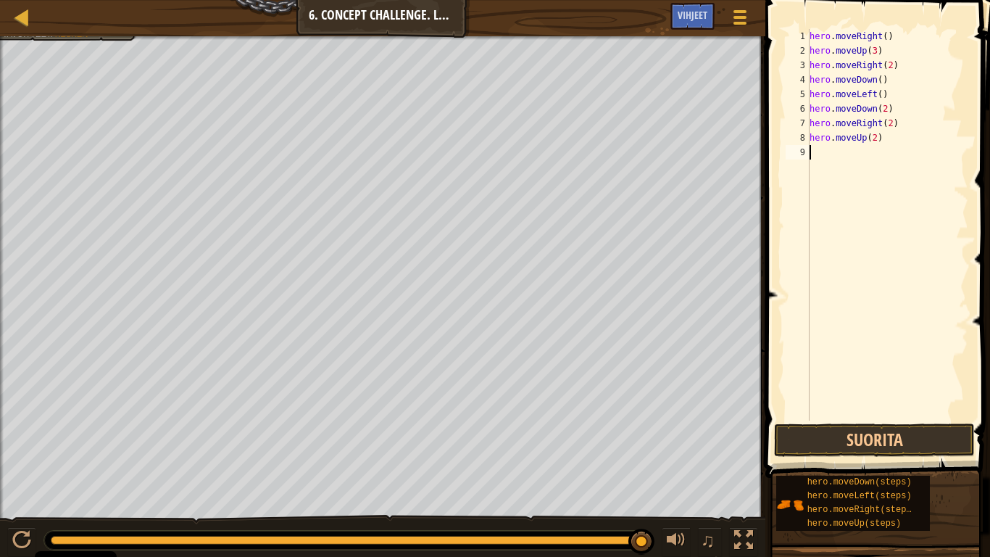
type textarea "hero.moveUp(2)"
click at [835, 444] on button "Suorita" at bounding box center [874, 439] width 201 height 33
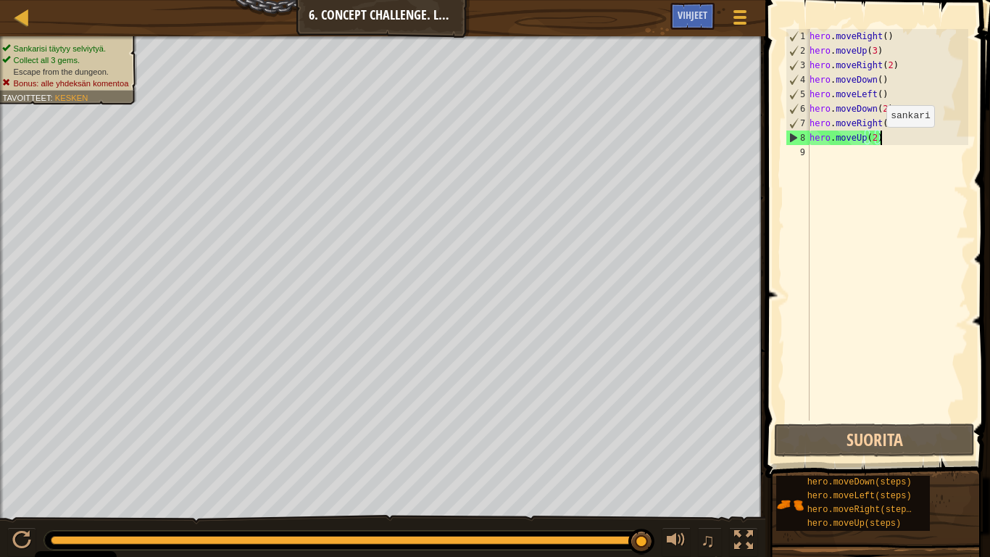
click at [874, 141] on div "hero . moveRight ( ) hero . moveUp ( 3 ) hero . moveRight ( 2 ) hero . moveDown…" at bounding box center [888, 239] width 162 height 420
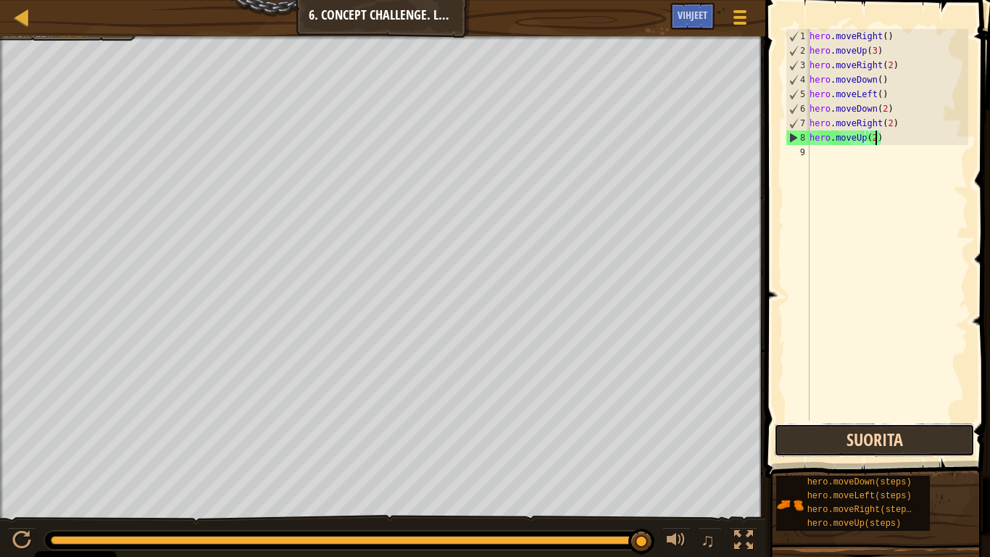
click at [887, 430] on button "Suorita" at bounding box center [874, 439] width 201 height 33
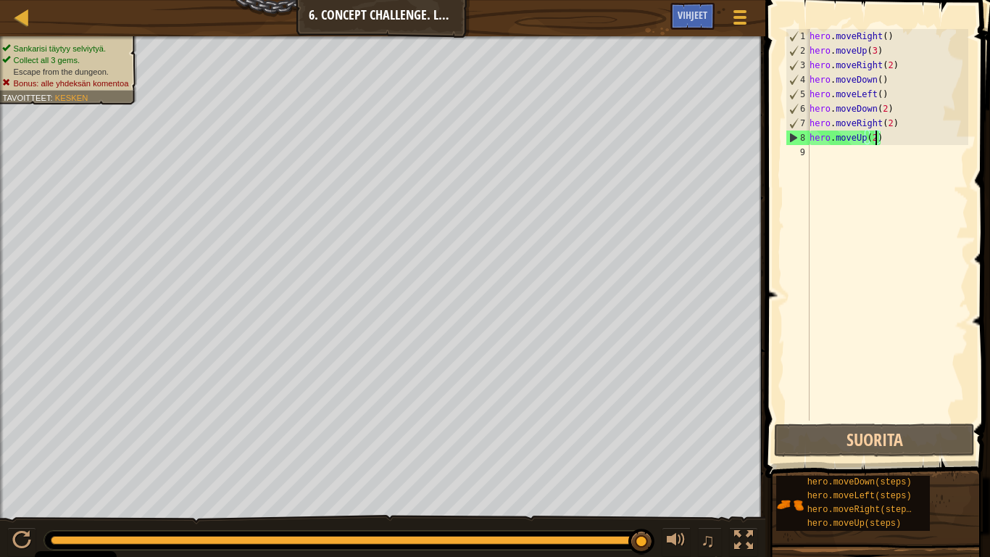
click at [852, 154] on div "hero . moveRight ( ) hero . moveUp ( 3 ) hero . moveRight ( 2 ) hero . moveDown…" at bounding box center [888, 239] width 162 height 420
type textarea "hr"
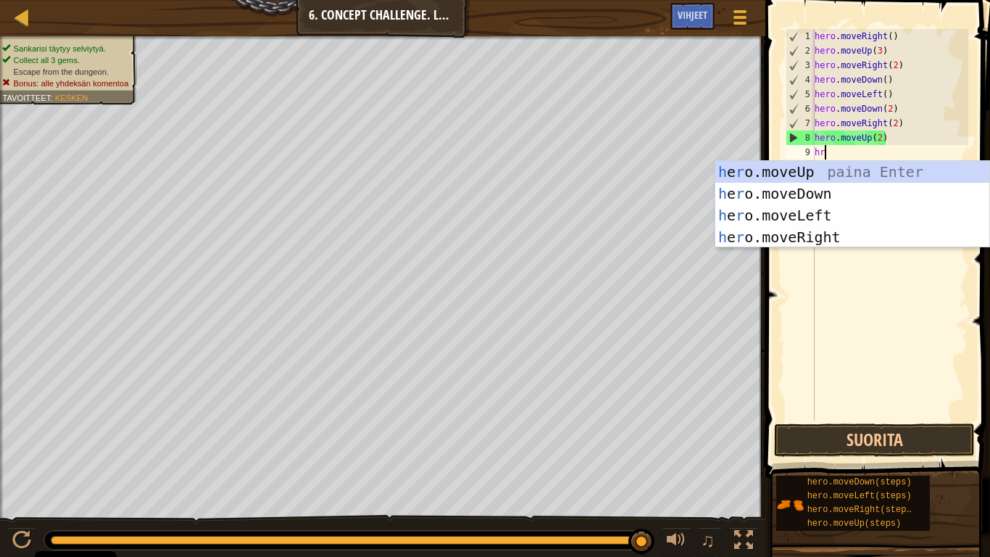
scroll to position [7, 1]
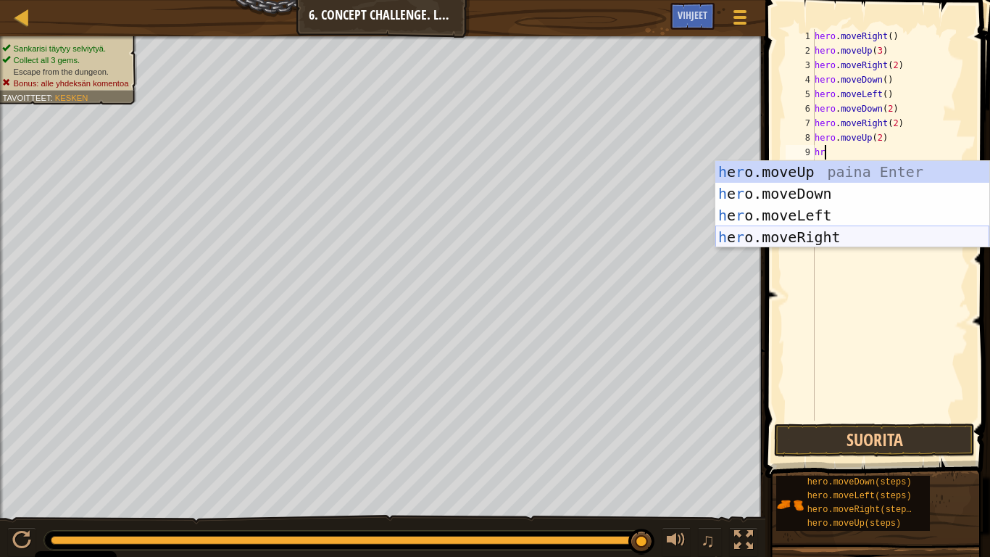
click at [841, 234] on div "h e r o.moveUp paina Enter h e r o.moveDown paina Enter h e r o.moveLeft paina …" at bounding box center [852, 226] width 274 height 130
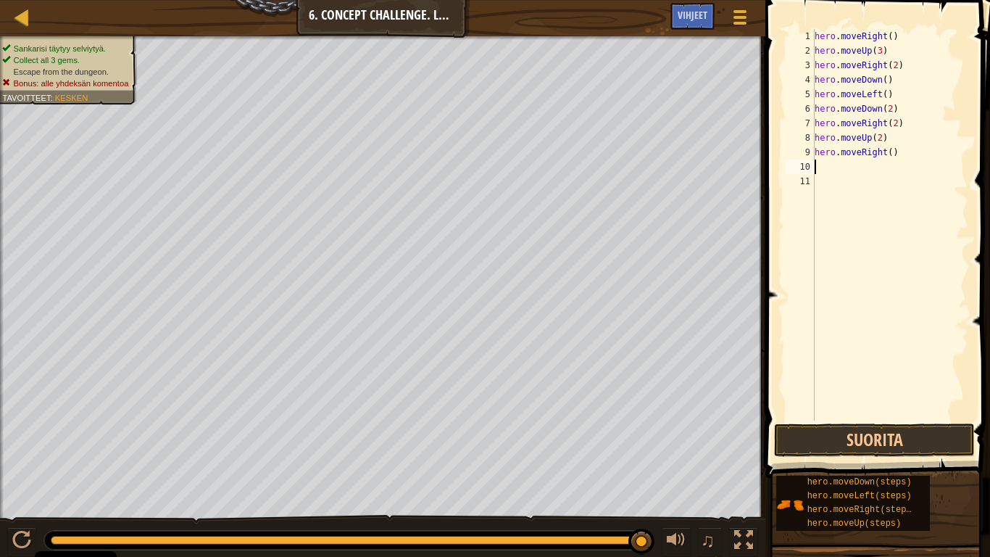
scroll to position [7, 0]
click at [851, 186] on div "hero . moveRight ( ) hero . moveUp ( 3 ) hero . moveRight ( 2 ) hero . moveDown…" at bounding box center [890, 239] width 157 height 420
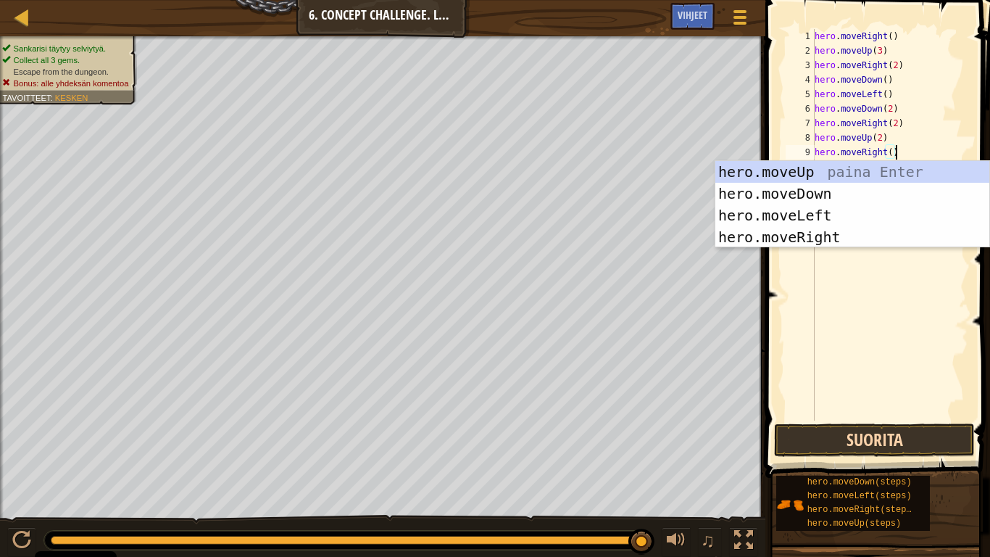
type textarea "hero.moveRight()"
click at [834, 426] on button "Suorita" at bounding box center [874, 439] width 201 height 33
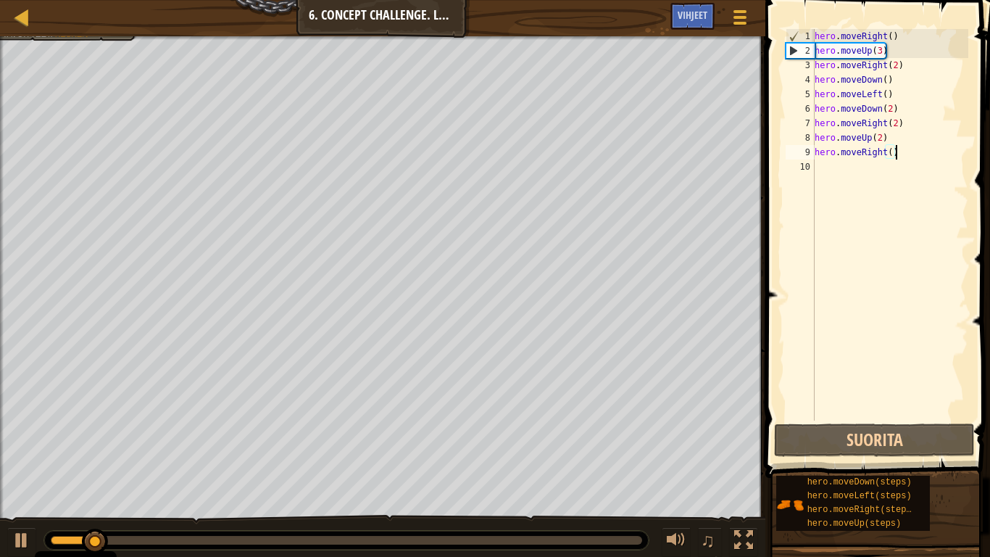
click at [841, 170] on div "hero . moveRight ( ) hero . moveUp ( 3 ) hero . moveRight ( 2 ) hero . moveDown…" at bounding box center [890, 239] width 157 height 420
type textarea "hero.moveRight()"
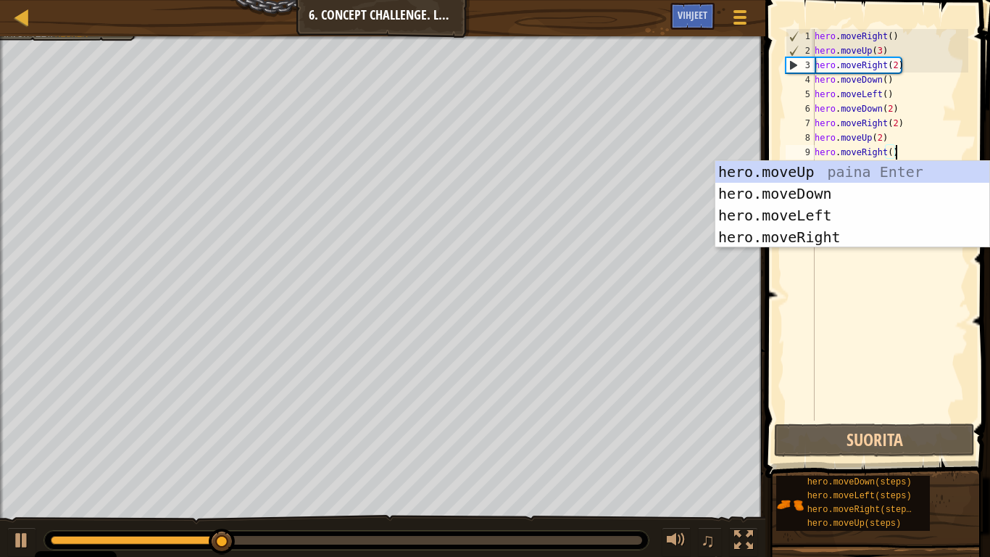
click at [932, 155] on div "hero . moveRight ( ) hero . moveUp ( 3 ) hero . moveRight ( 2 ) hero . moveDown…" at bounding box center [890, 239] width 157 height 420
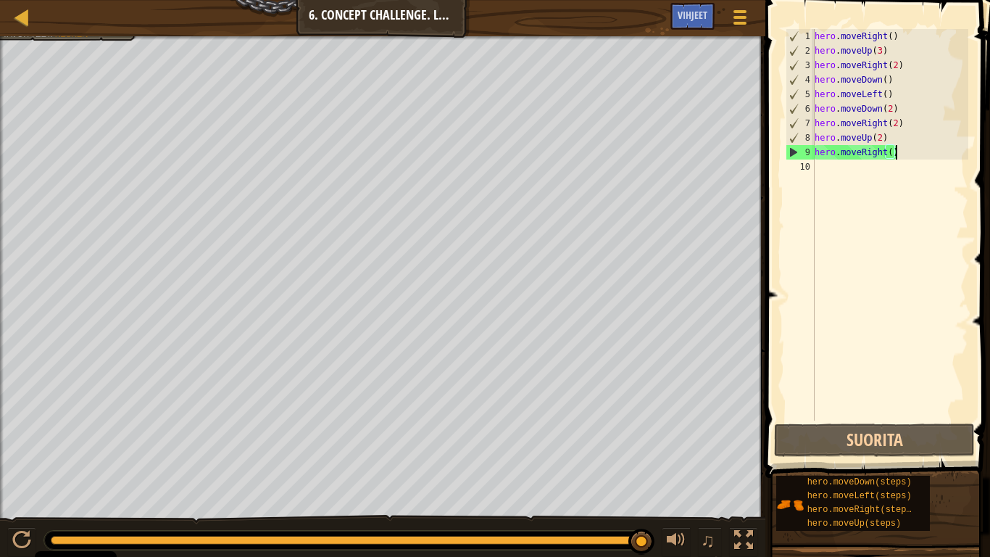
click at [848, 173] on div "hero . moveRight ( ) hero . moveUp ( 3 ) hero . moveRight ( 2 ) hero . moveDown…" at bounding box center [890, 239] width 157 height 420
click at [892, 434] on button "Suorita" at bounding box center [874, 439] width 201 height 33
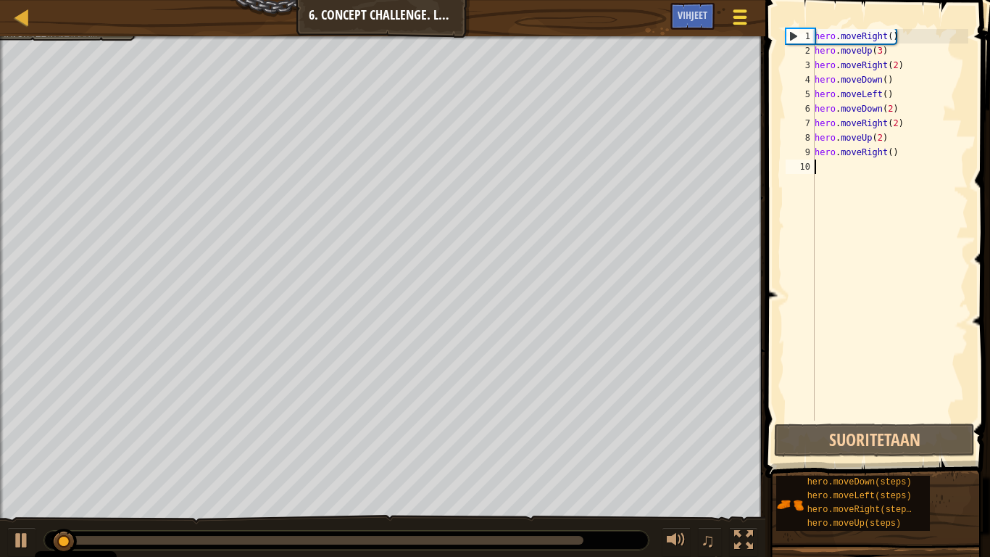
click at [736, 28] on div at bounding box center [741, 17] width 20 height 21
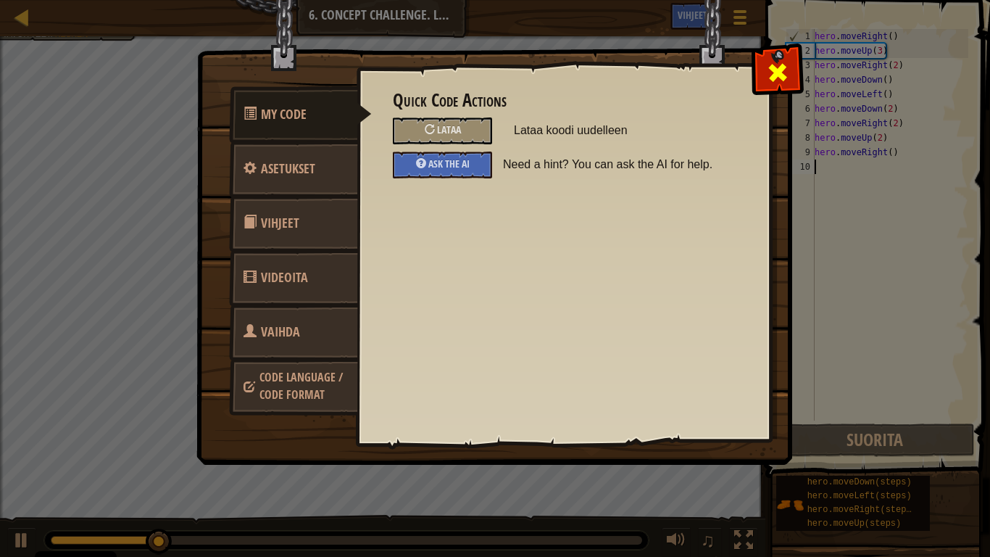
click at [771, 79] on span at bounding box center [777, 72] width 23 height 23
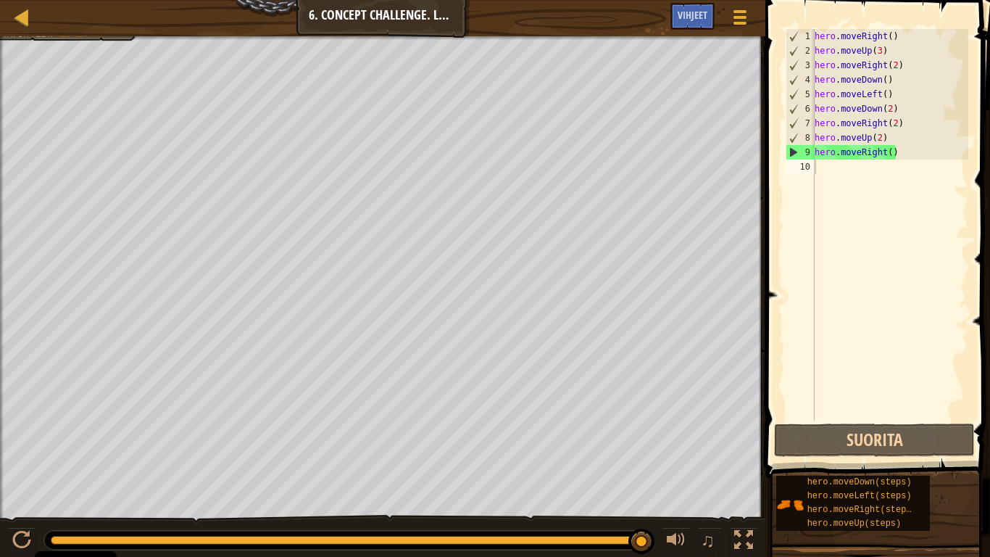
click at [371, 9] on div "Kartta Johdatus tietotekniikkaan 6. Concept Challenge. Long Steps Pelivalikko V…" at bounding box center [383, 18] width 766 height 36
click at [34, 18] on link "Kartta" at bounding box center [32, 18] width 7 height 20
select select "fi"
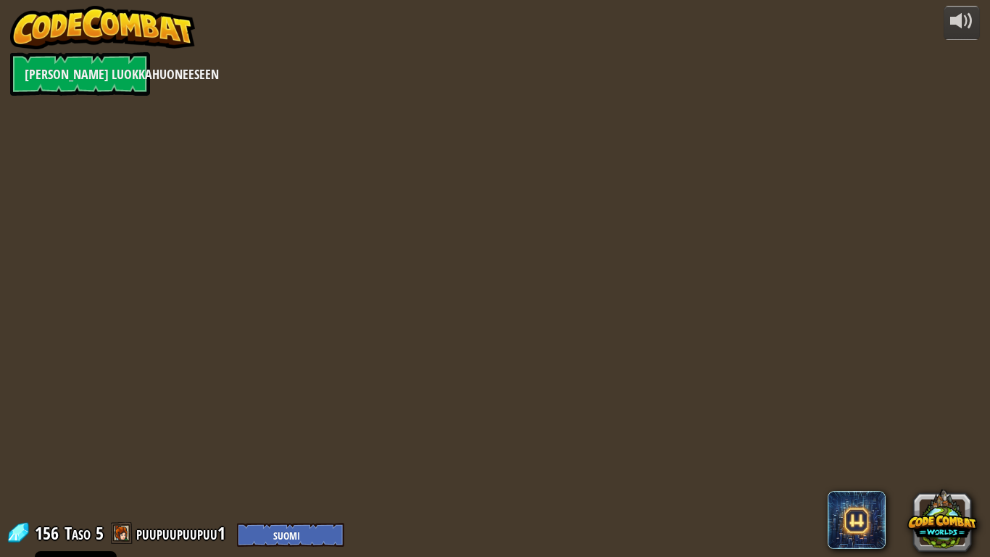
select select "fi"
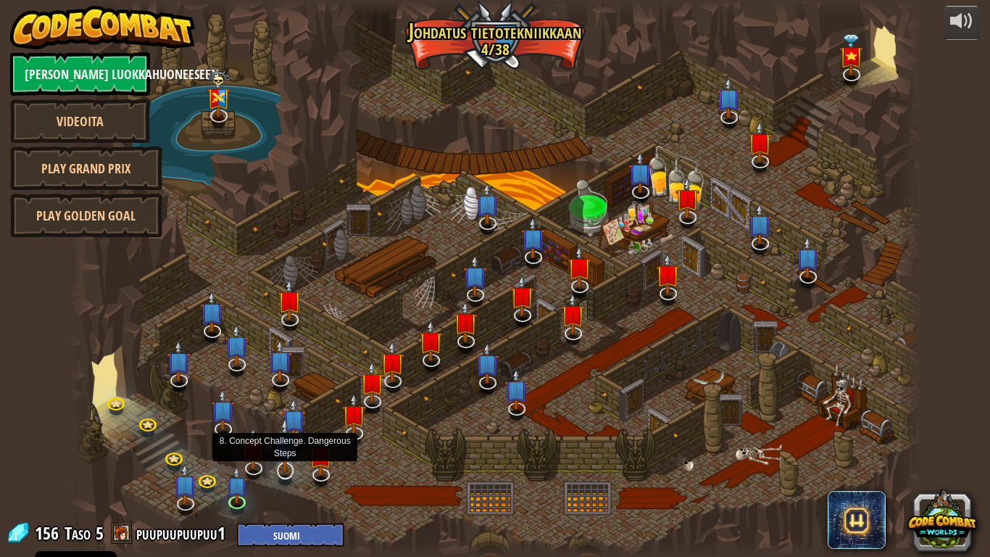
select select "fi"
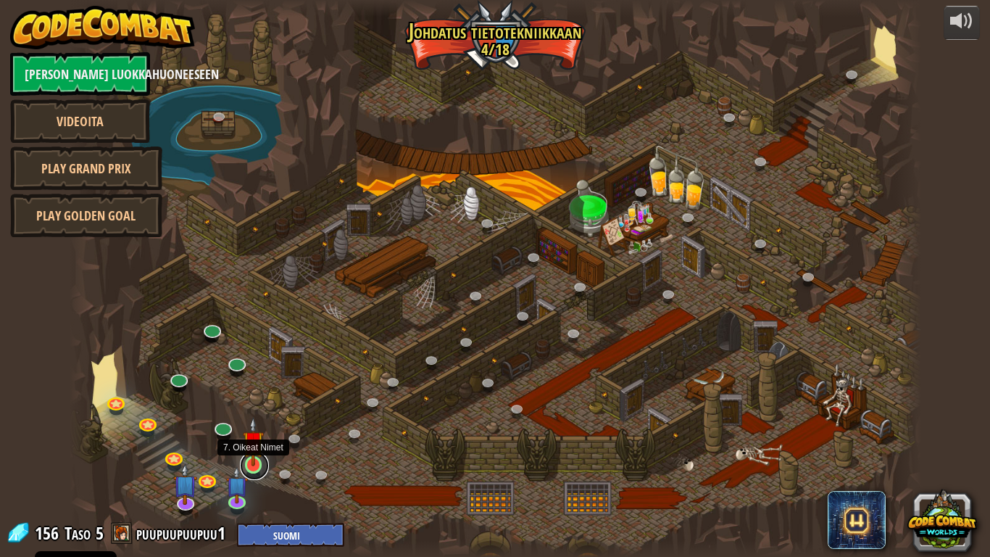
click at [260, 469] on link at bounding box center [254, 465] width 29 height 29
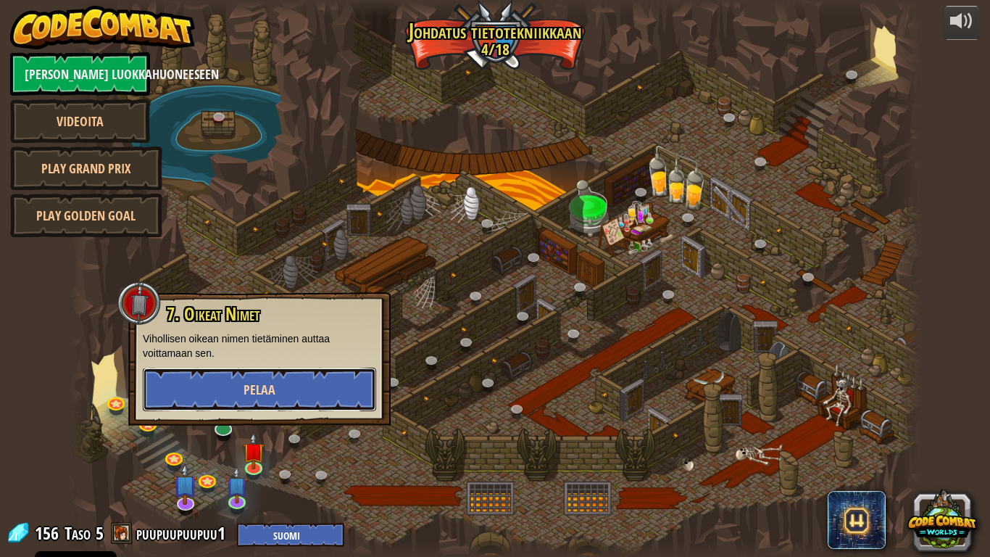
click at [261, 388] on span "Pelaa" at bounding box center [260, 390] width 32 height 18
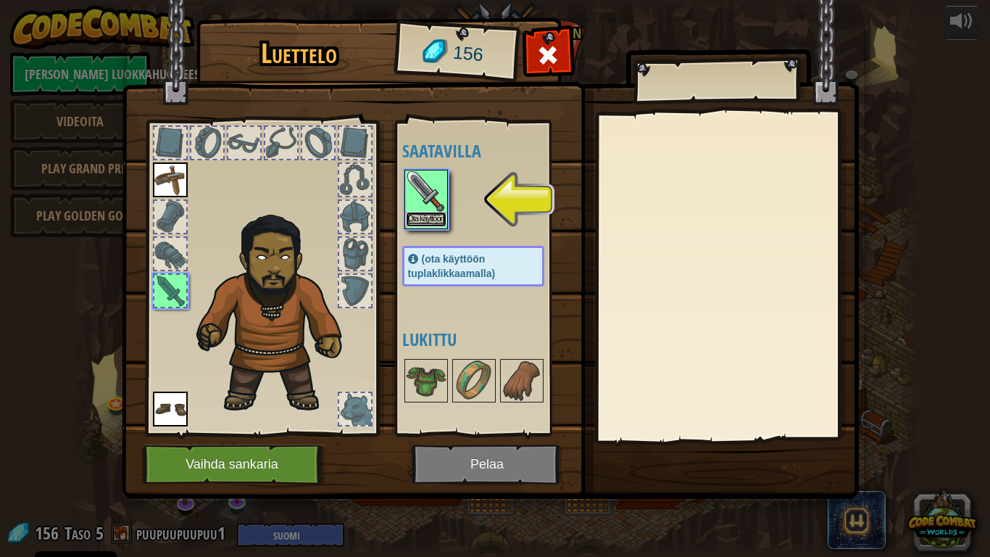
click at [427, 212] on button "Ota käyttöön" at bounding box center [426, 219] width 41 height 15
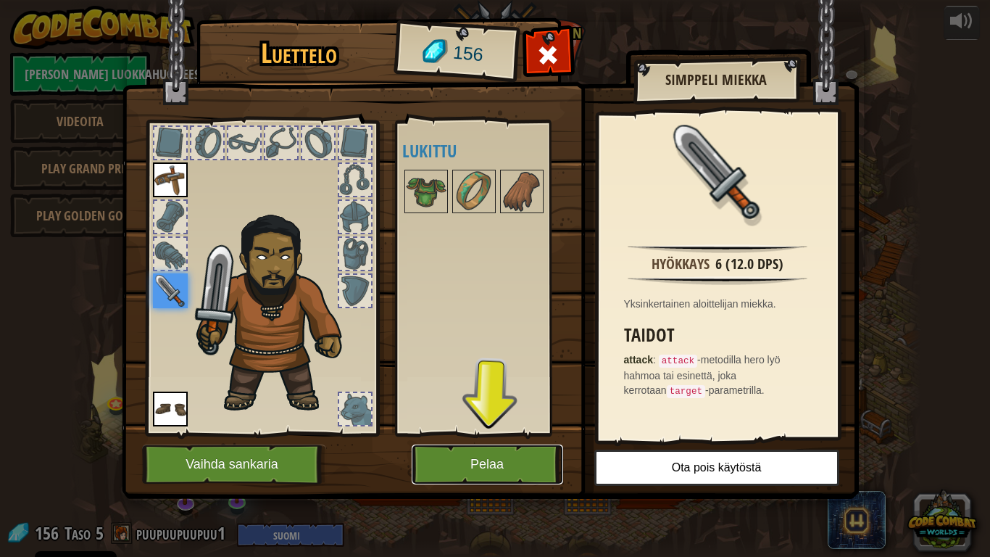
click at [520, 469] on button "Pelaa" at bounding box center [488, 464] width 152 height 40
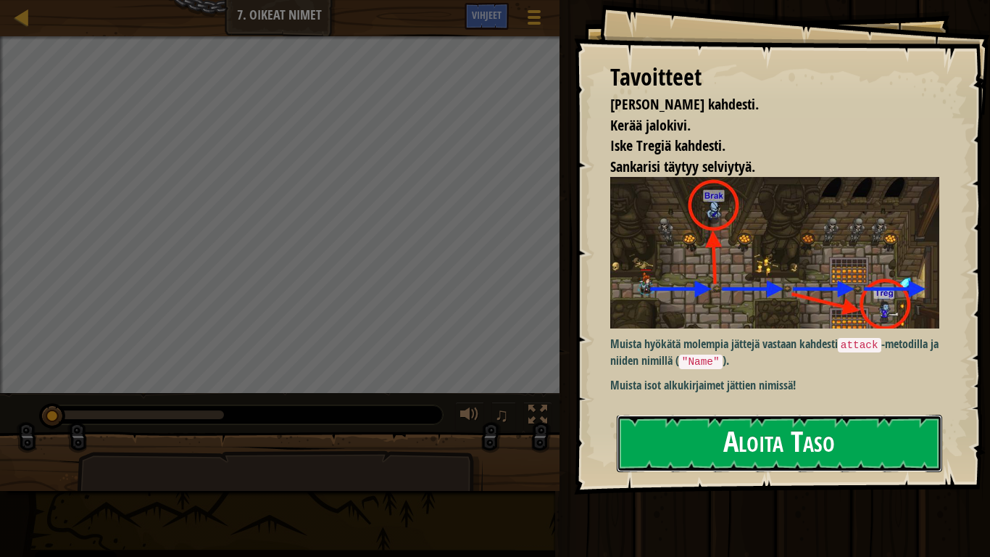
click at [772, 468] on button "Aloita Taso" at bounding box center [779, 443] width 325 height 57
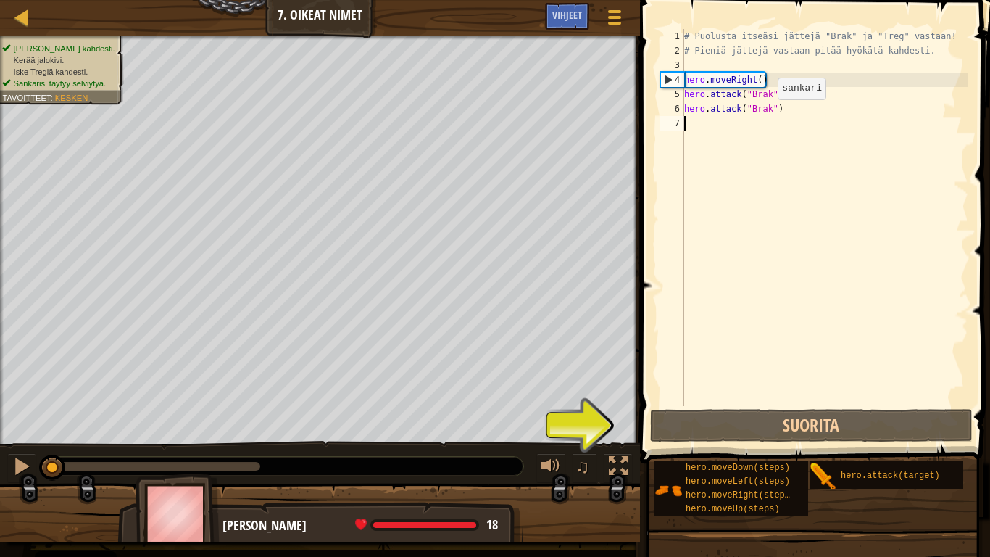
click at [766, 114] on div "# Puolusta itseäsi jättejä "Brak" ja "Treg" vastaan! # Pieniä jättejä vastaan p…" at bounding box center [824, 232] width 287 height 406
type textarea "hero.attack("Brak")"
click at [762, 96] on div "# Puolusta itseäsi jättejä "Brak" ja "Treg" vastaan! # Pieniä jättejä vastaan p…" at bounding box center [824, 232] width 287 height 406
click at [744, 107] on div "# Puolusta itseäsi jättejä "Brak" ja "Treg" vastaan! # Pieniä jättejä vastaan p…" at bounding box center [824, 232] width 287 height 406
click at [755, 96] on div "# Puolusta itseäsi jättejä "Brak" ja "Treg" vastaan! # Pieniä jättejä vastaan p…" at bounding box center [824, 232] width 287 height 406
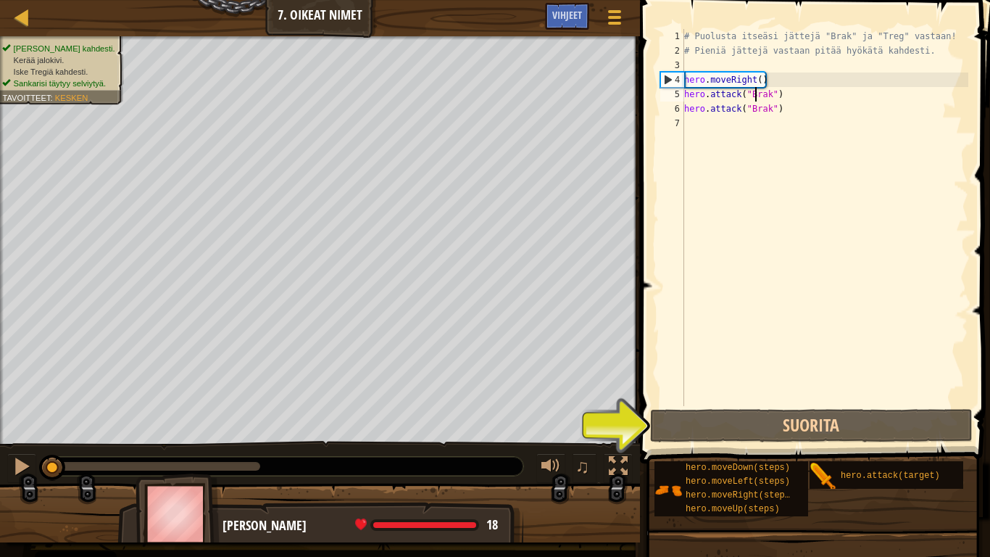
click at [738, 118] on div "# Puolusta itseäsi jättejä "Brak" ja "Treg" vastaan! # Pieniä jättejä vastaan p…" at bounding box center [824, 232] width 287 height 406
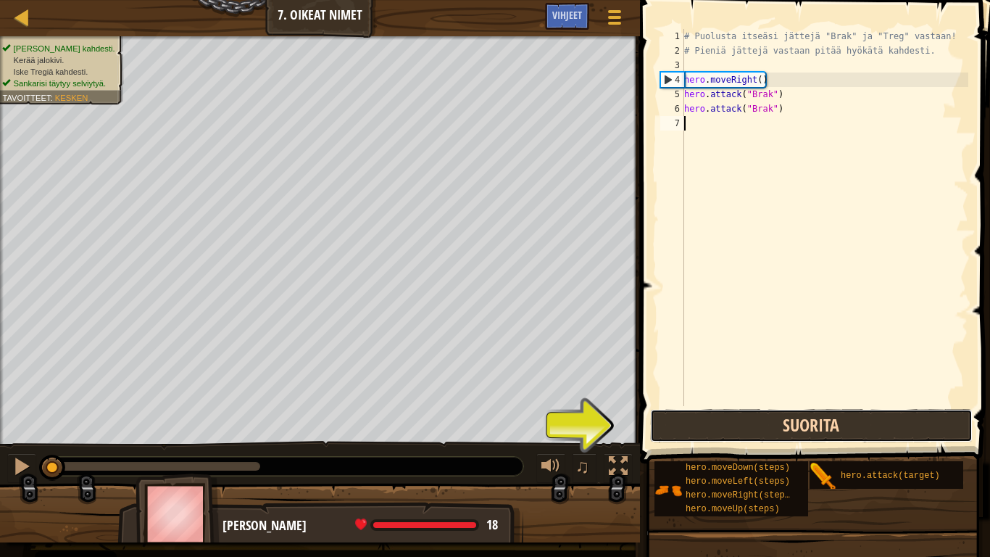
click at [777, 424] on button "Suorita" at bounding box center [811, 425] width 323 height 33
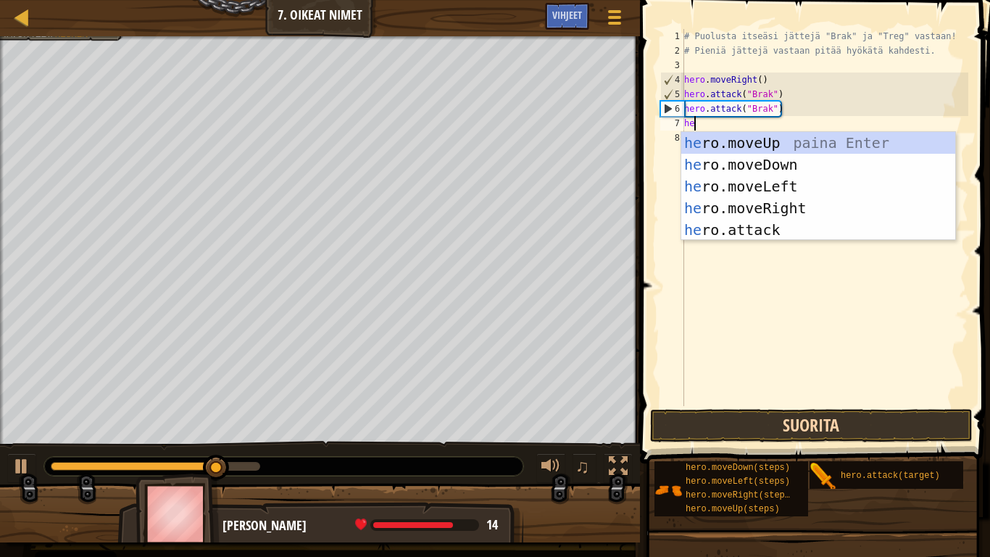
type textarea "hero"
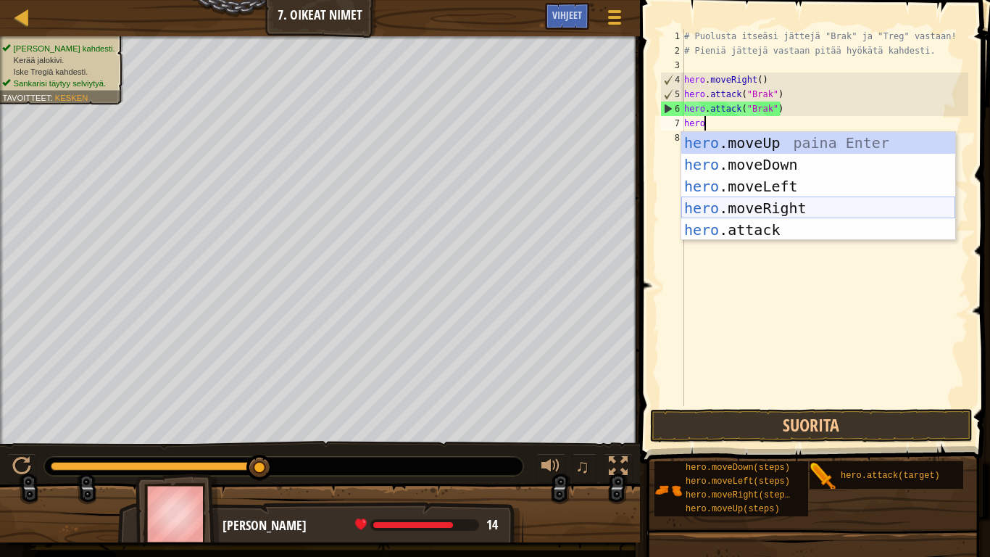
click at [784, 203] on div "hero .moveUp paina Enter hero .moveDown paina Enter hero .moveLeft paina Enter …" at bounding box center [818, 208] width 274 height 152
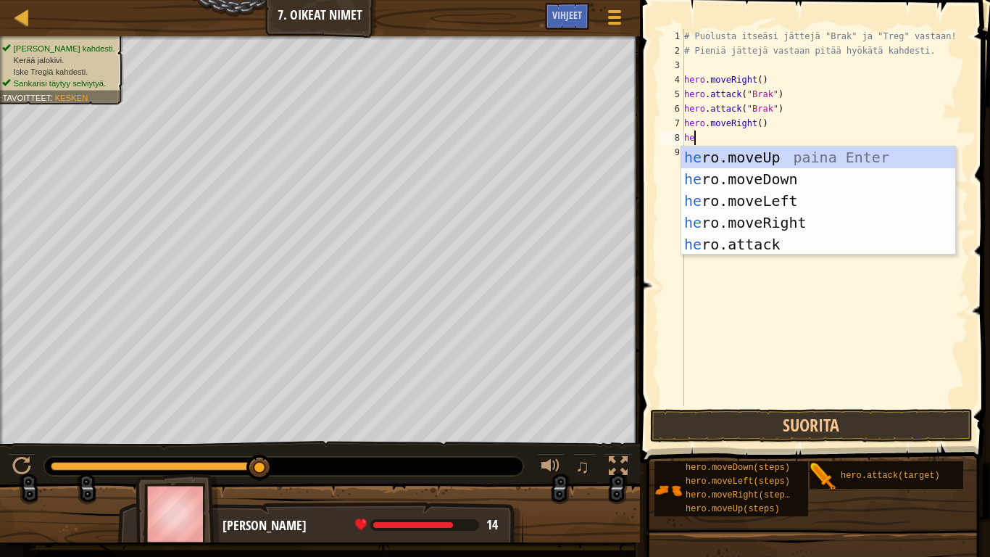
scroll to position [7, 1]
click at [748, 234] on div "her o.moveUp paina Enter her o.moveDown paina Enter her o.moveLeft paina Enter …" at bounding box center [818, 222] width 274 height 152
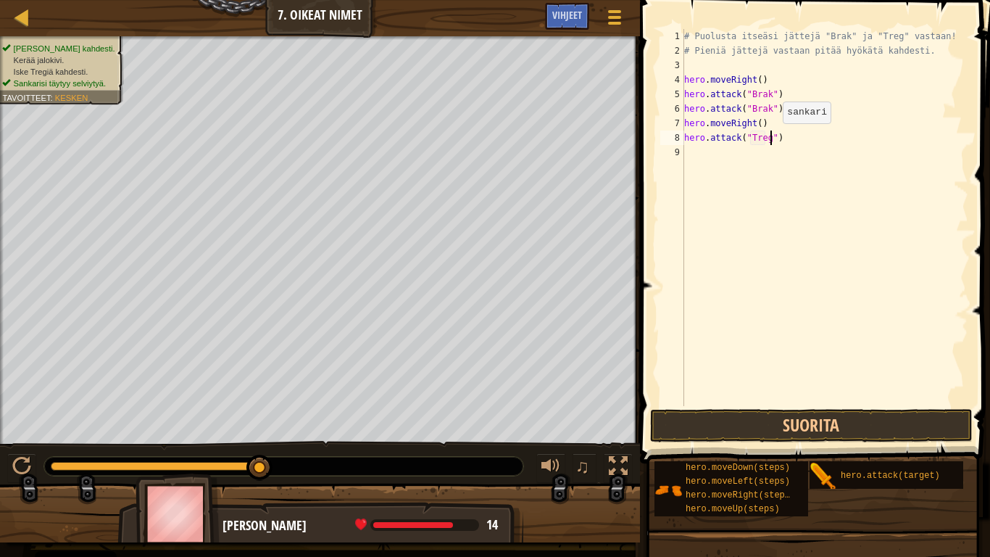
scroll to position [7, 13]
type textarea "hero.attack("Treg")"
click at [784, 427] on button "Suorita" at bounding box center [811, 425] width 323 height 33
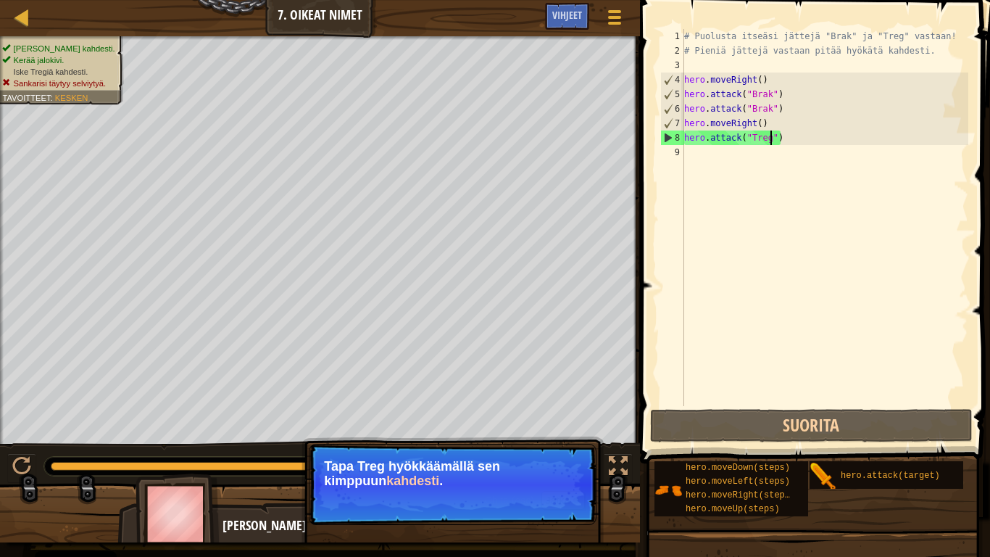
click at [759, 154] on div "# Puolusta itseäsi jättejä "Brak" ja "Treg" vastaan! # Pieniä jättejä vastaan p…" at bounding box center [824, 232] width 287 height 406
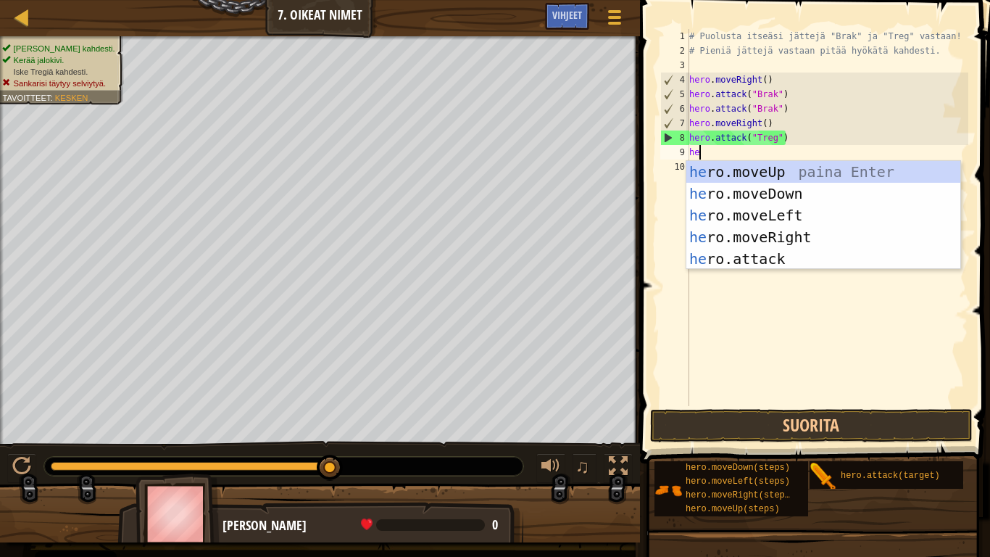
scroll to position [7, 1]
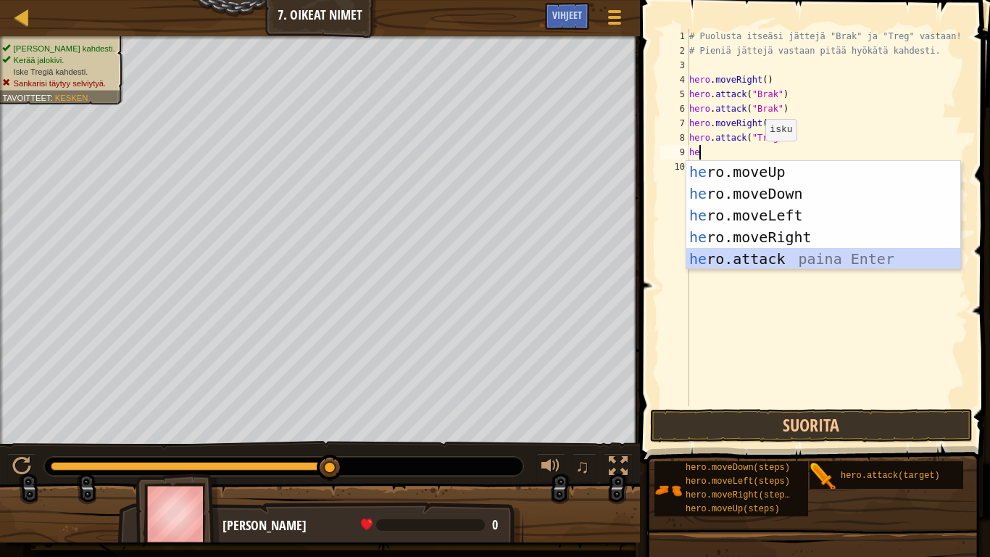
click at [773, 257] on div "he ro.moveUp paina Enter he ro.moveDown paina Enter he ro.moveLeft paina Enter …" at bounding box center [823, 237] width 274 height 152
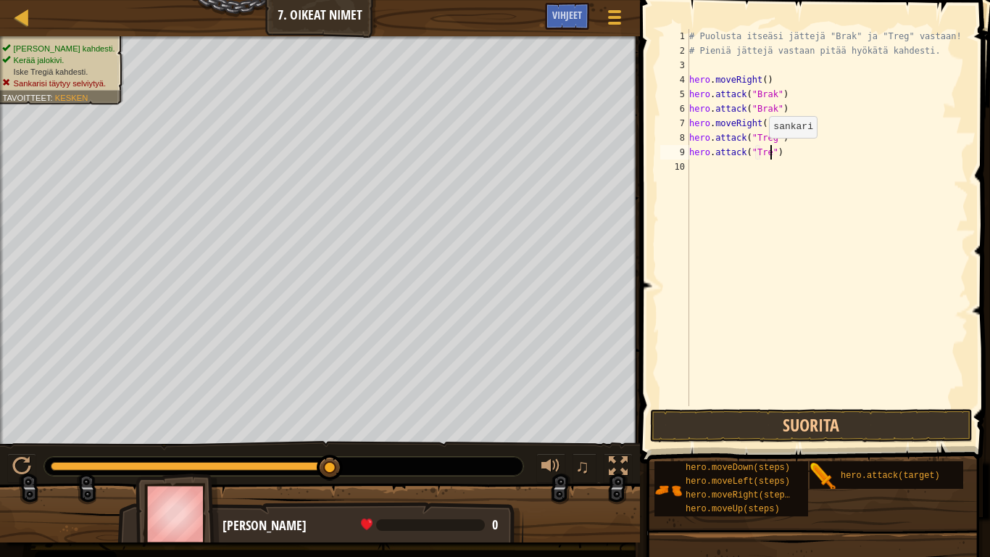
scroll to position [7, 13]
type textarea "hero.attack("Treg")"
click at [837, 430] on button "Suorita" at bounding box center [811, 425] width 323 height 33
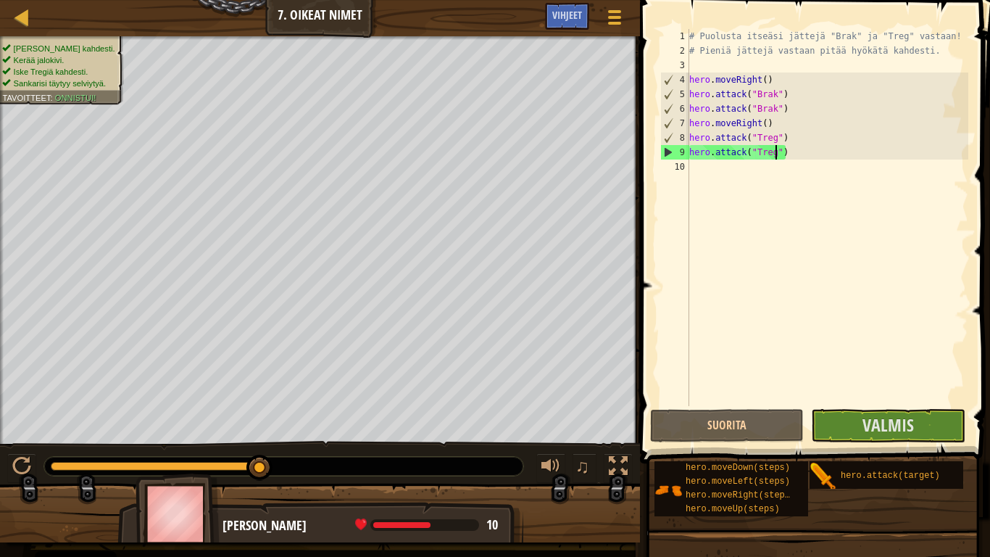
click at [726, 170] on div "# Puolusta itseäsi jättejä "Brak" ja "Treg" vastaan! # Pieniä jättejä vastaan p…" at bounding box center [827, 232] width 282 height 406
type textarea "h"
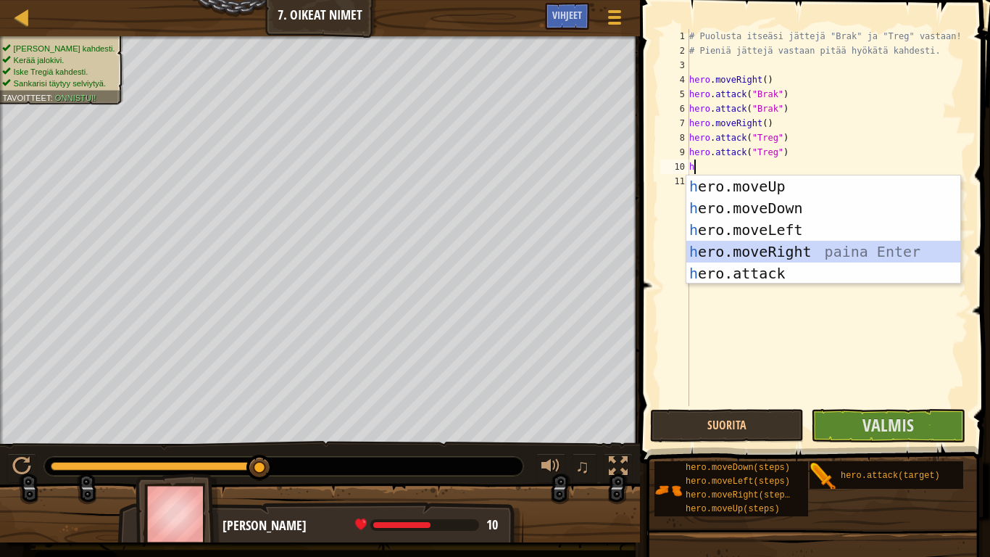
click at [798, 241] on div "h ero.moveUp paina Enter h ero.moveDown paina Enter h ero.moveLeft paina Enter …" at bounding box center [823, 251] width 274 height 152
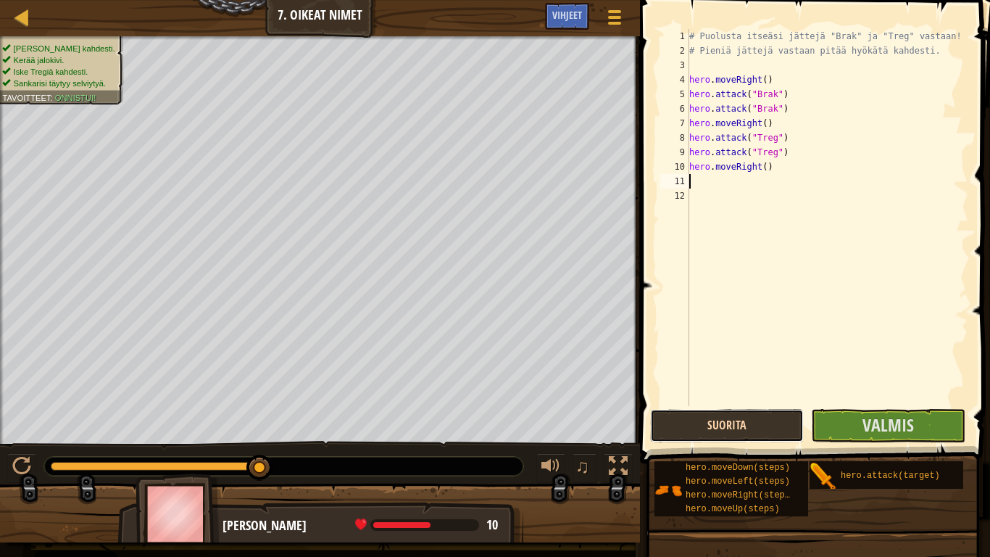
click at [737, 421] on button "Suorita" at bounding box center [727, 425] width 154 height 33
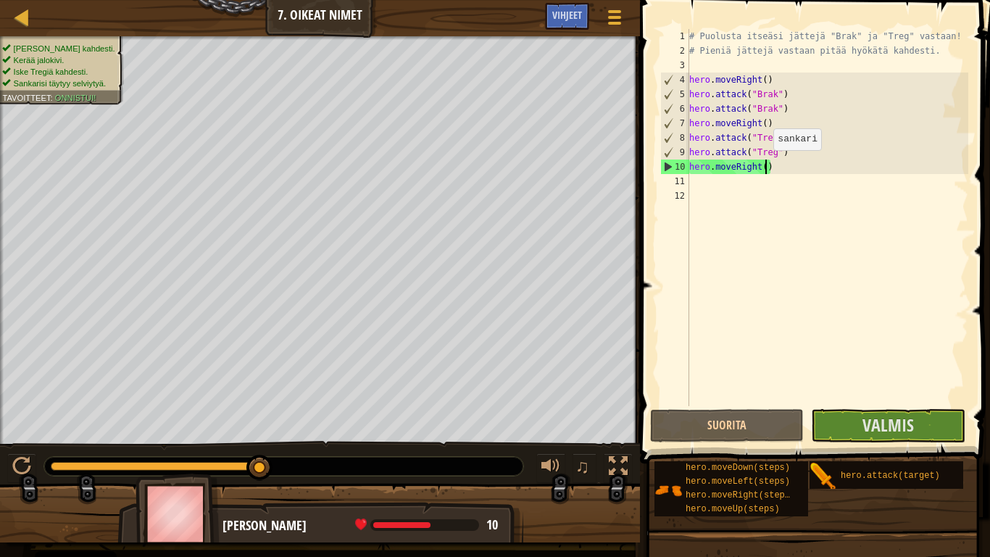
click at [766, 164] on div "# Puolusta itseäsi jättejä "Brak" ja "Treg" vastaan! # Pieniä jättejä vastaan p…" at bounding box center [827, 232] width 282 height 406
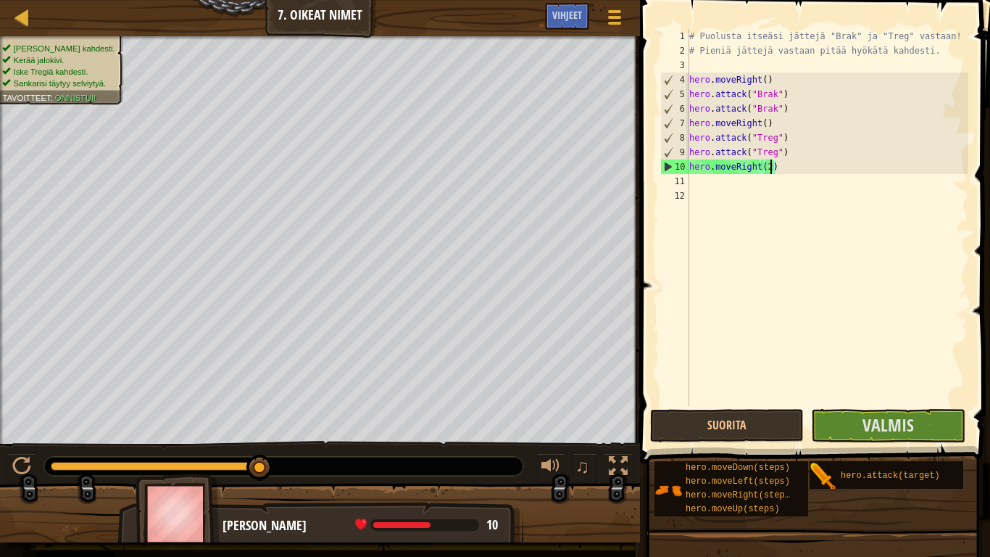
scroll to position [7, 12]
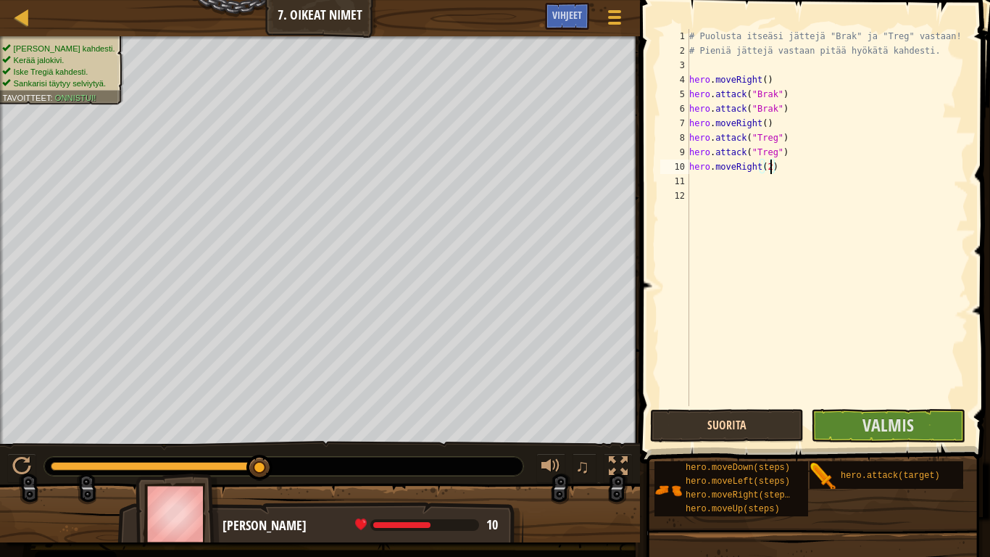
type textarea "hero.moveRight(2)"
click at [748, 426] on button "Suorita" at bounding box center [727, 425] width 154 height 33
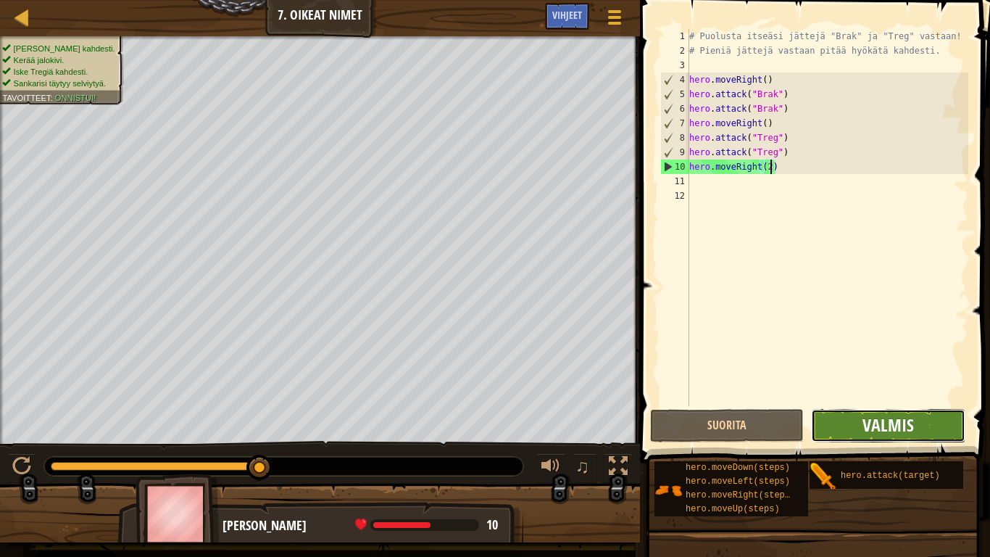
click at [887, 431] on span "Valmis" at bounding box center [888, 424] width 51 height 23
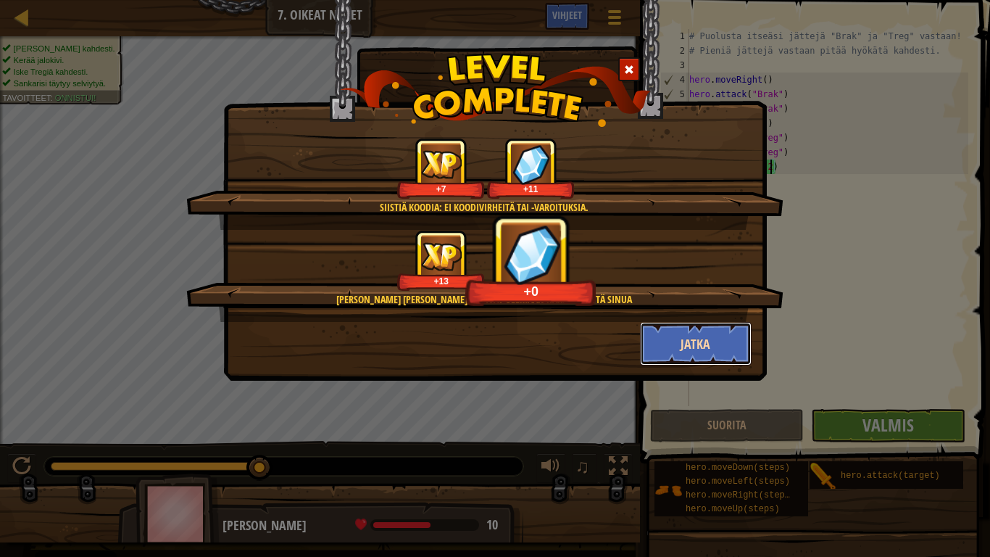
click at [692, 352] on button "Jatka" at bounding box center [696, 343] width 112 height 43
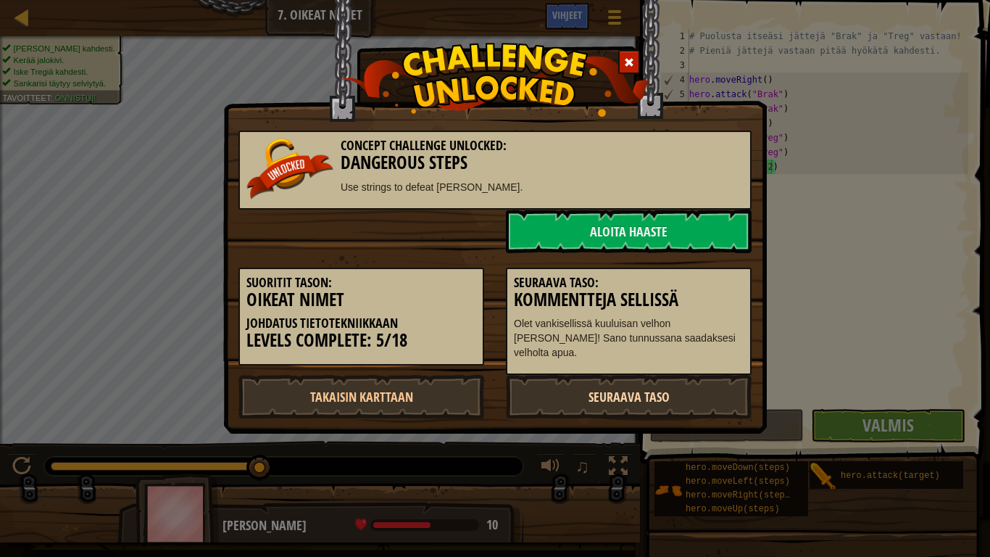
click at [620, 397] on link "Seuraava taso" at bounding box center [629, 396] width 246 height 43
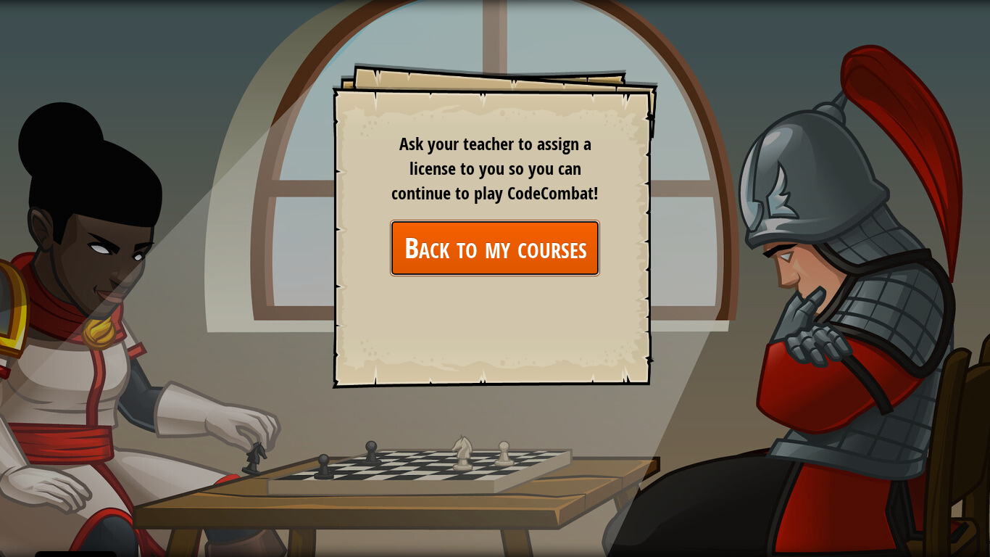
click at [549, 244] on link "Back to my courses" at bounding box center [495, 248] width 210 height 56
